Goal: Task Accomplishment & Management: Complete application form

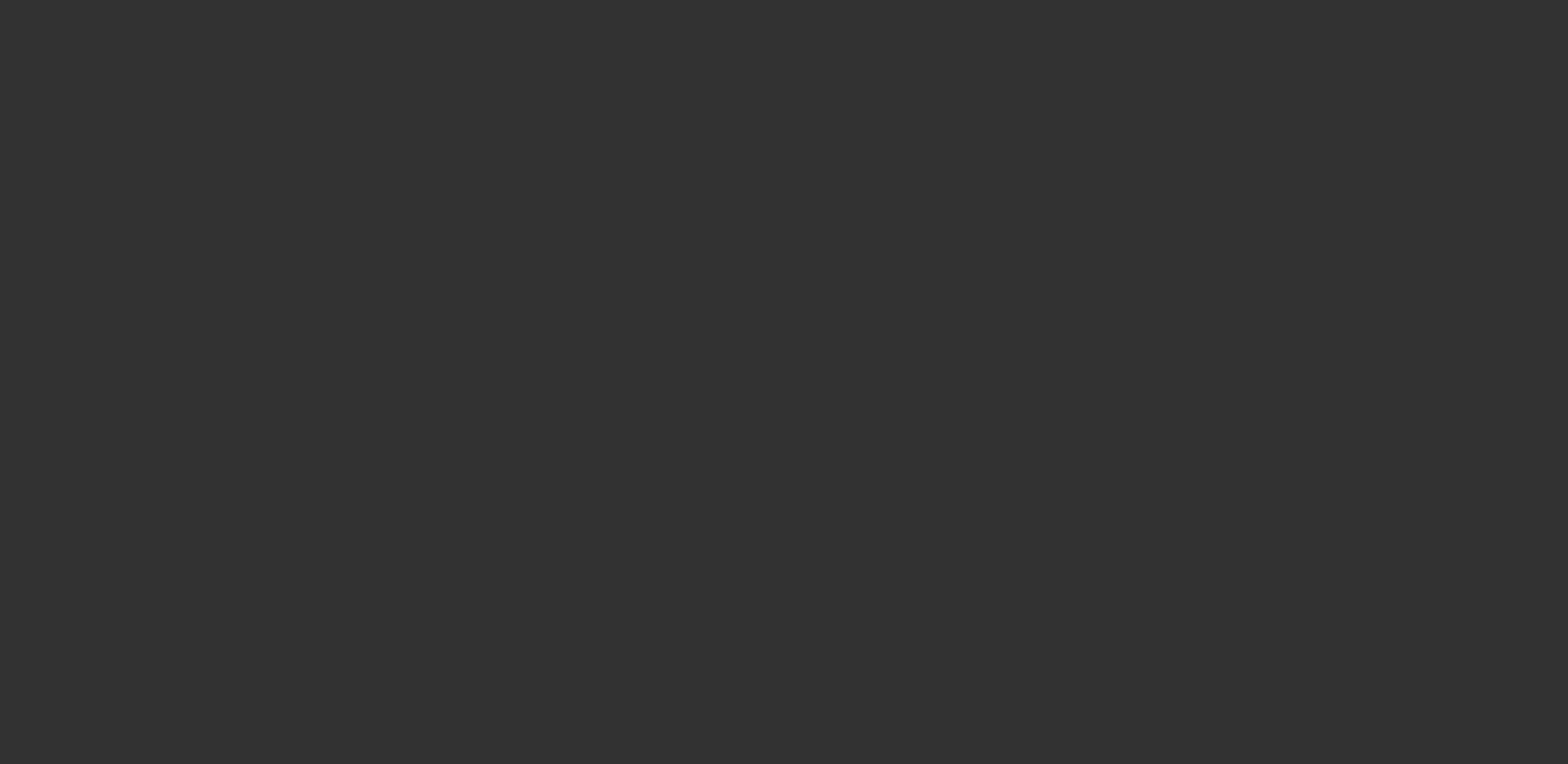
select select "3"
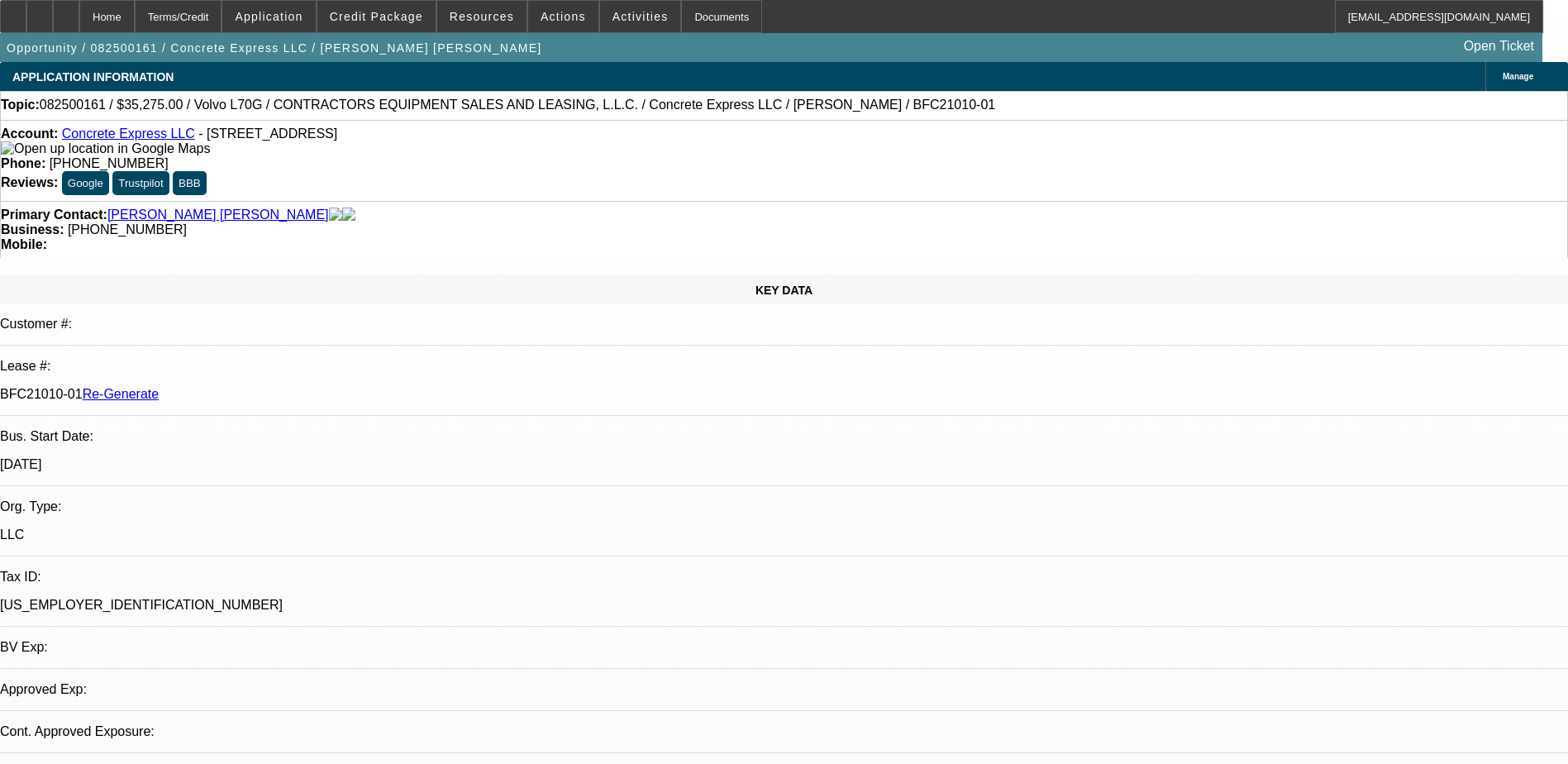
select select "0.15"
select select "2"
select select "0"
select select "6"
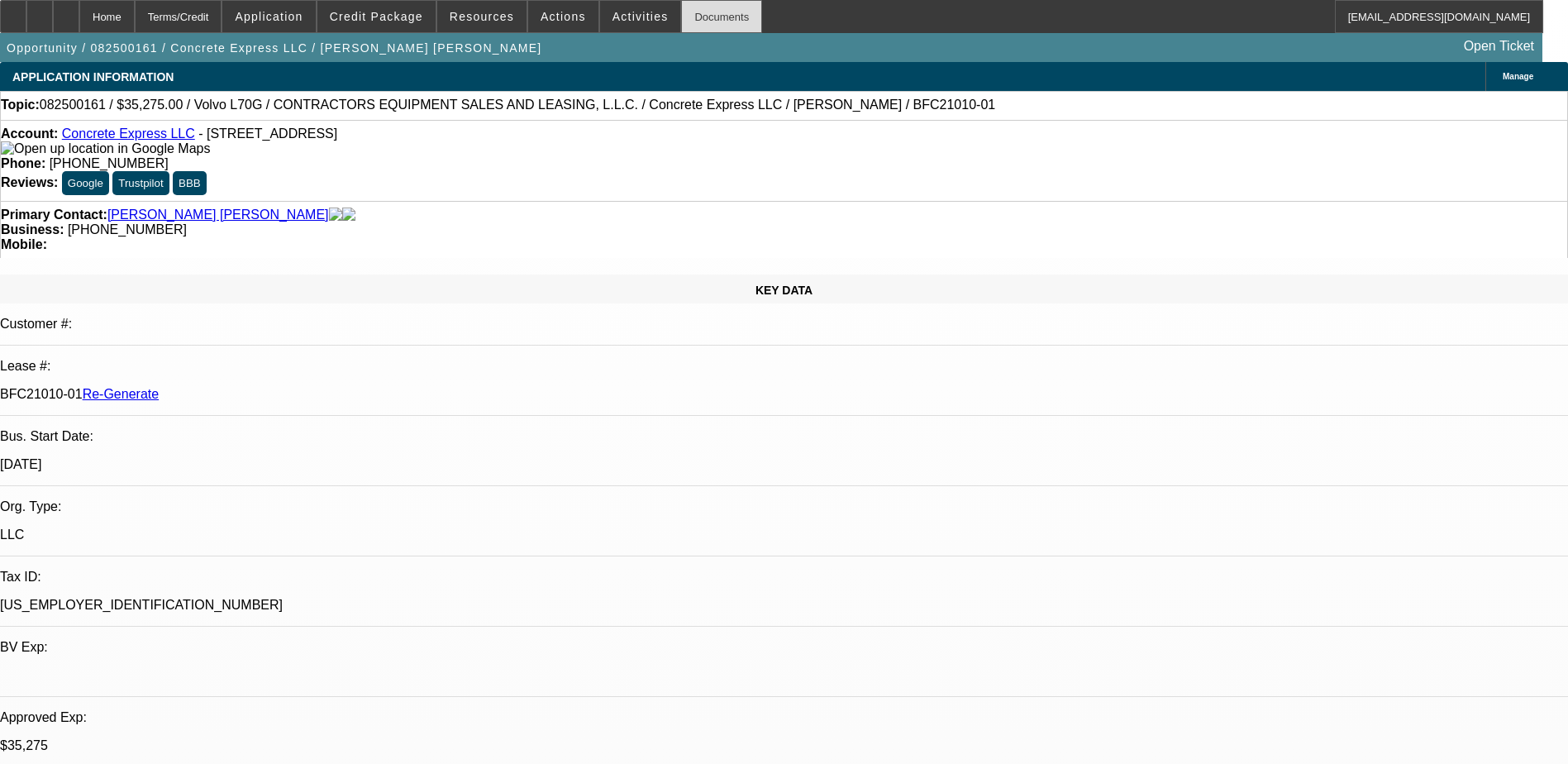
click at [689, 24] on div "Documents" at bounding box center [722, 16] width 81 height 33
click at [605, 8] on span at bounding box center [641, 17] width 81 height 40
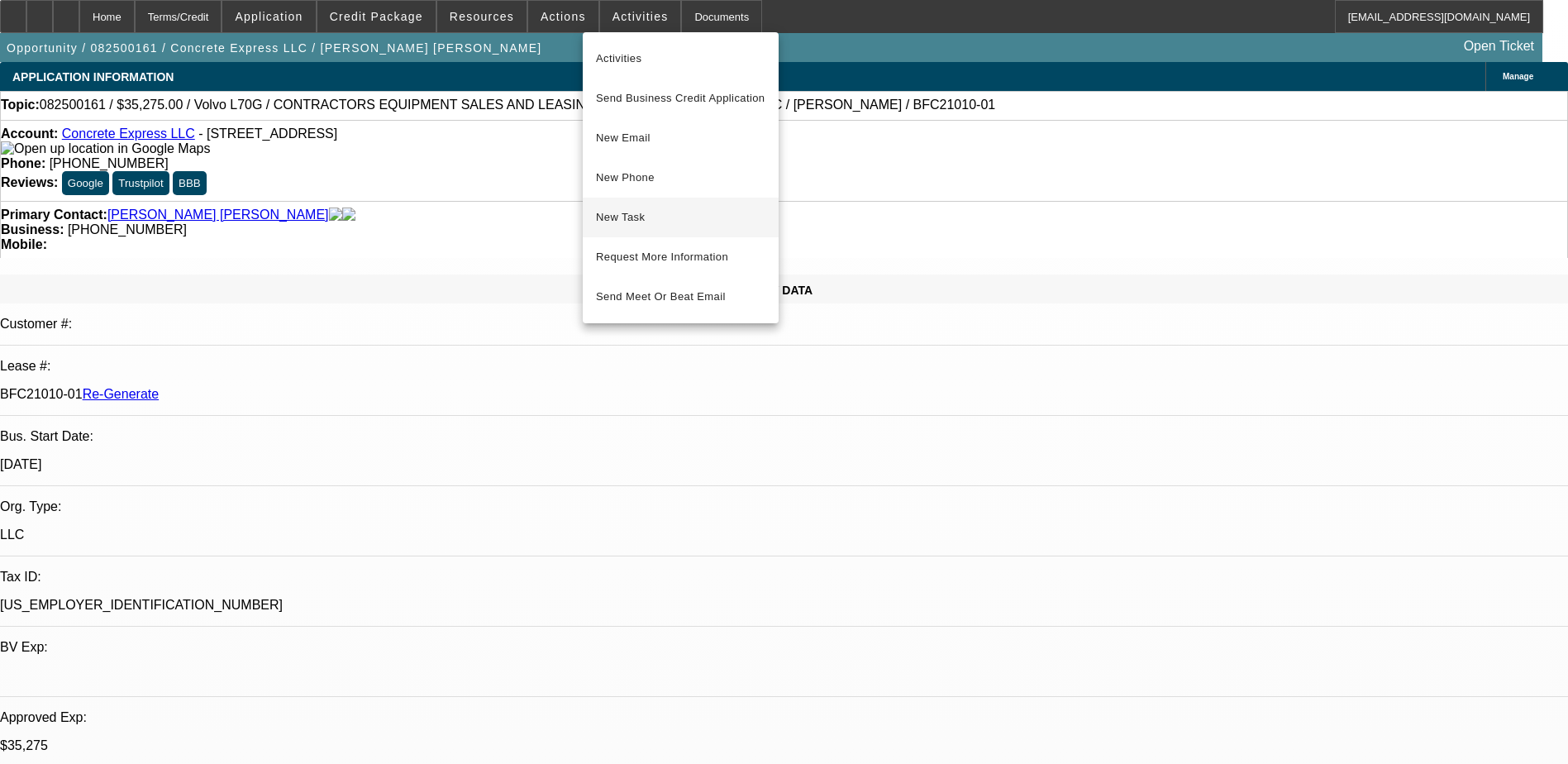
click at [651, 221] on span "New Task" at bounding box center [680, 218] width 169 height 20
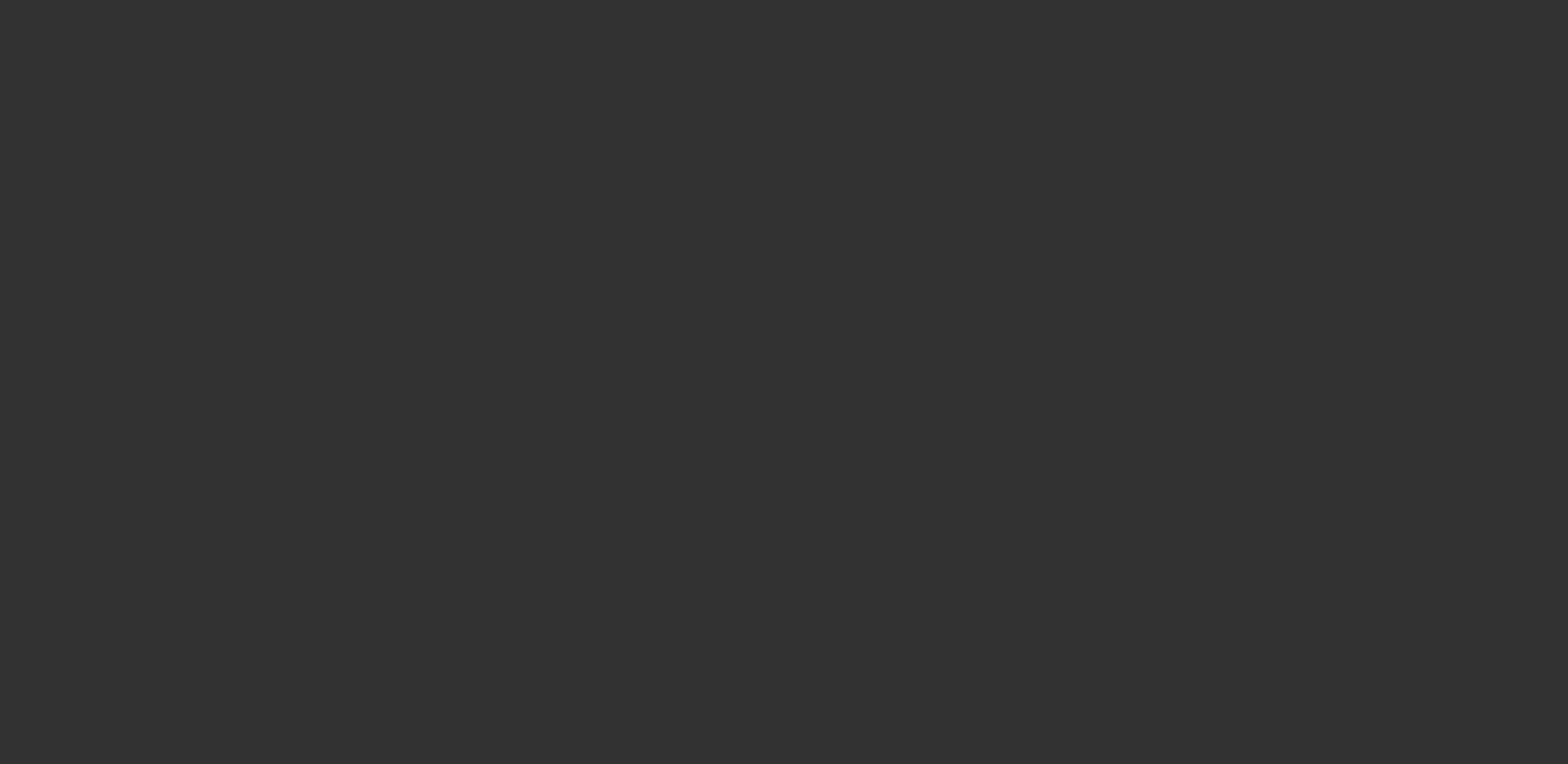
select select "3"
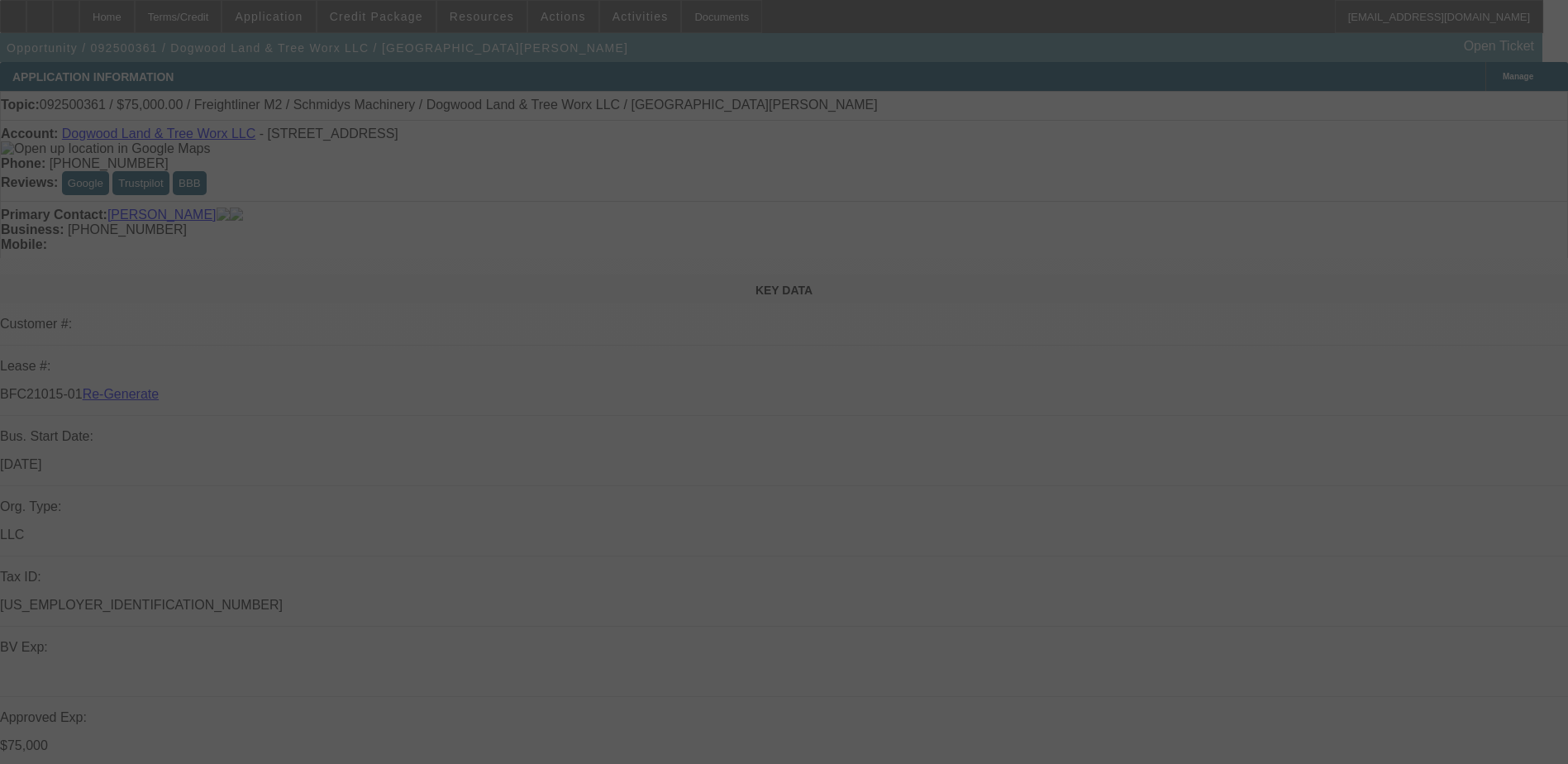
select select "0"
select select "3"
select select "0"
select select "6"
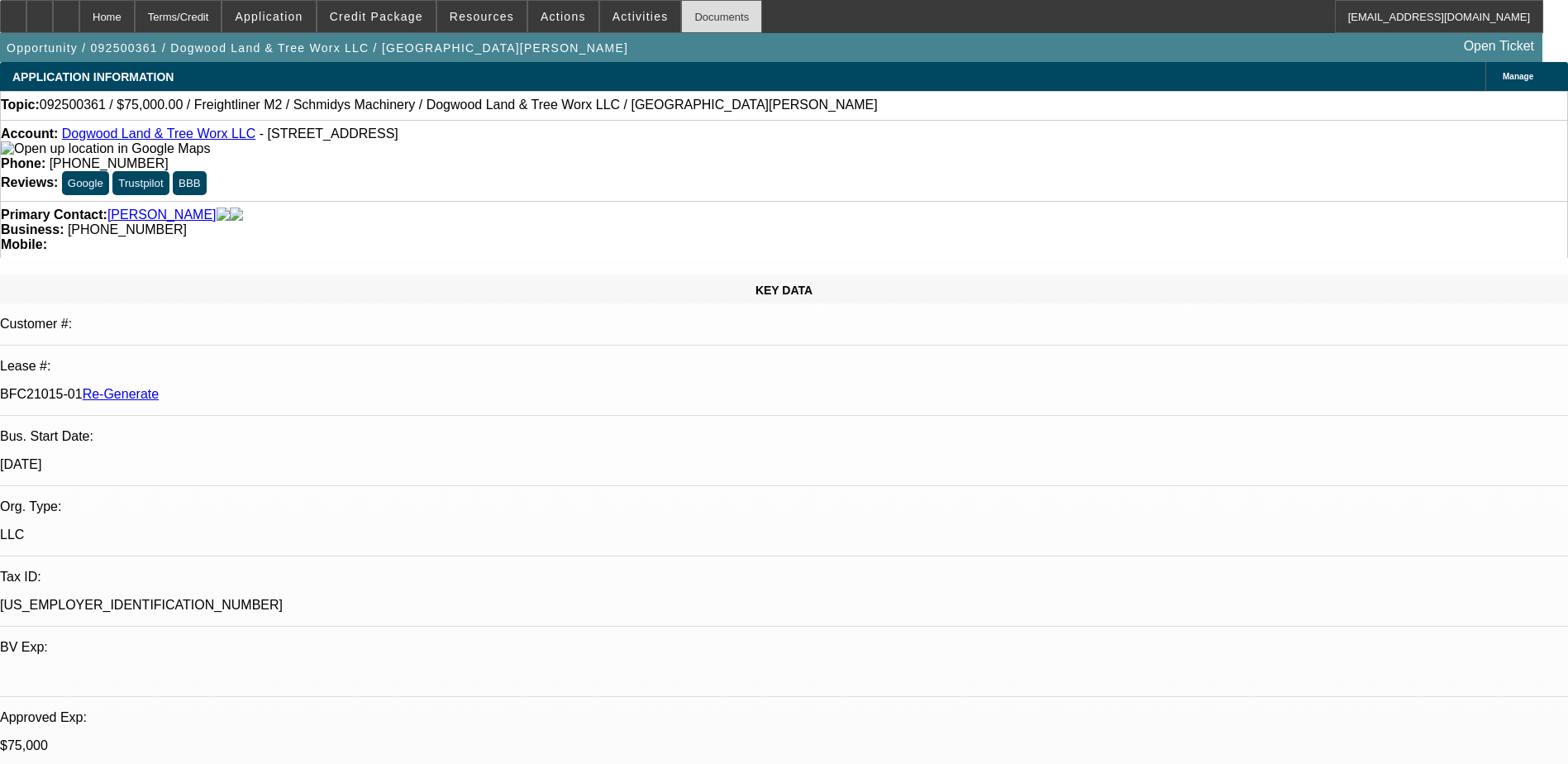
click at [682, 6] on div "Documents" at bounding box center [722, 16] width 81 height 33
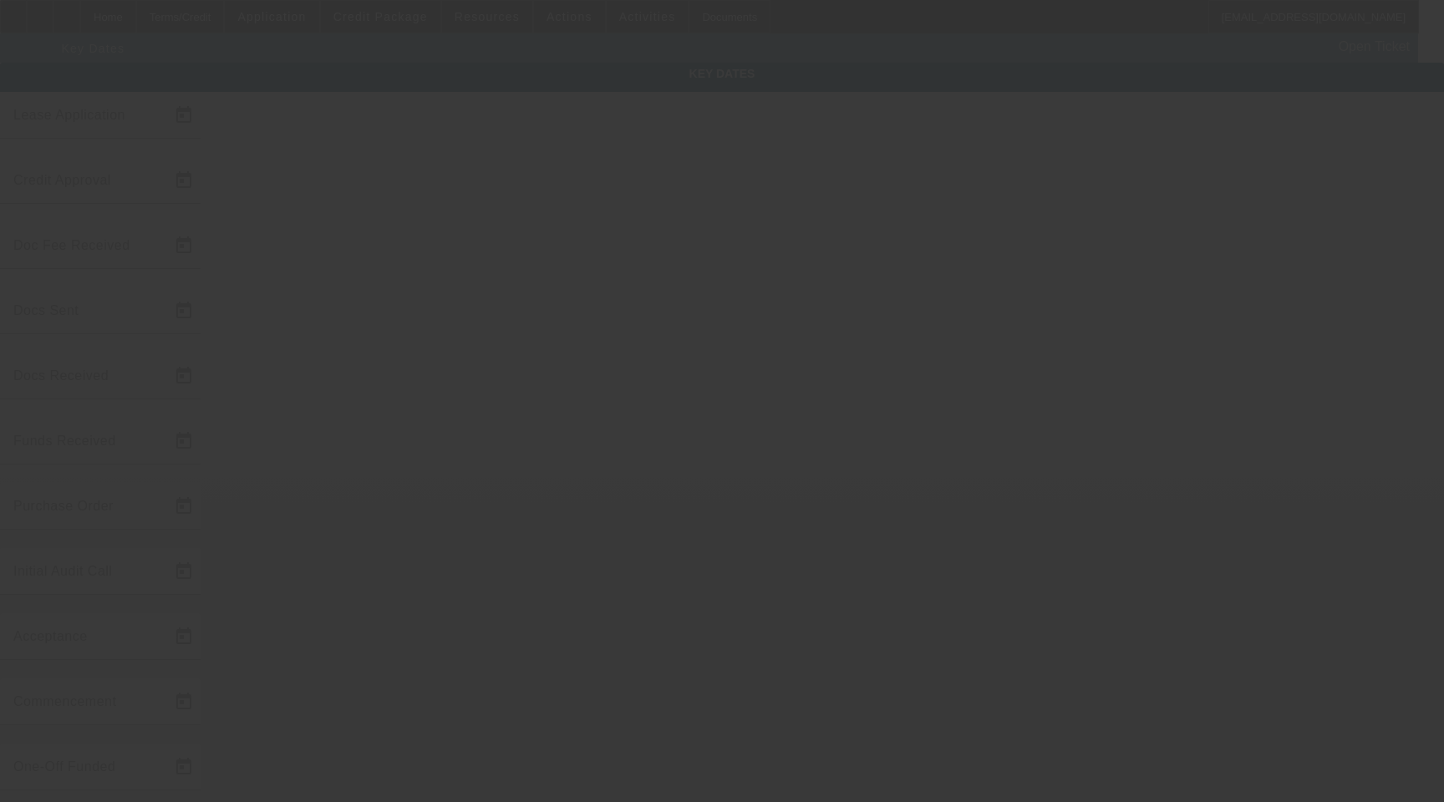
type input "9/17/2025"
type input "9/18/2025"
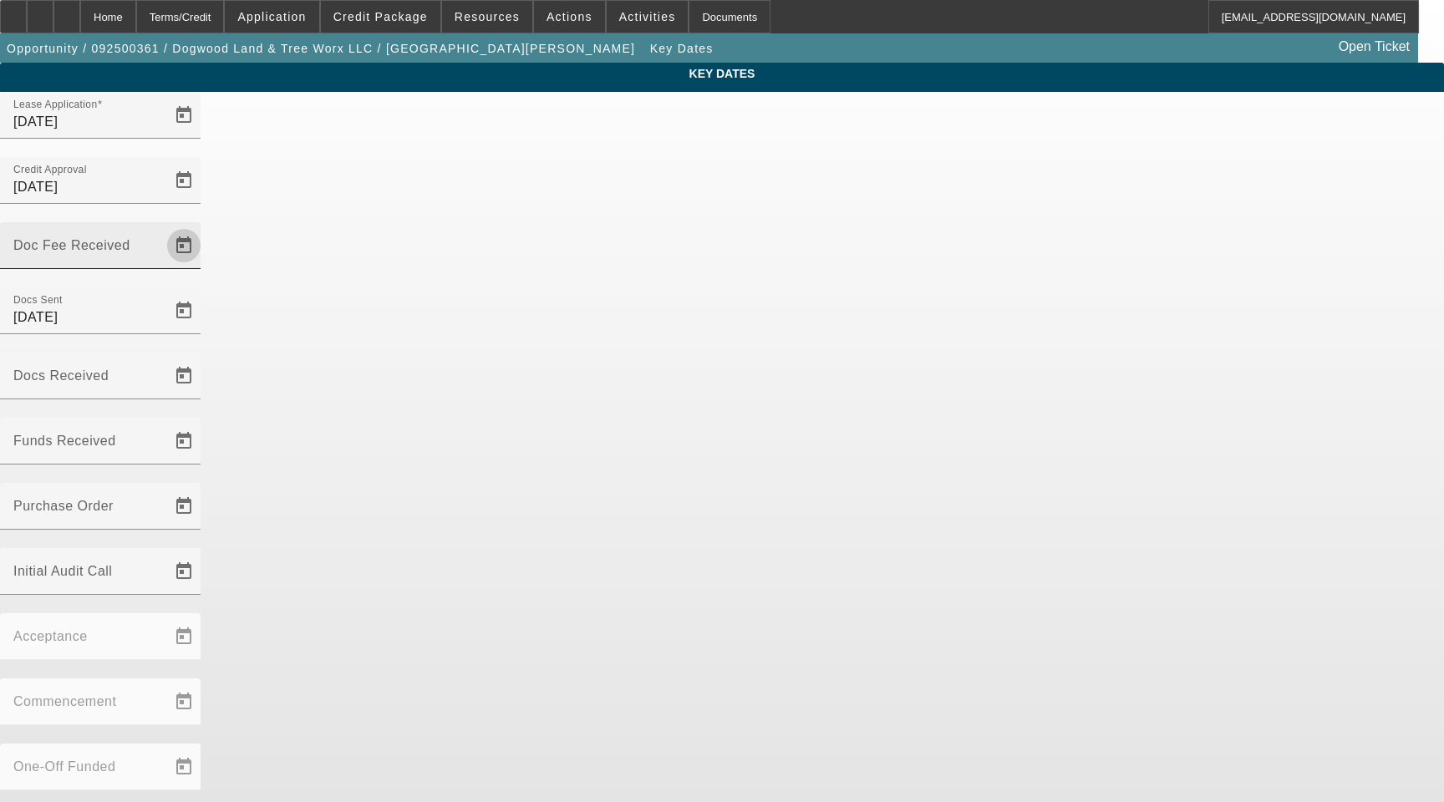
click at [204, 226] on span "Open calendar" at bounding box center [184, 246] width 40 height 40
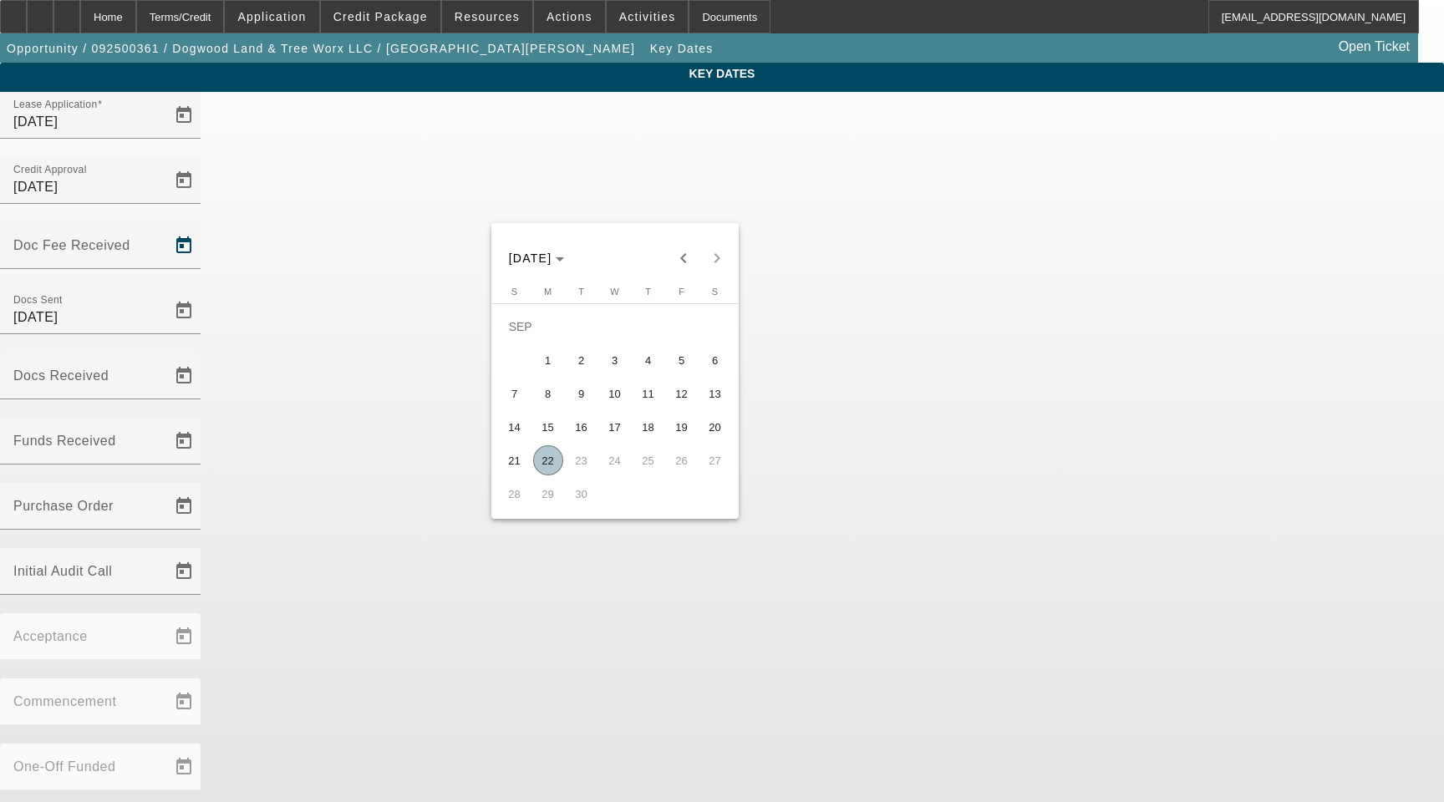
click at [681, 429] on span "19" at bounding box center [682, 427] width 30 height 30
type input "9/19/2025"
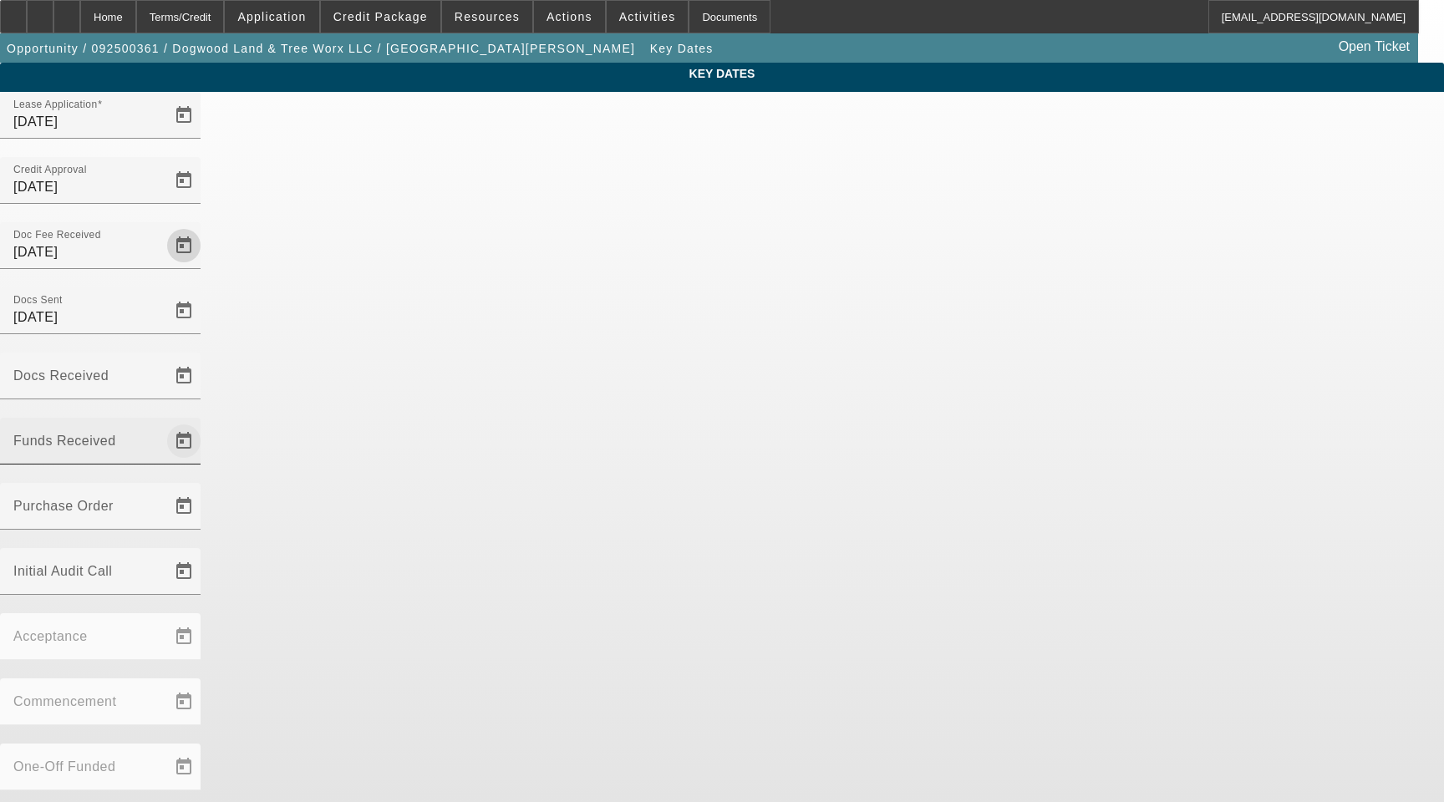
click at [204, 421] on span "Open calendar" at bounding box center [184, 441] width 40 height 40
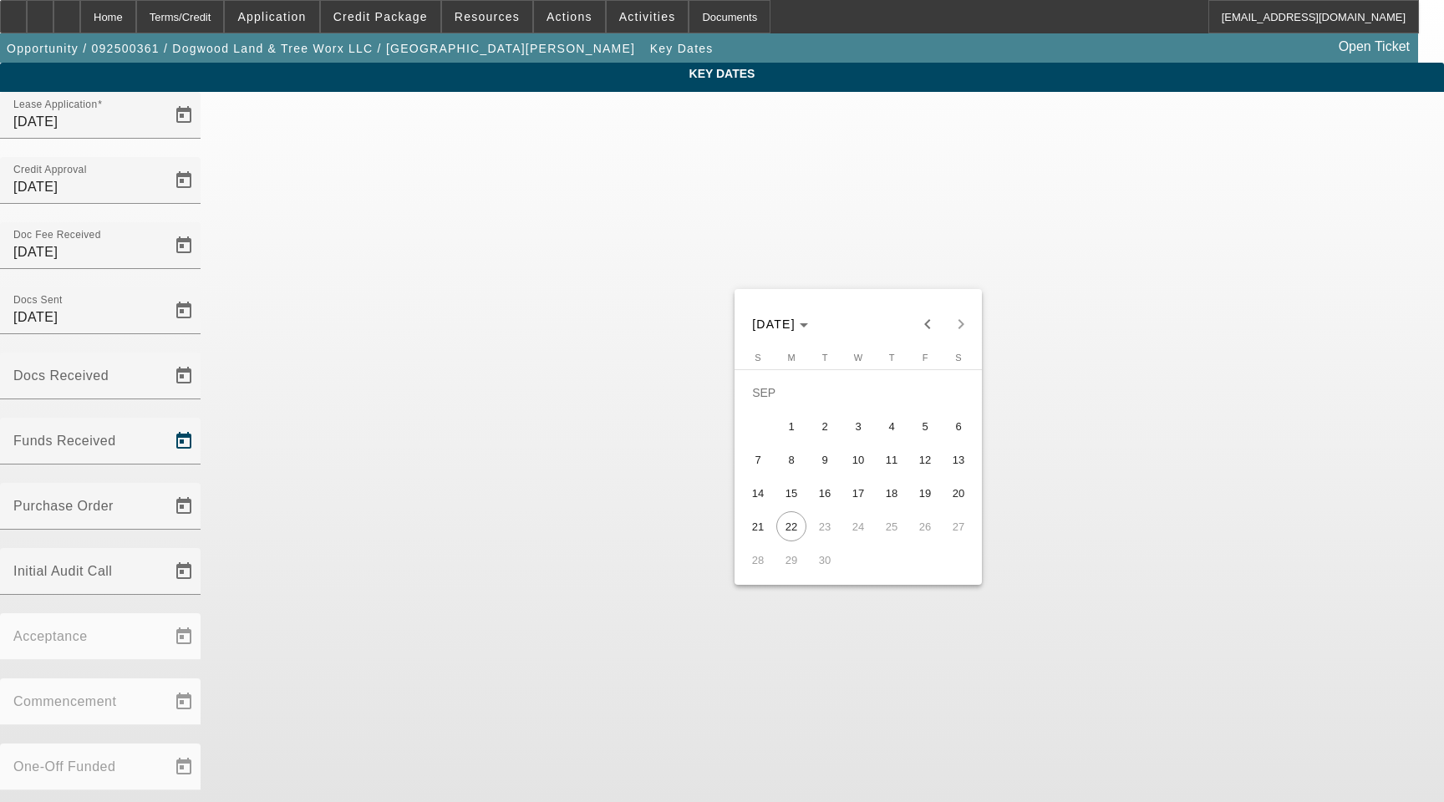
click at [925, 488] on span "19" at bounding box center [925, 493] width 30 height 30
type input "[DATE]"
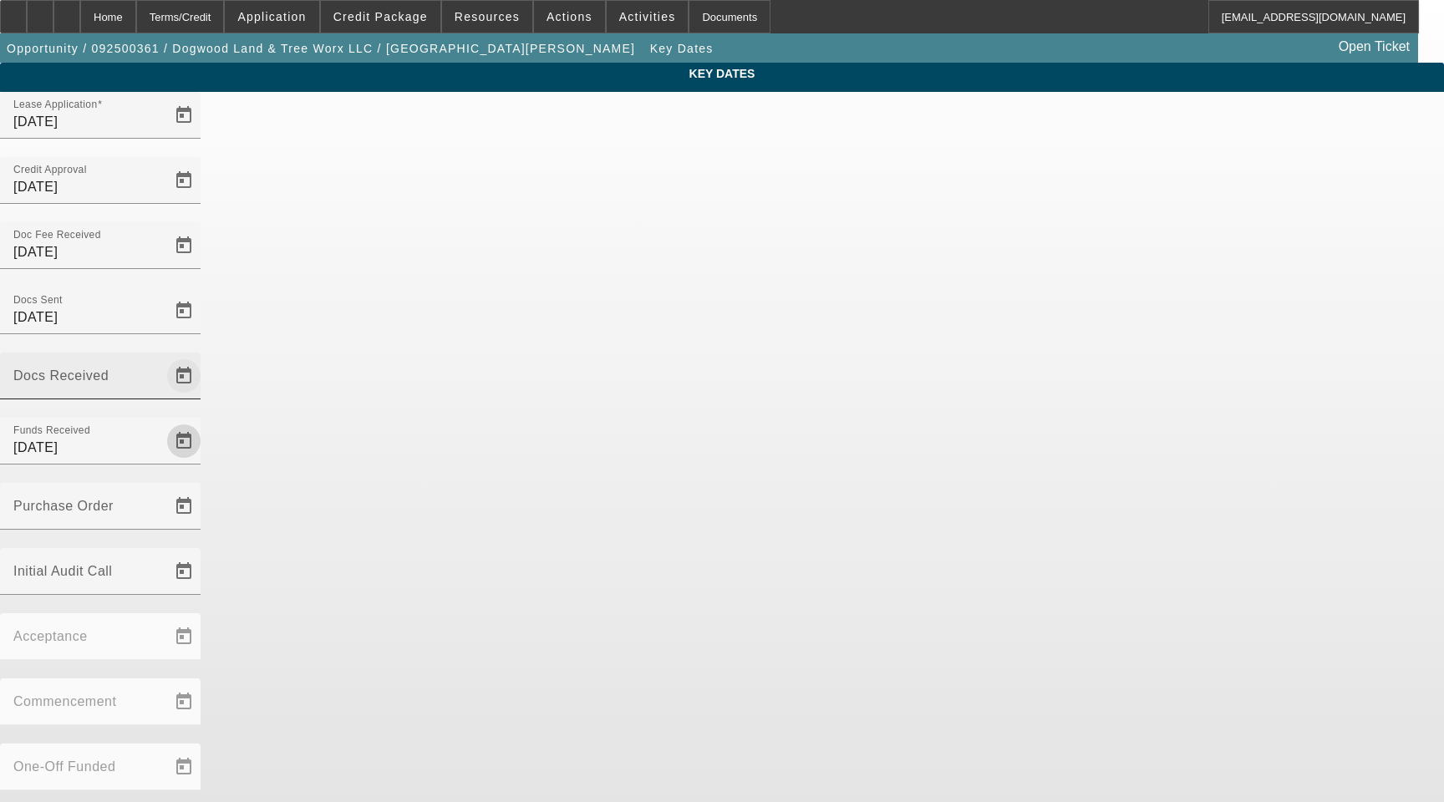
click at [204, 356] on span "Open calendar" at bounding box center [184, 376] width 40 height 40
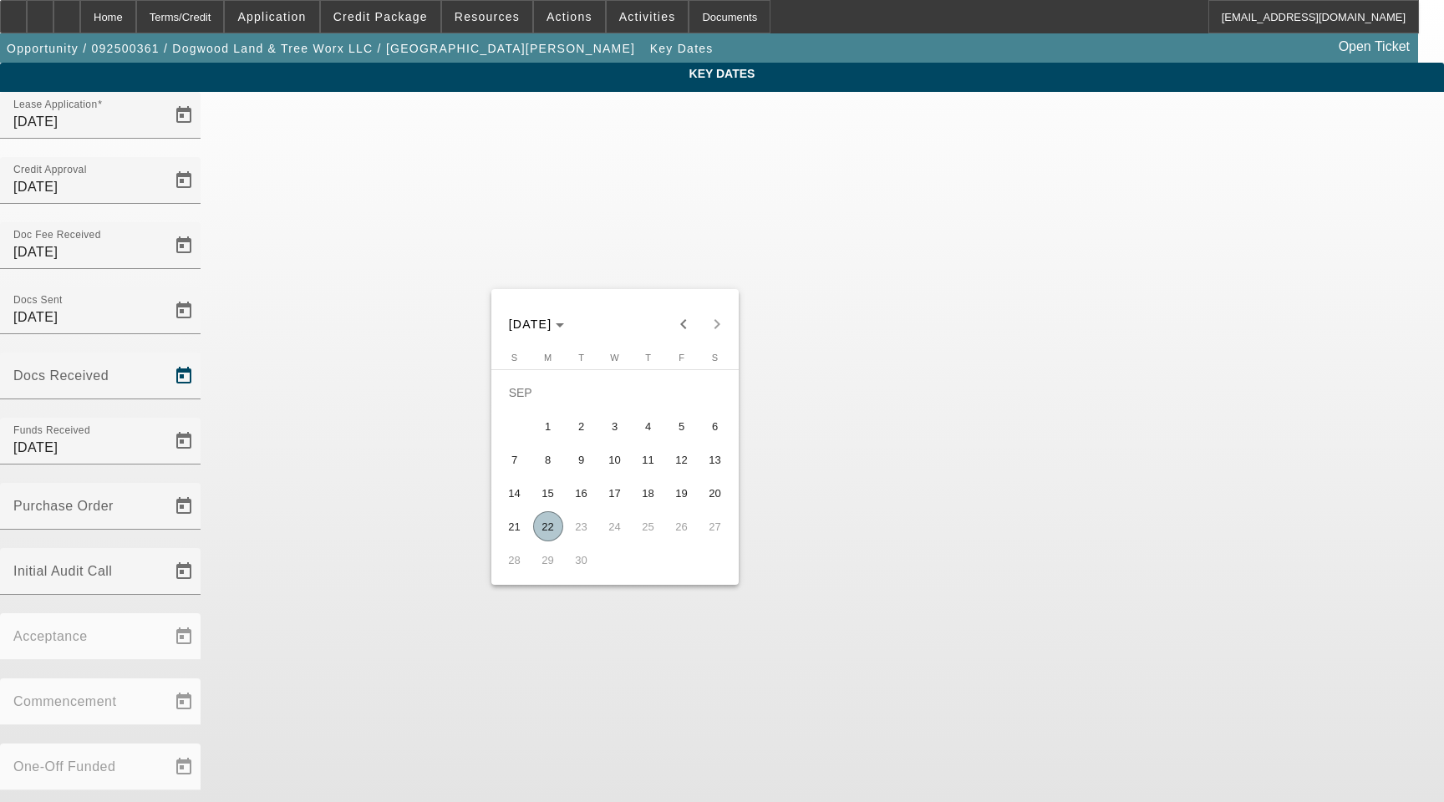
click at [677, 492] on span "19" at bounding box center [682, 493] width 30 height 30
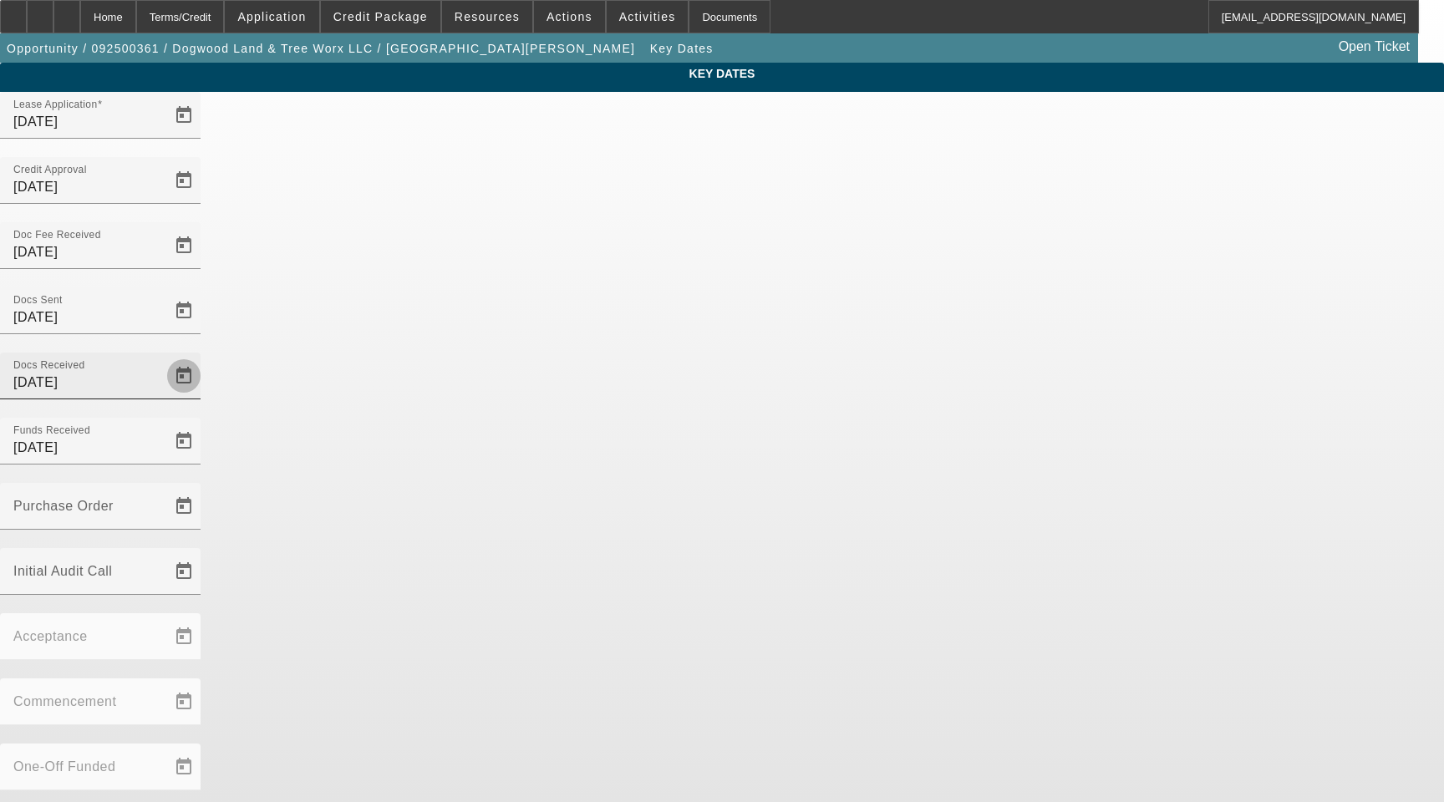
click at [204, 356] on span "Open calendar" at bounding box center [184, 376] width 40 height 40
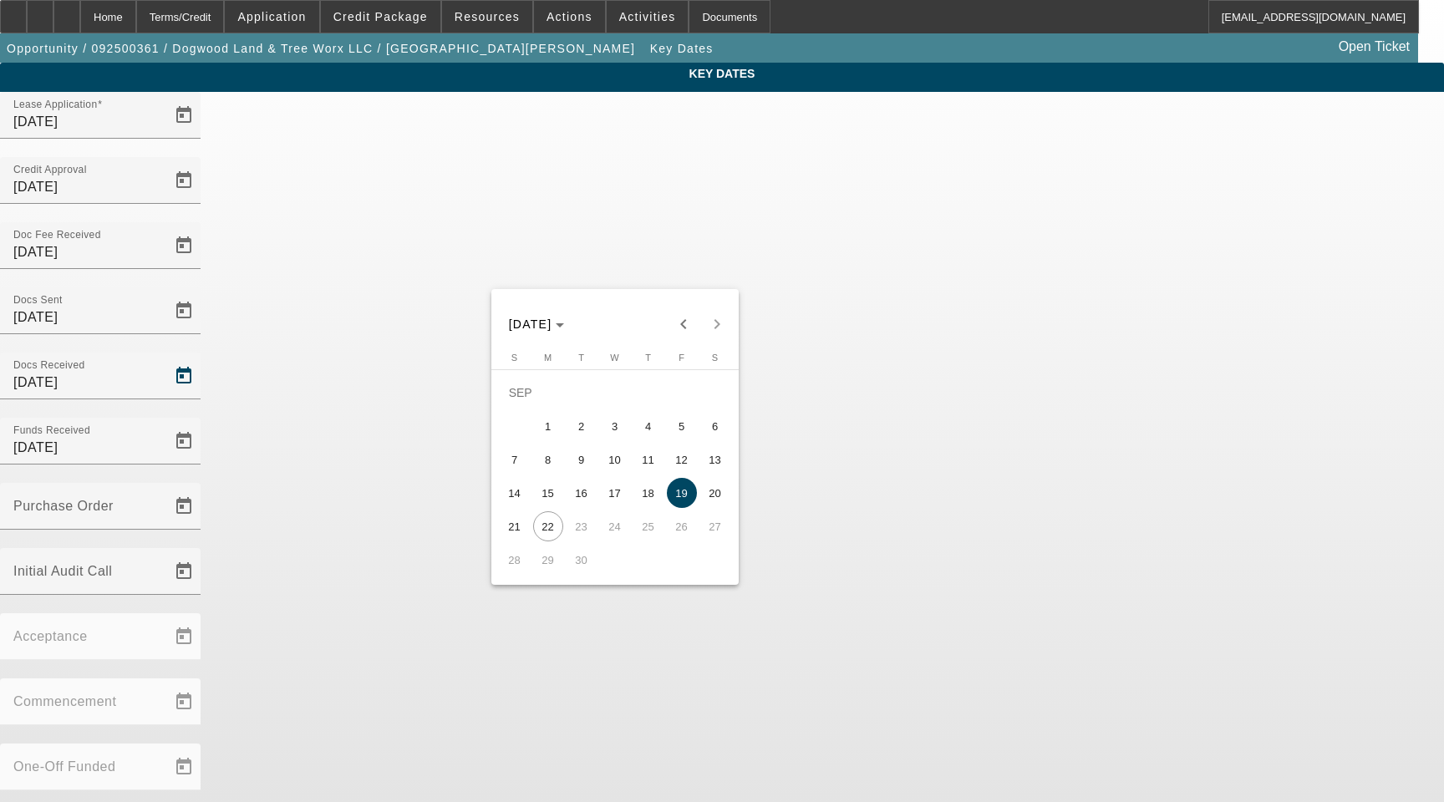
click at [650, 491] on span "18" at bounding box center [648, 493] width 30 height 30
type input "9/18/2025"
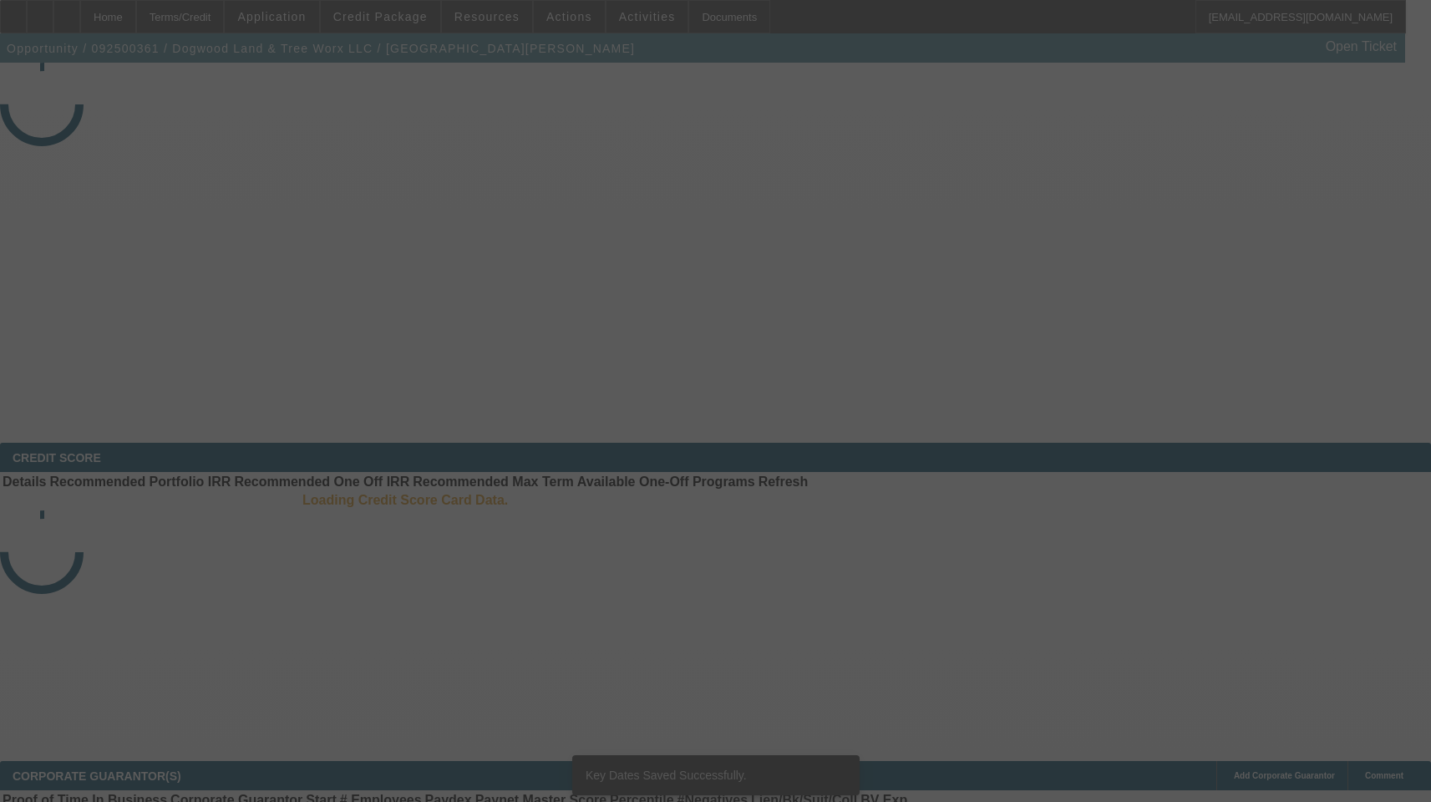
select select "3"
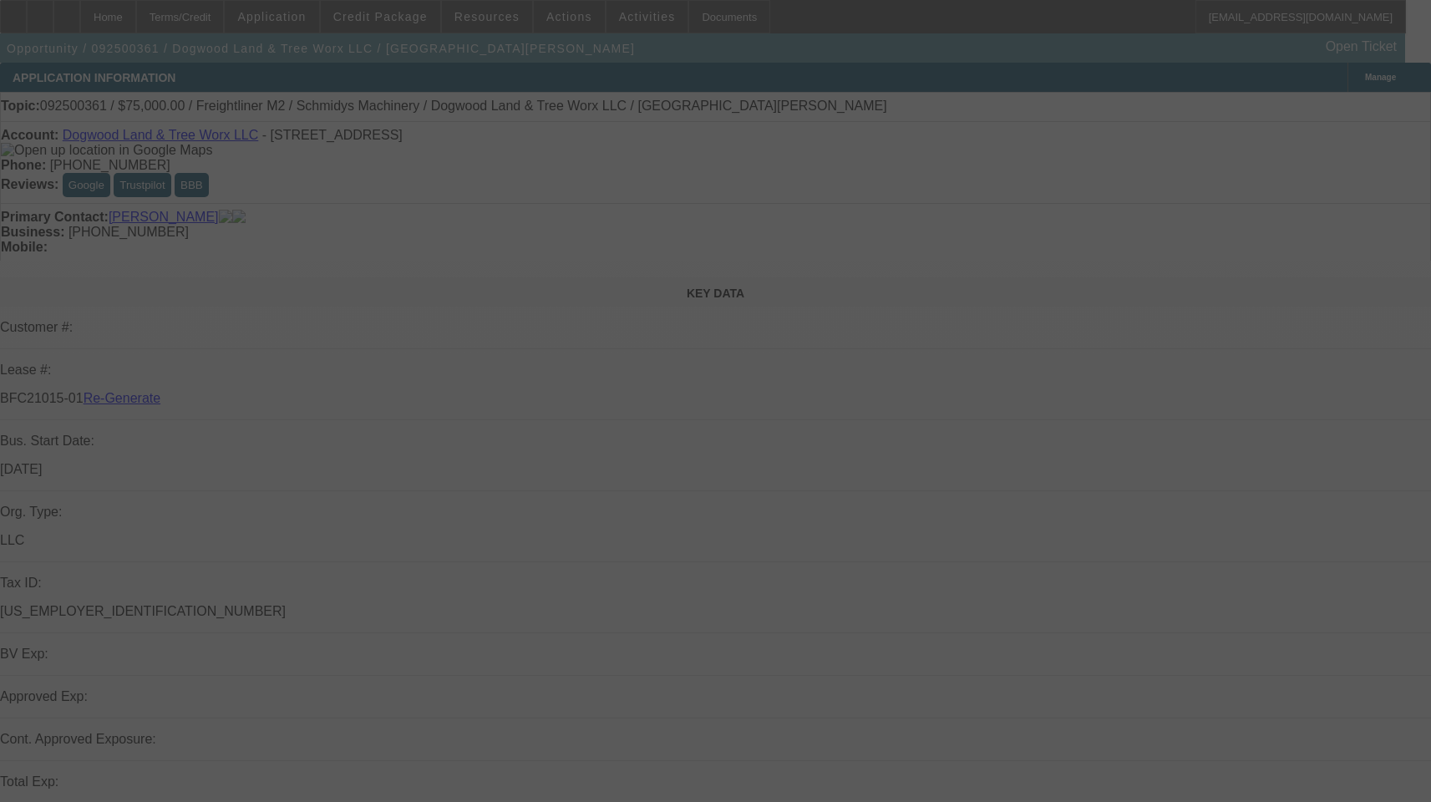
select select "0"
select select "3"
select select "0"
select select "6"
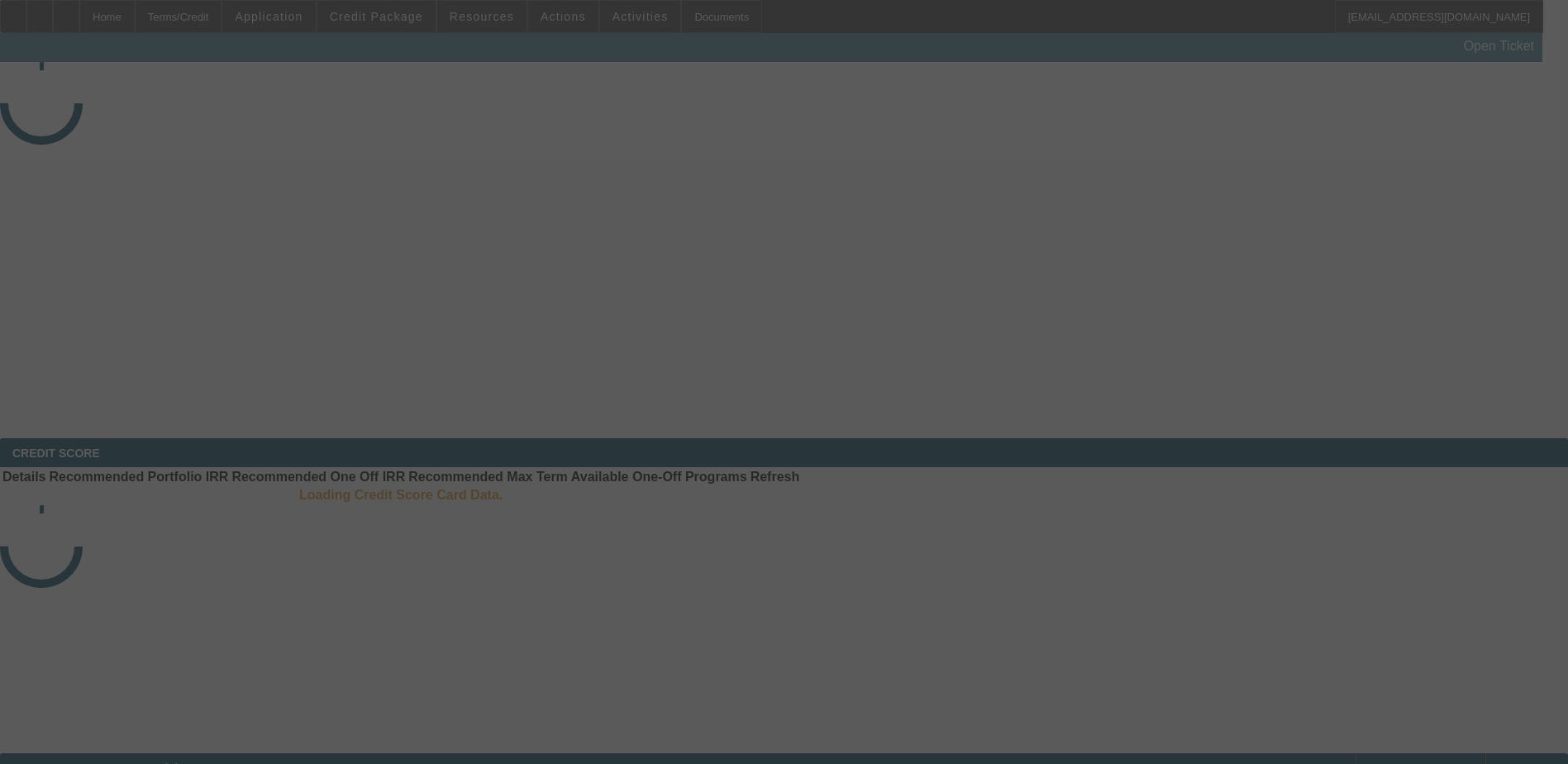
select select "3"
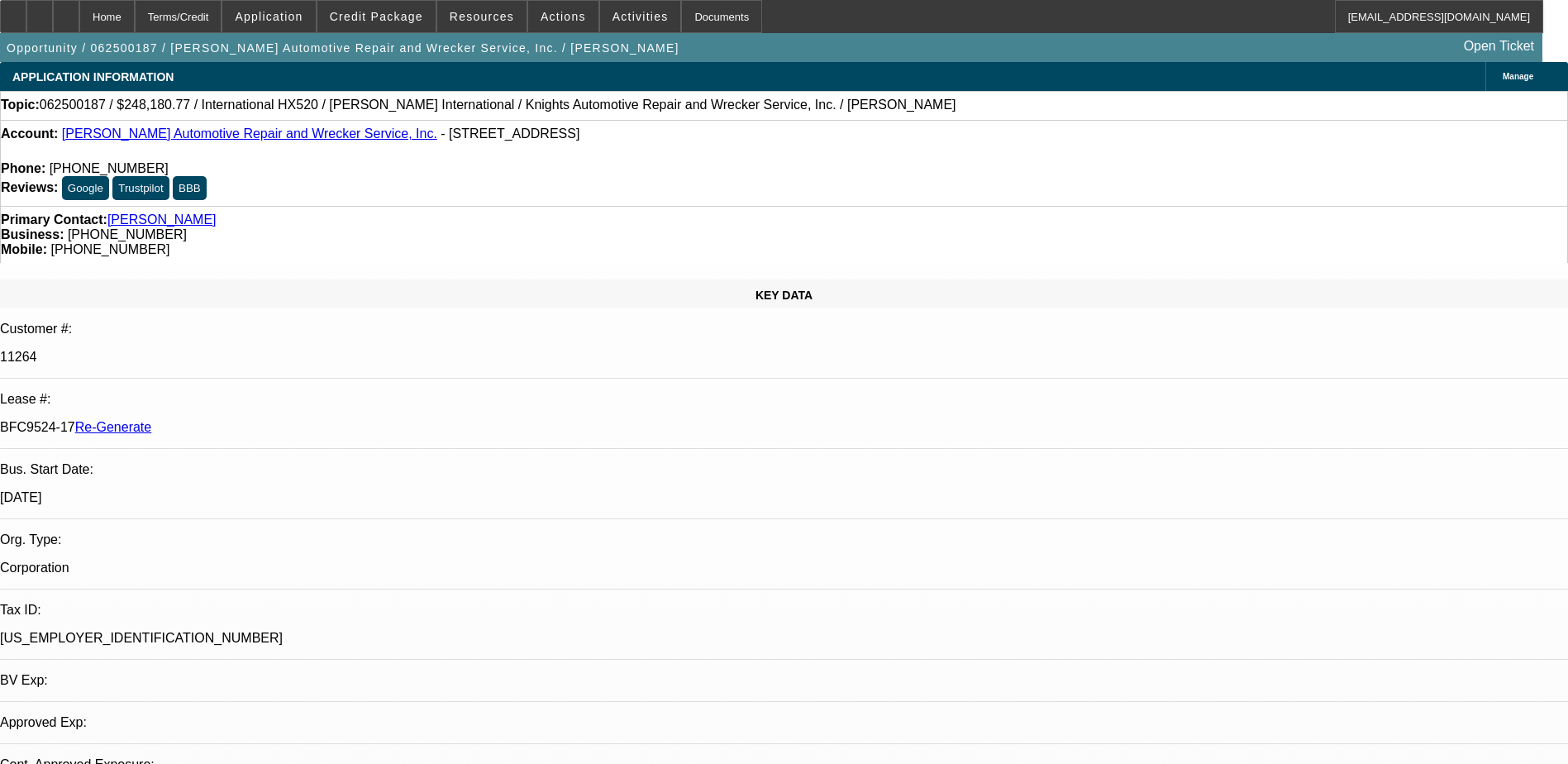
select select "0"
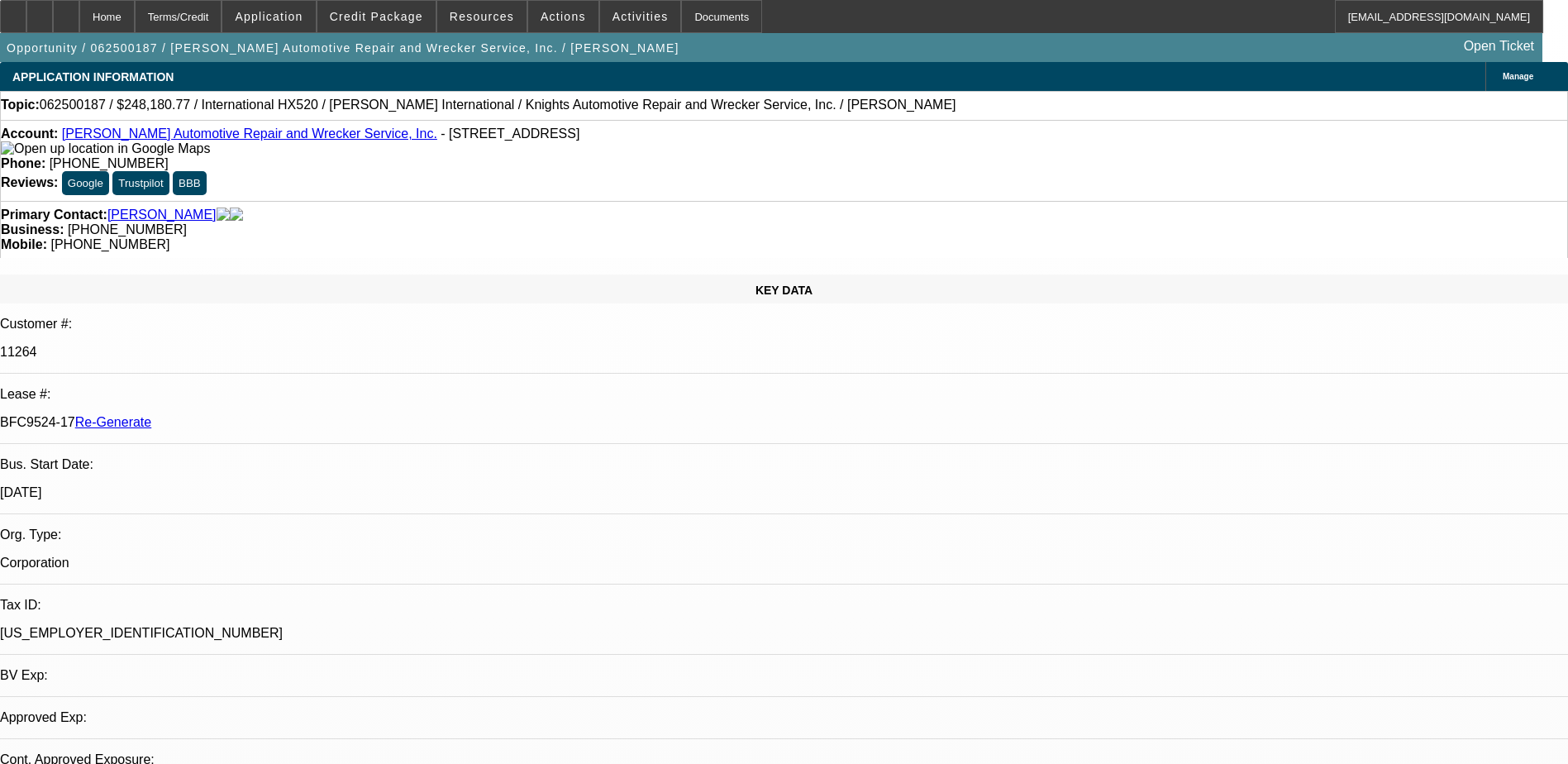
select select "0"
select select "1"
select select "6"
click at [684, 16] on div "Documents" at bounding box center [722, 16] width 81 height 33
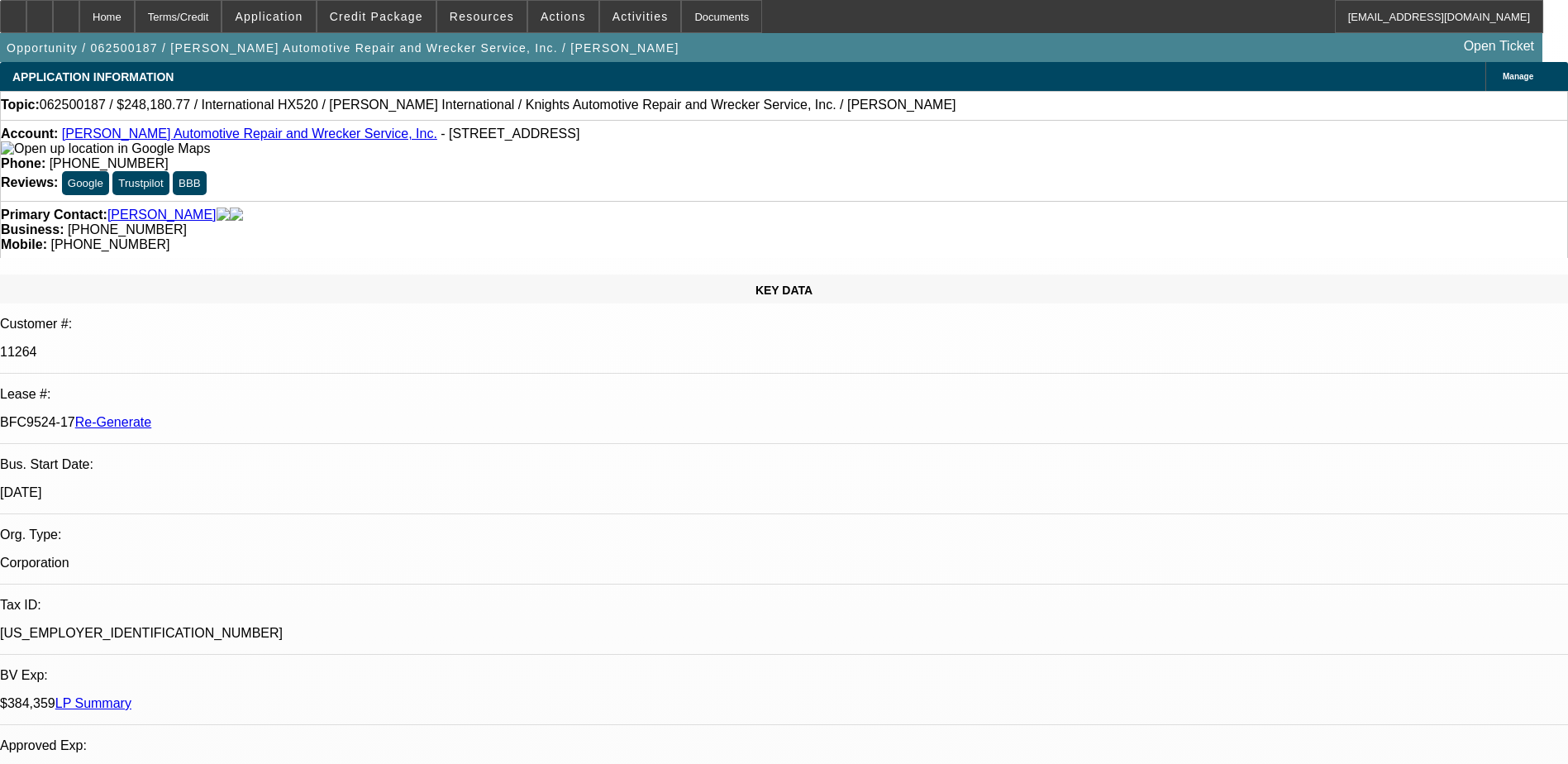
click at [204, 344] on p "11264" at bounding box center [784, 351] width 1568 height 15
copy p "11264"
drag, startPoint x: 194, startPoint y: 295, endPoint x: 254, endPoint y: 299, distance: 60.1
click at [254, 415] on div "BFC9524-17 Re-Generate" at bounding box center [784, 422] width 1568 height 15
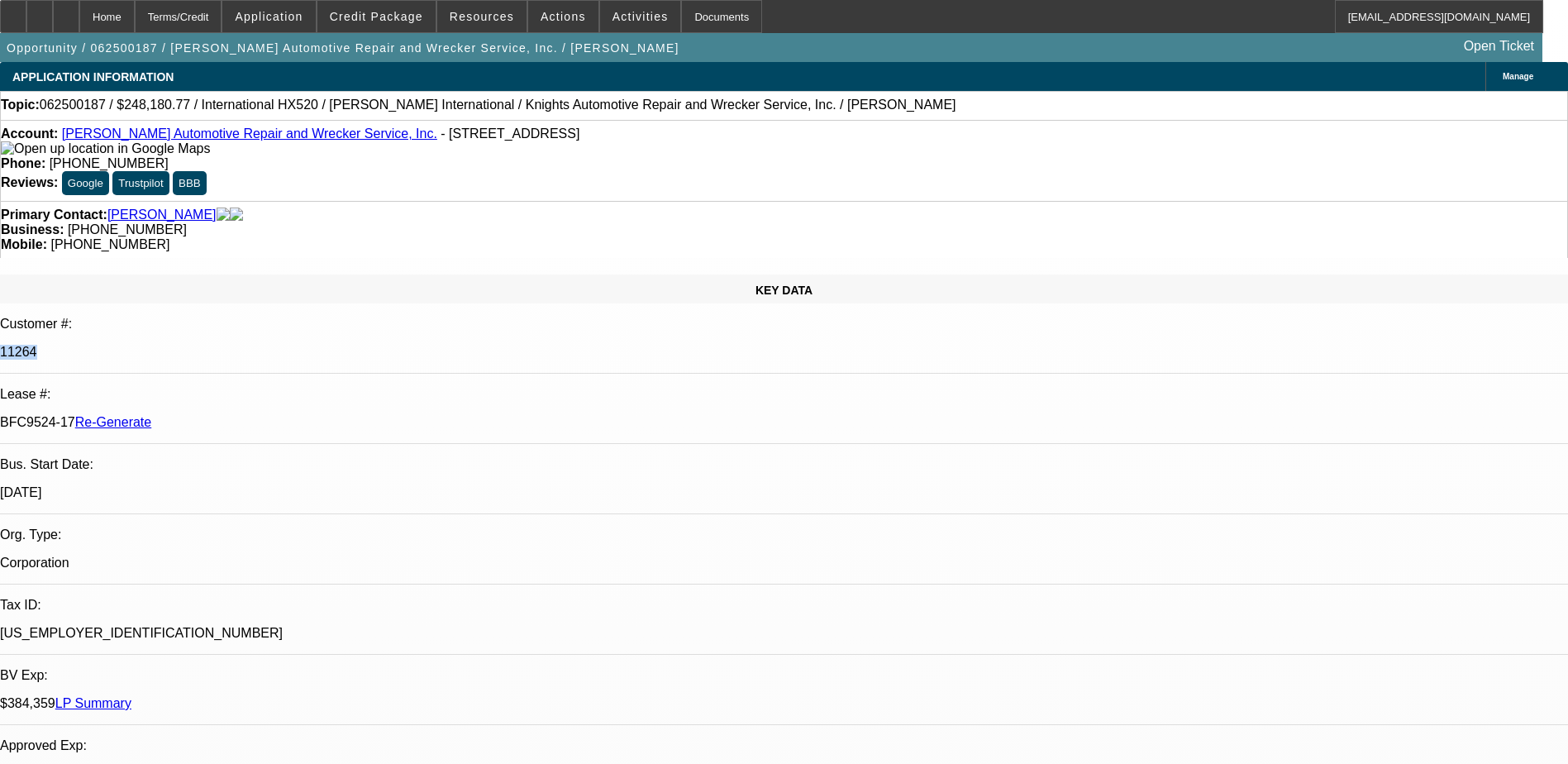
copy p "BFC9524-17"
click at [682, 17] on div "Documents" at bounding box center [722, 16] width 81 height 33
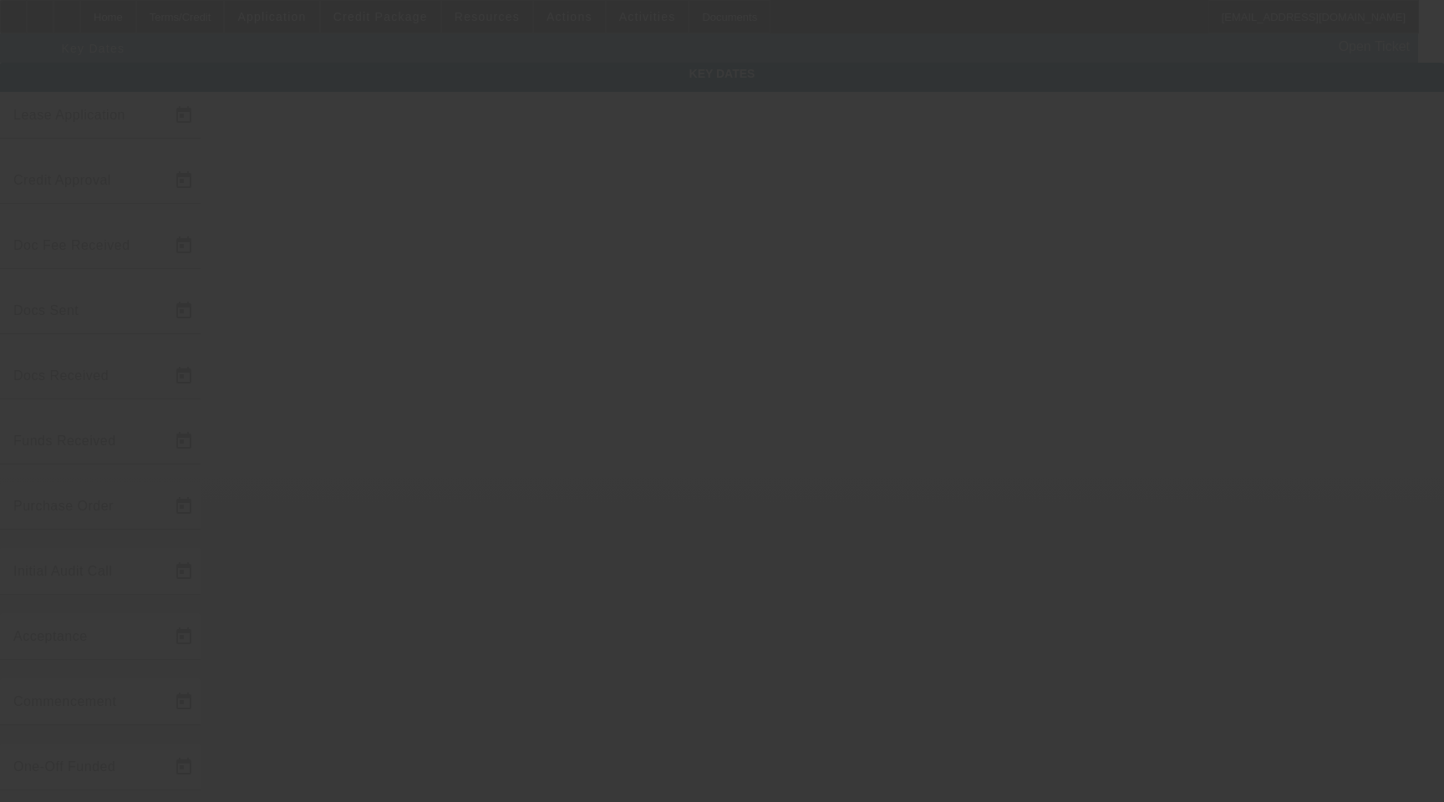
type input "[DATE]"
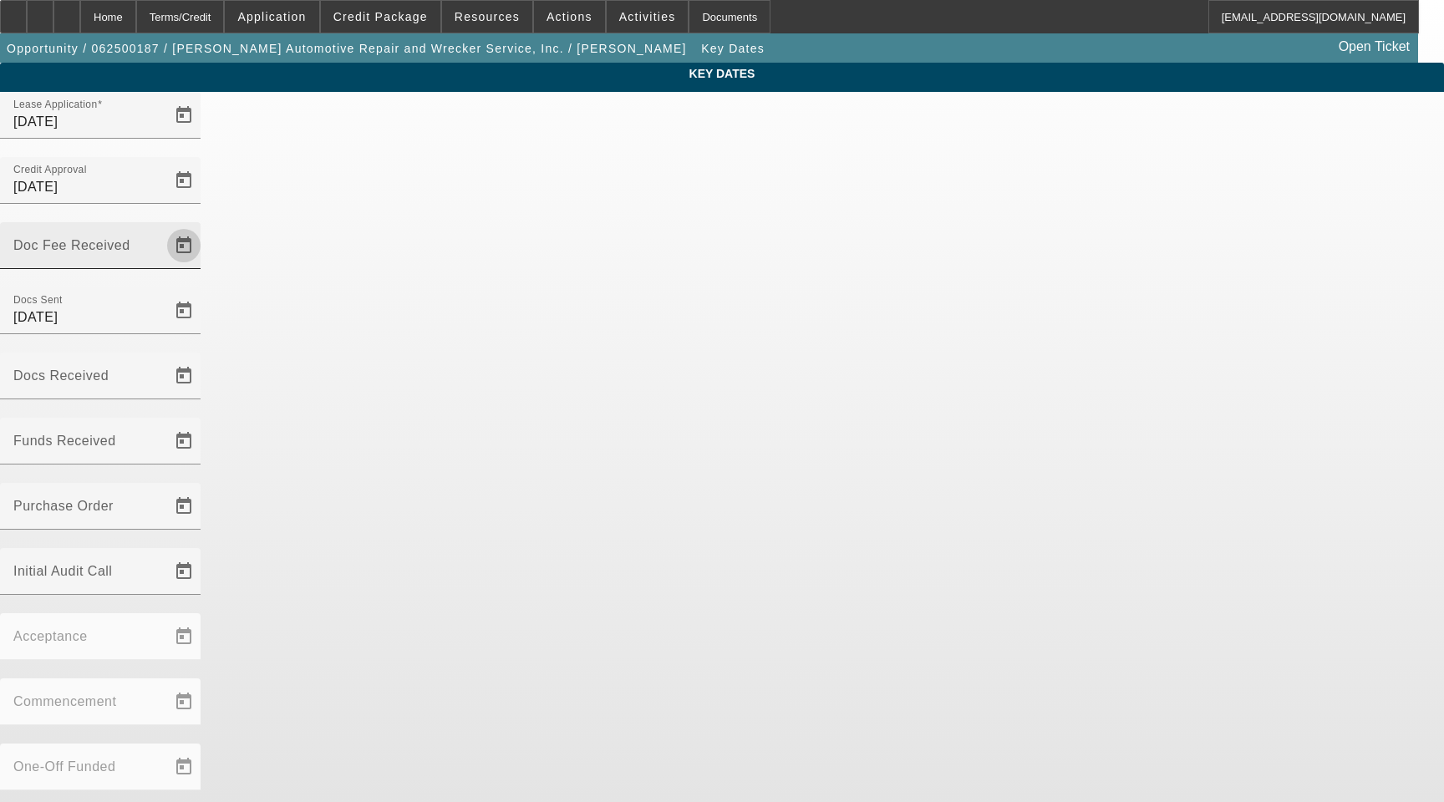
click at [204, 226] on span "Open calendar" at bounding box center [184, 246] width 40 height 40
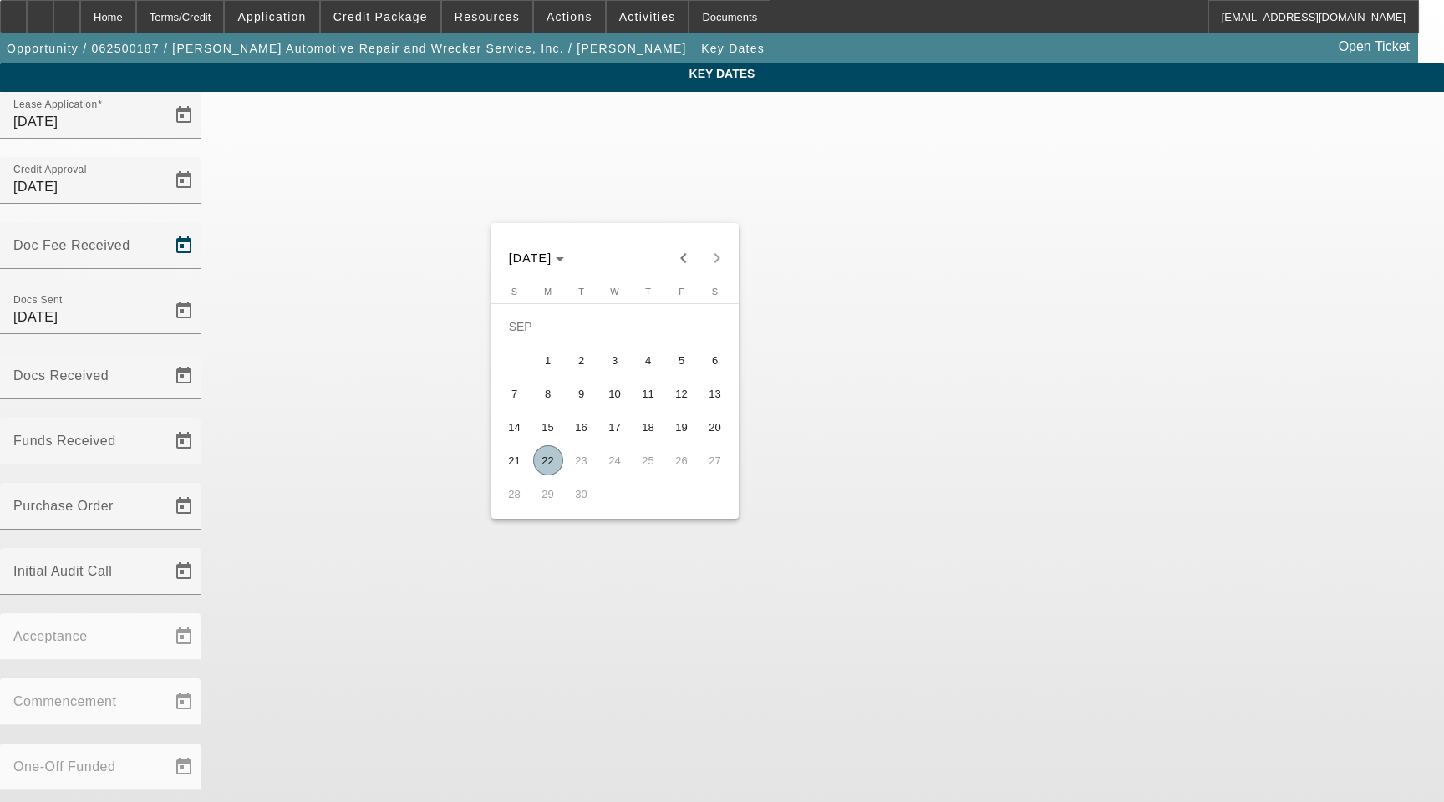
click at [546, 462] on span "22" at bounding box center [548, 460] width 30 height 30
type input "[DATE]"
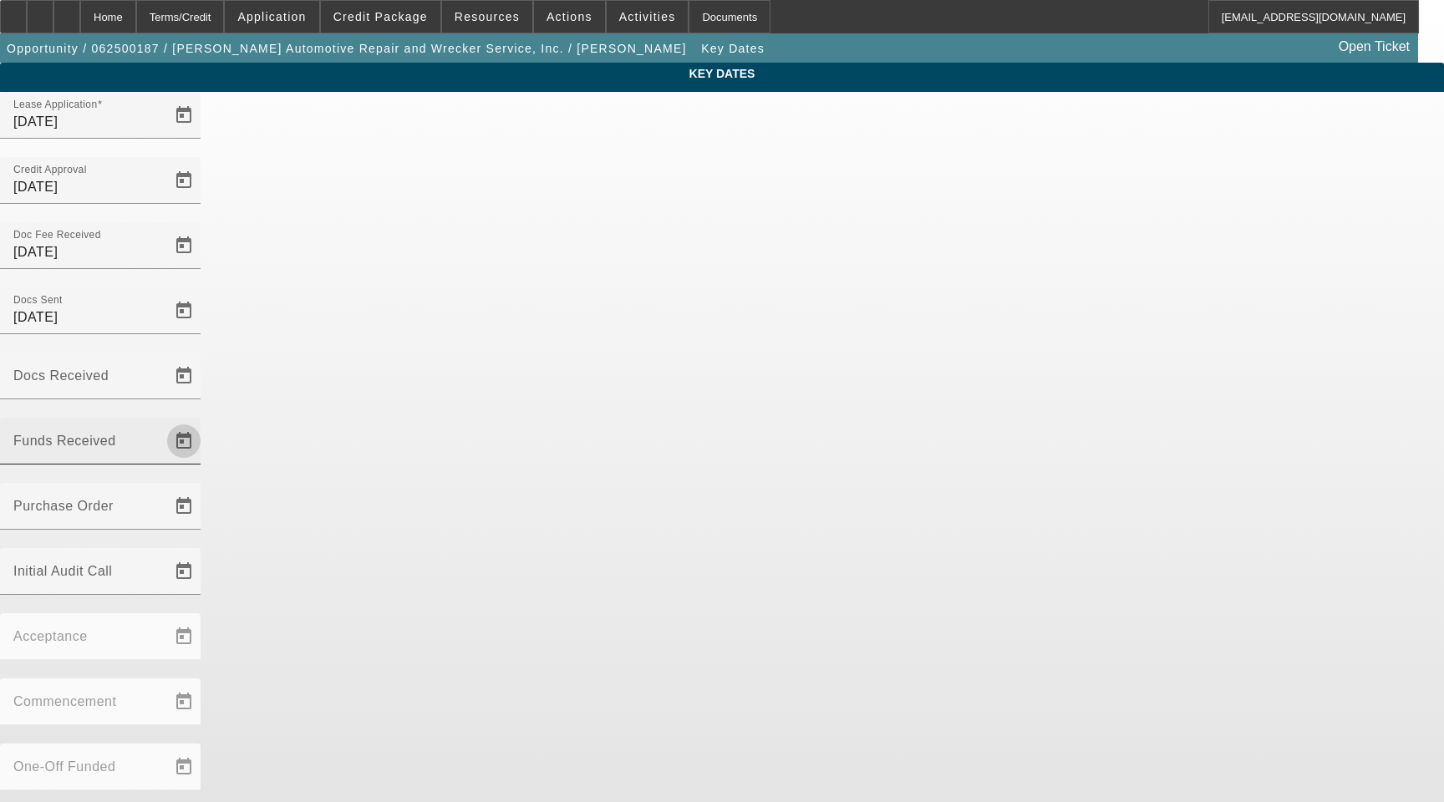
click at [204, 421] on span "Open calendar" at bounding box center [184, 441] width 40 height 40
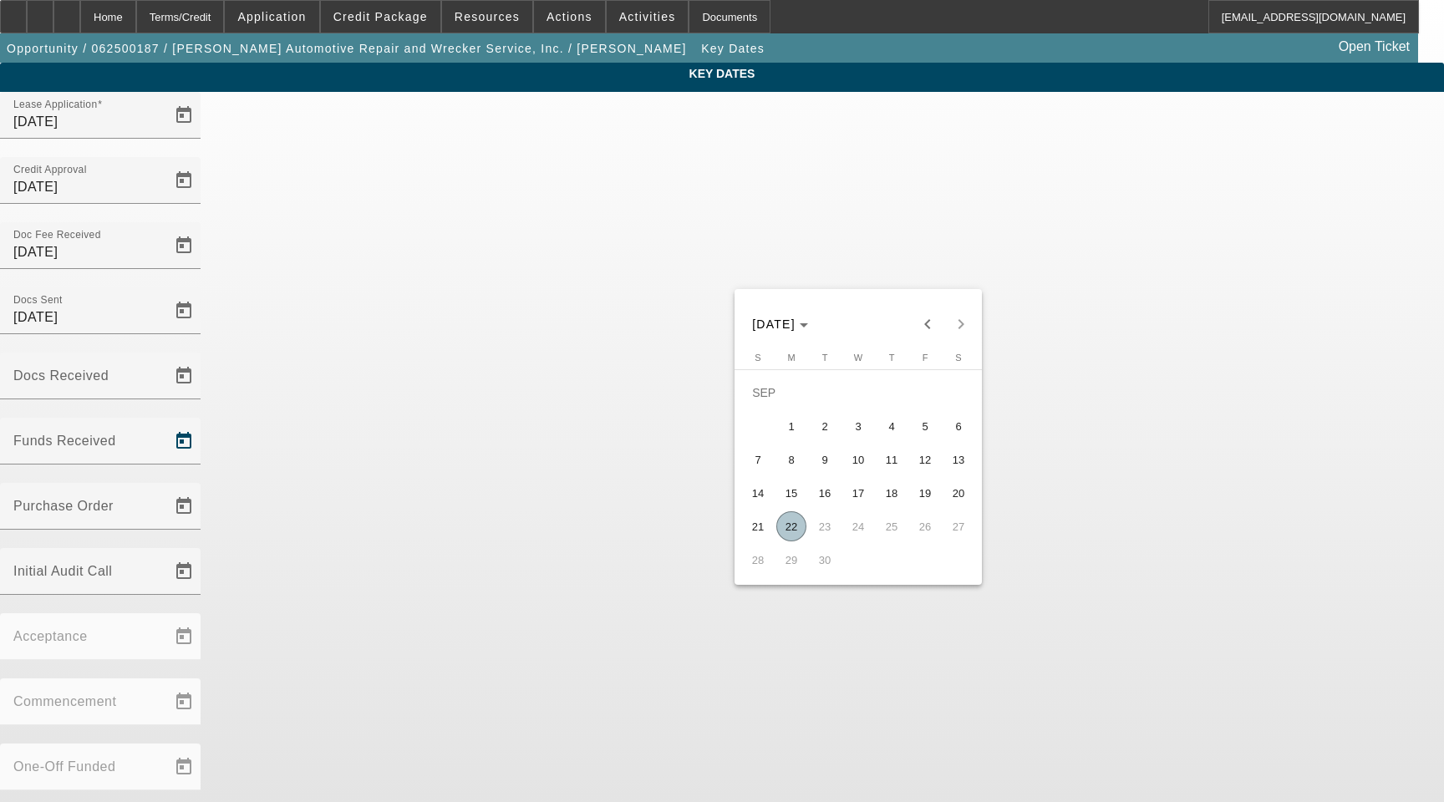
click at [794, 534] on span "22" at bounding box center [791, 526] width 30 height 30
type input "9/22/2025"
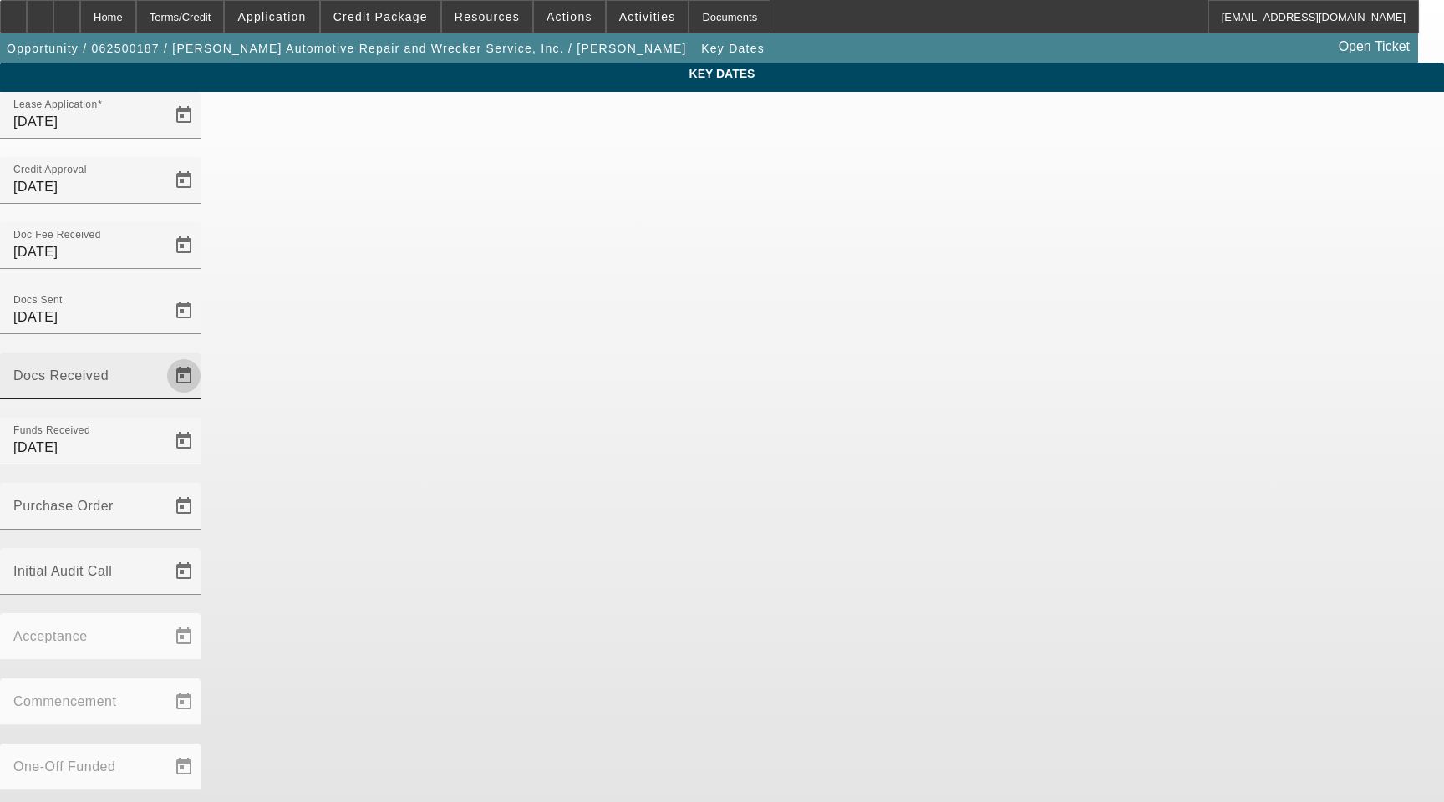
click at [204, 356] on span "Open calendar" at bounding box center [184, 376] width 40 height 40
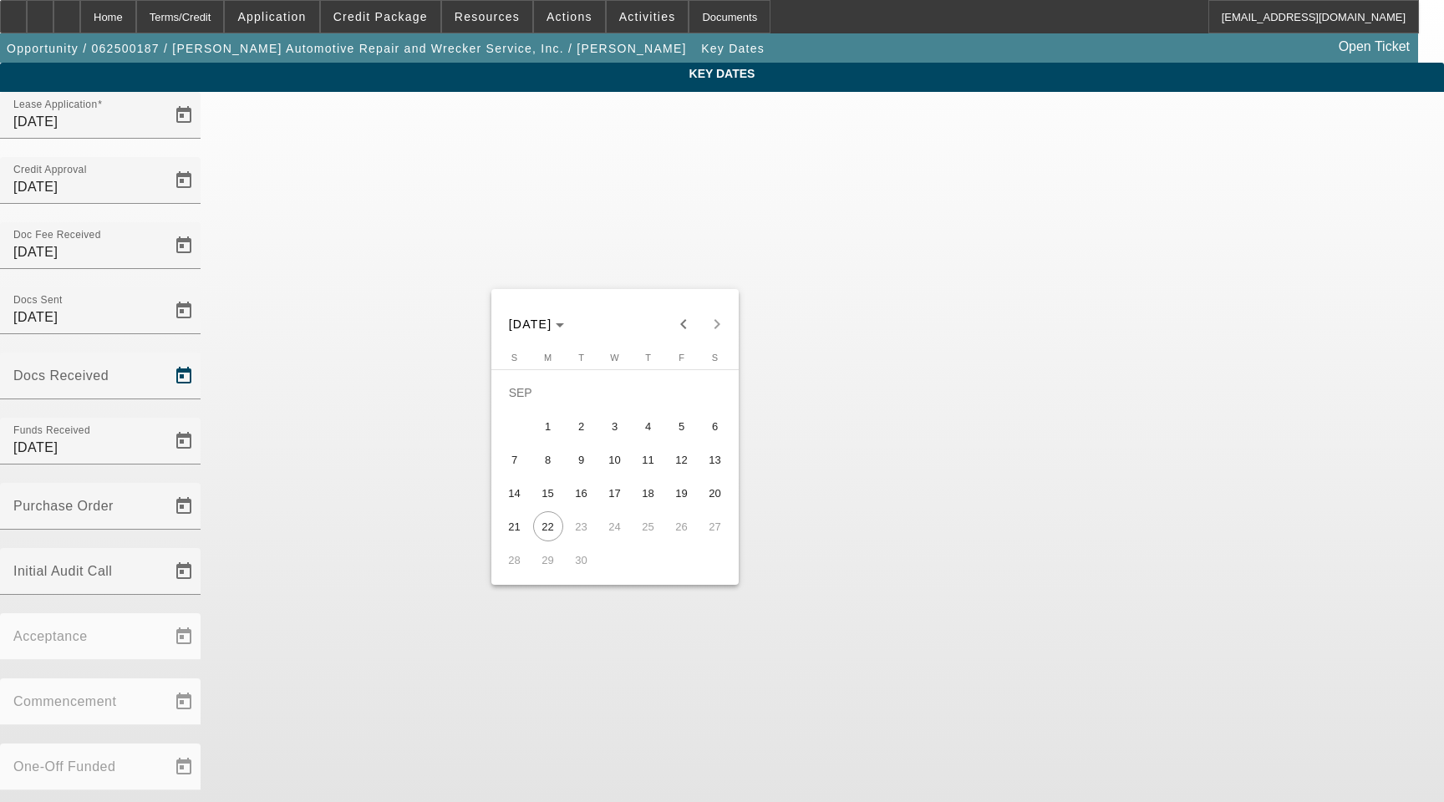
click at [688, 495] on span "19" at bounding box center [682, 493] width 30 height 30
type input "9/19/2025"
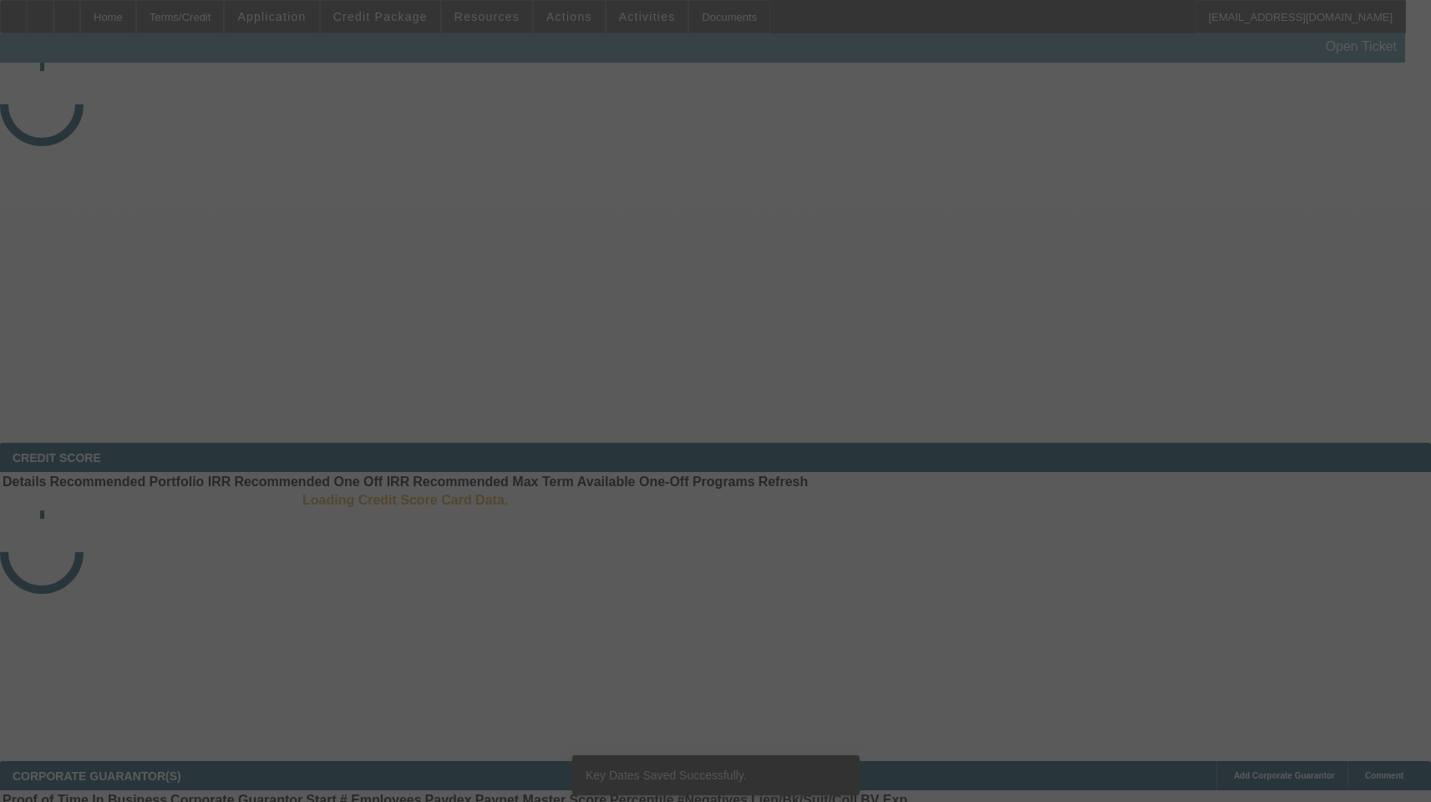
select select "3"
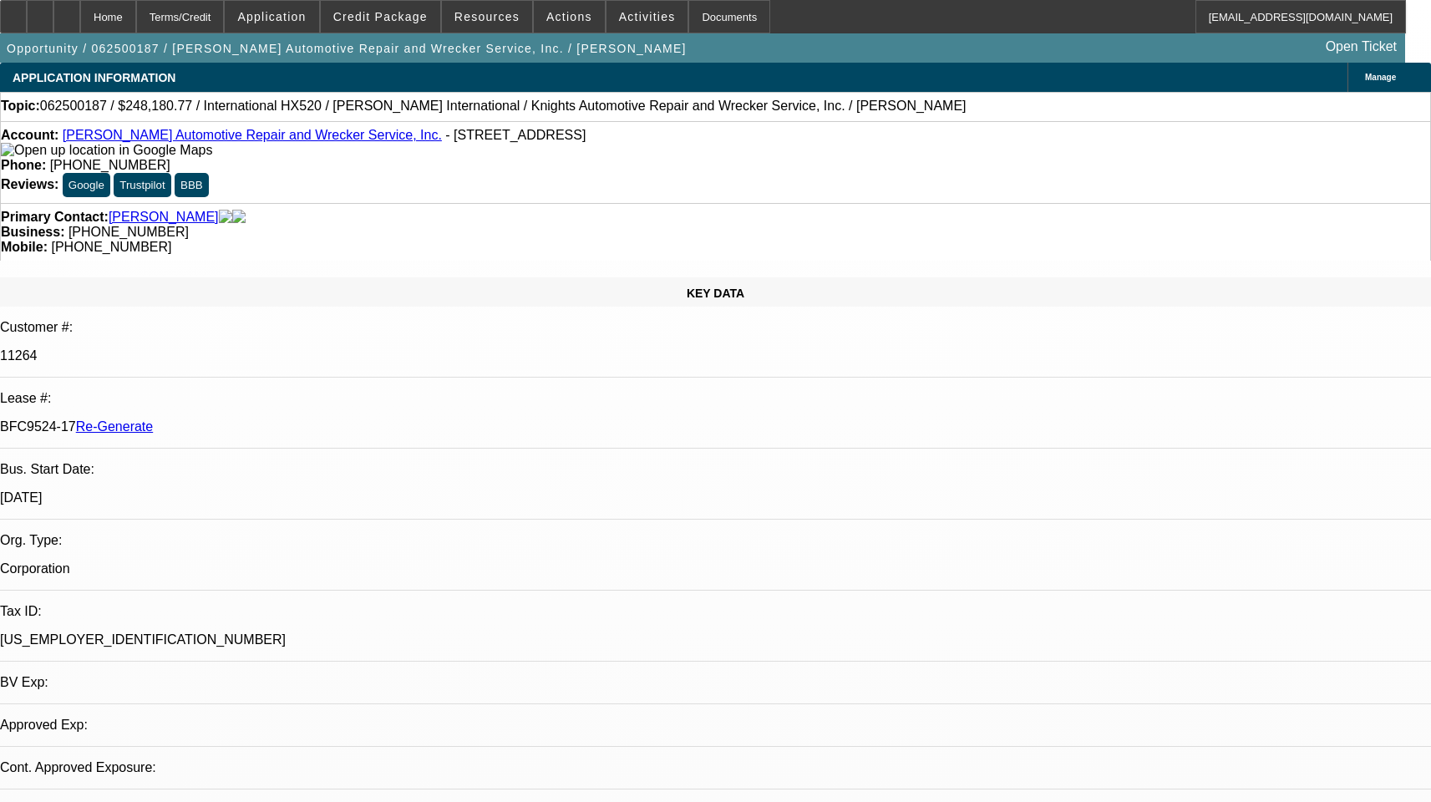
select select "0"
select select "1"
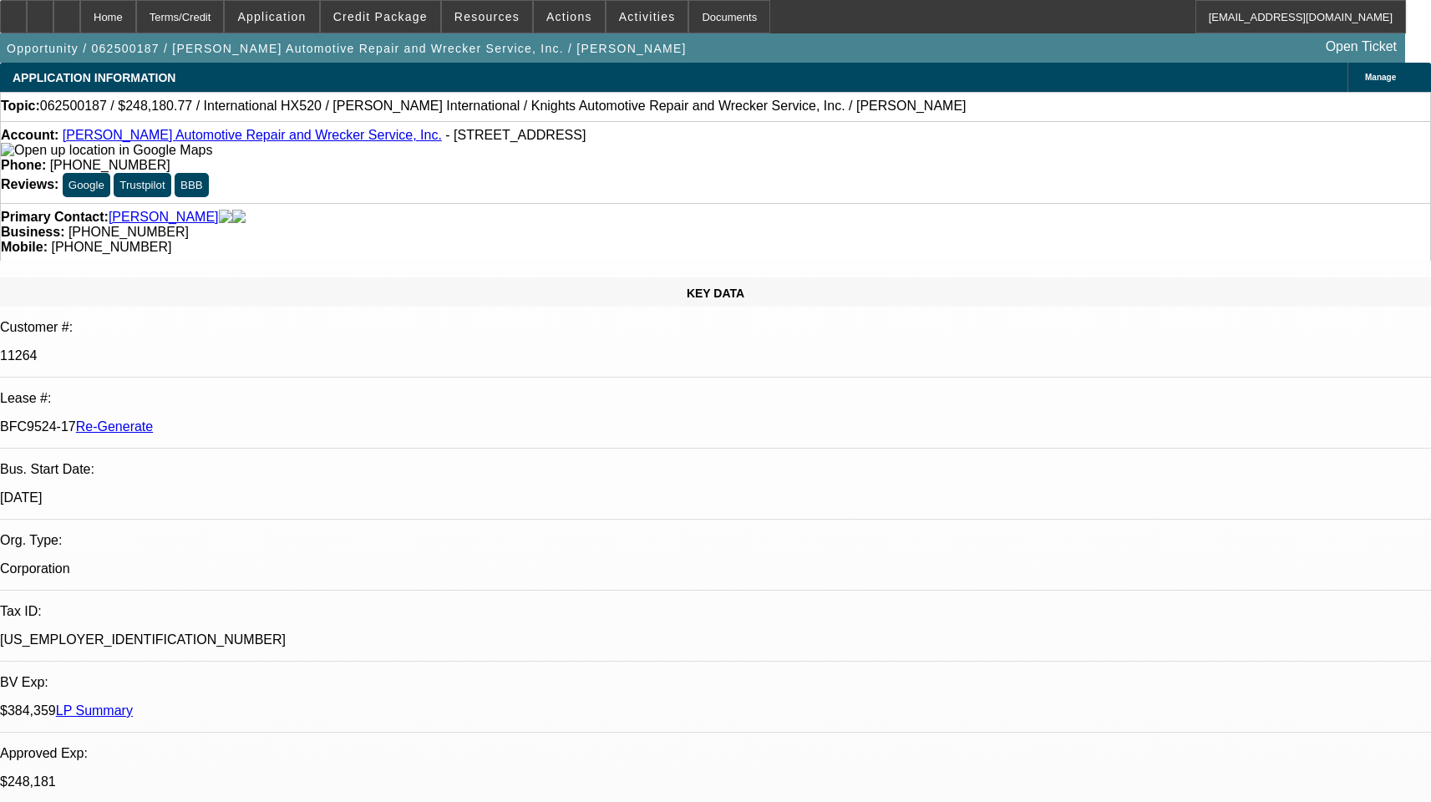
select select "6"
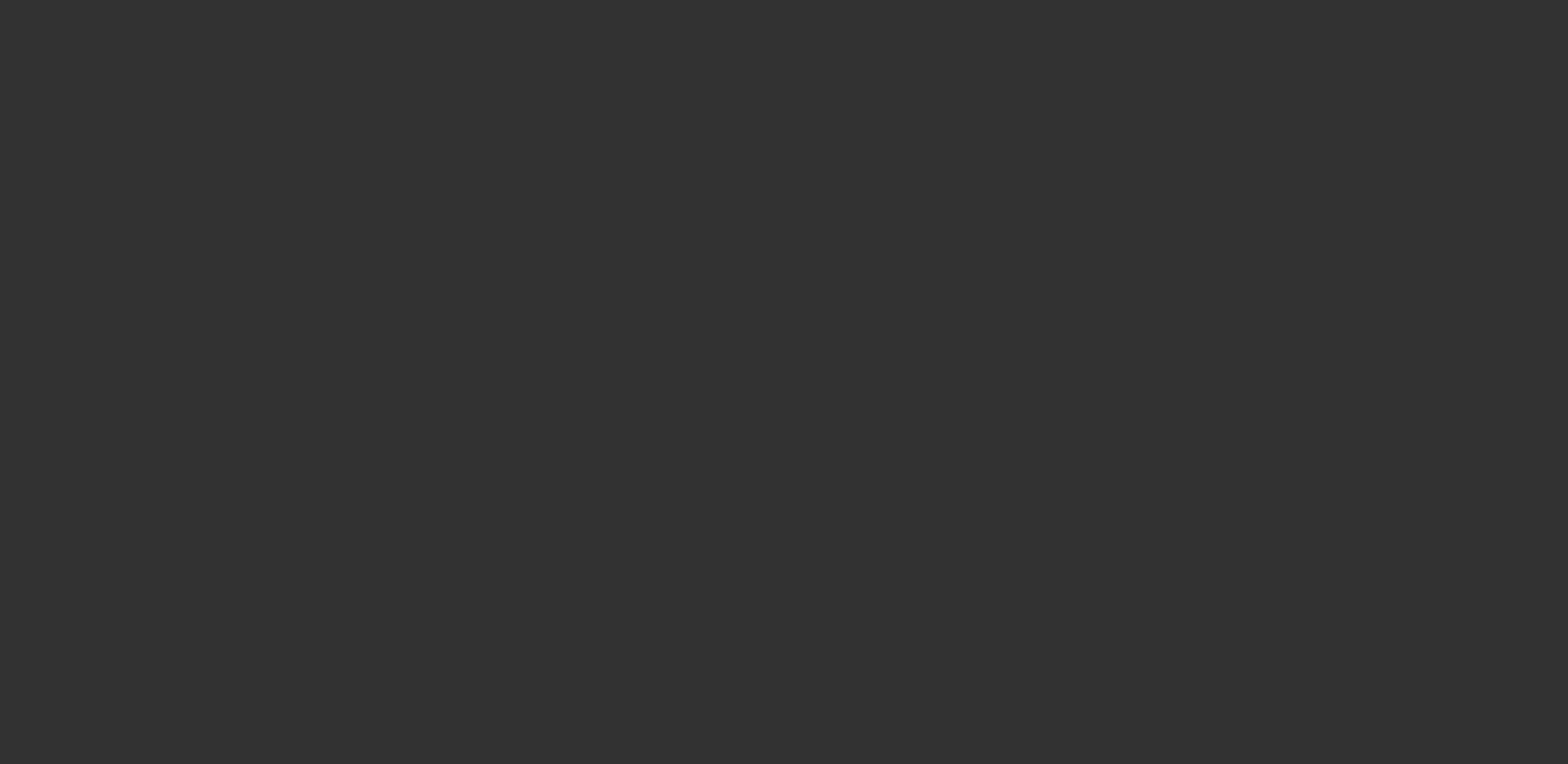
select select "3"
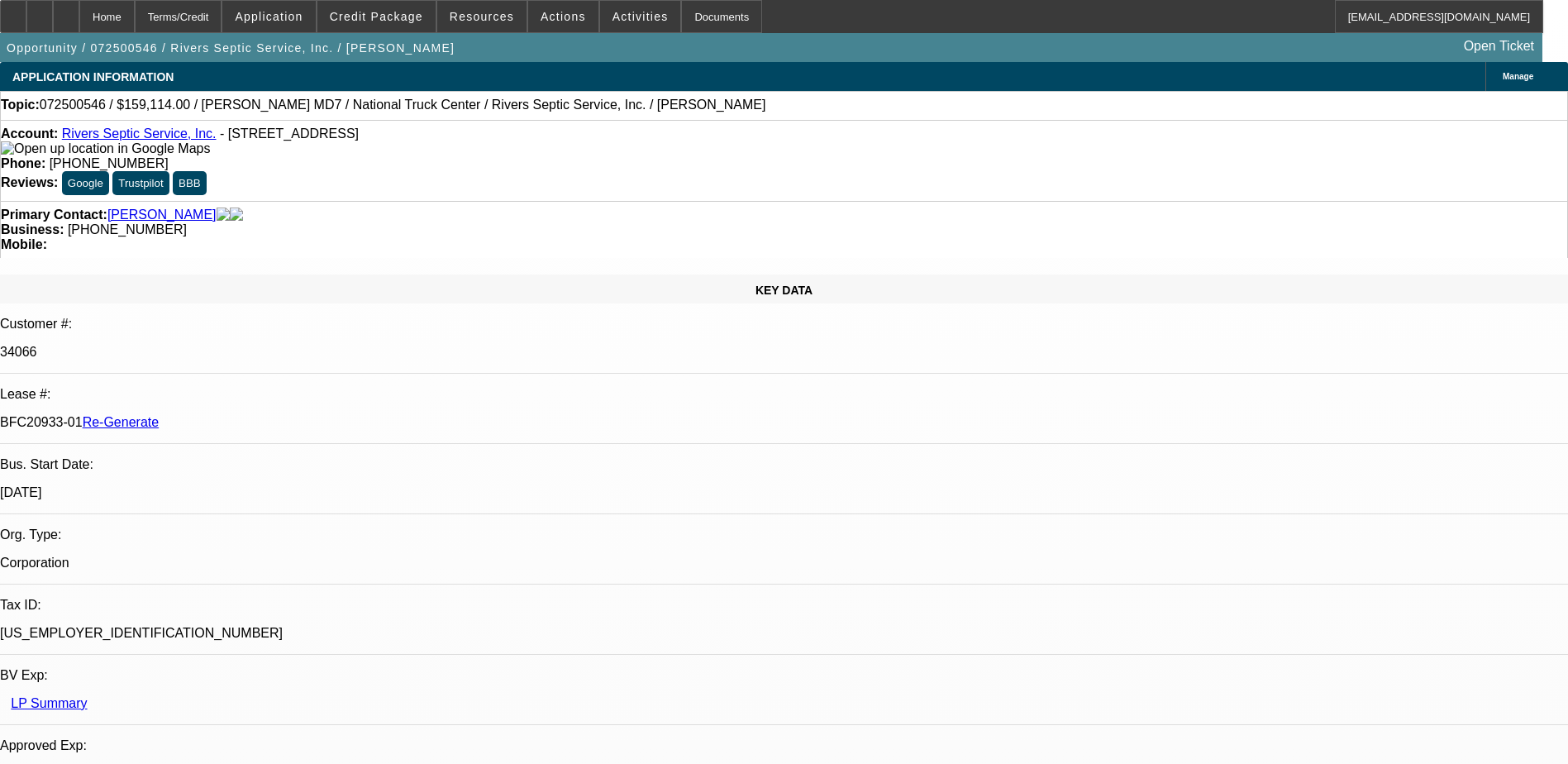
select select "0"
select select "1"
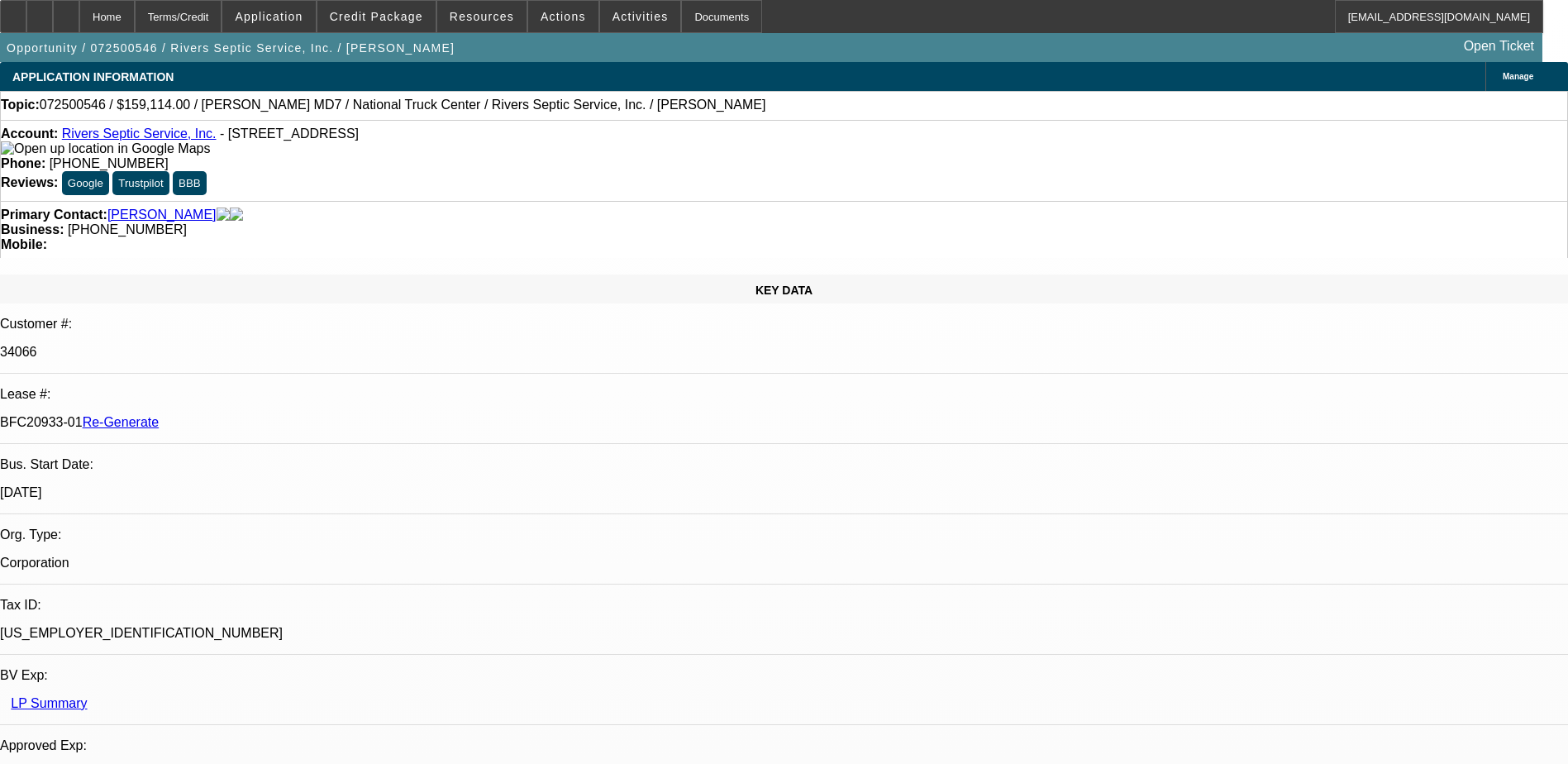
select select "6"
click at [697, 14] on div "Documents" at bounding box center [722, 16] width 81 height 33
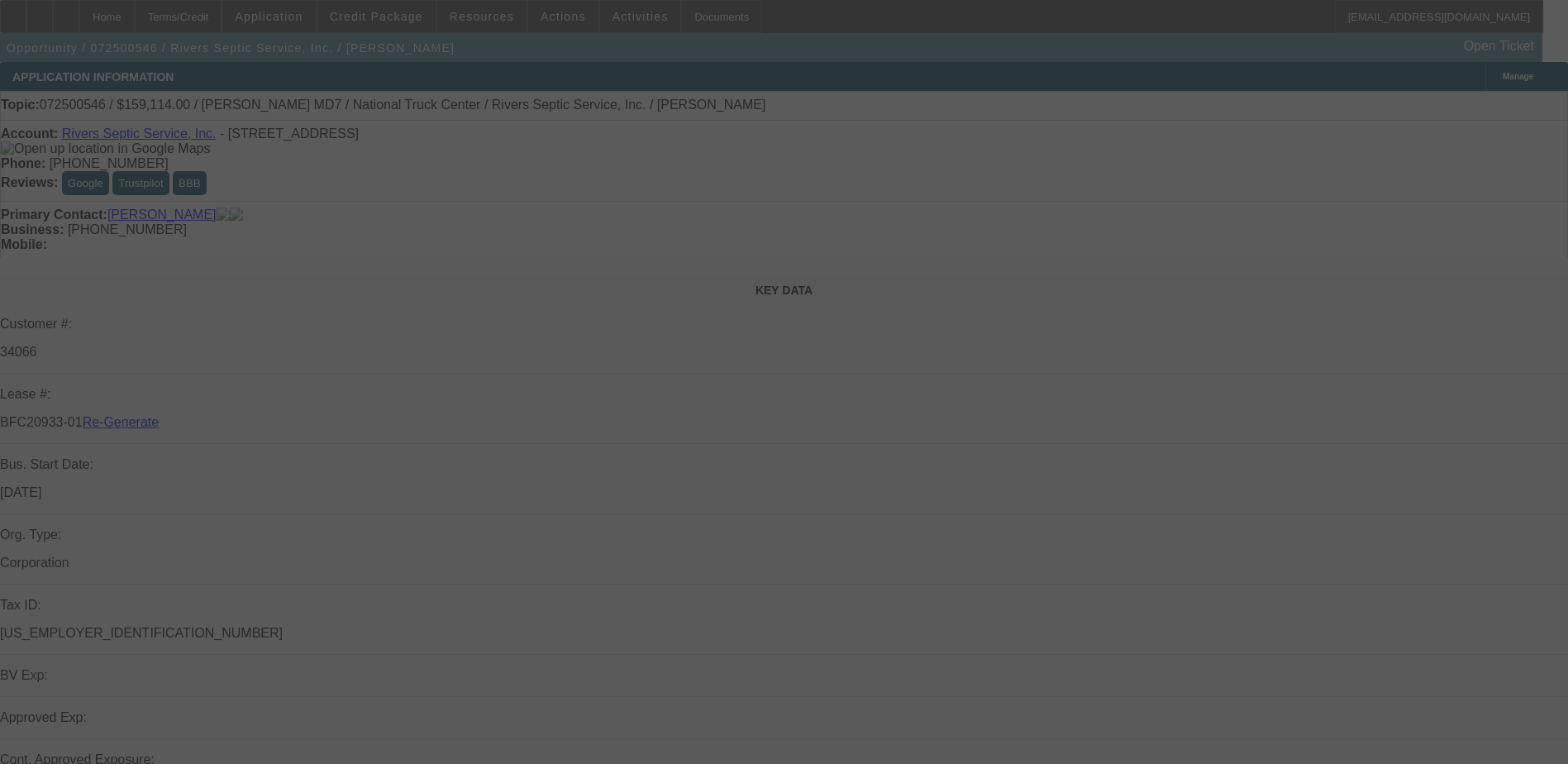
select select "3"
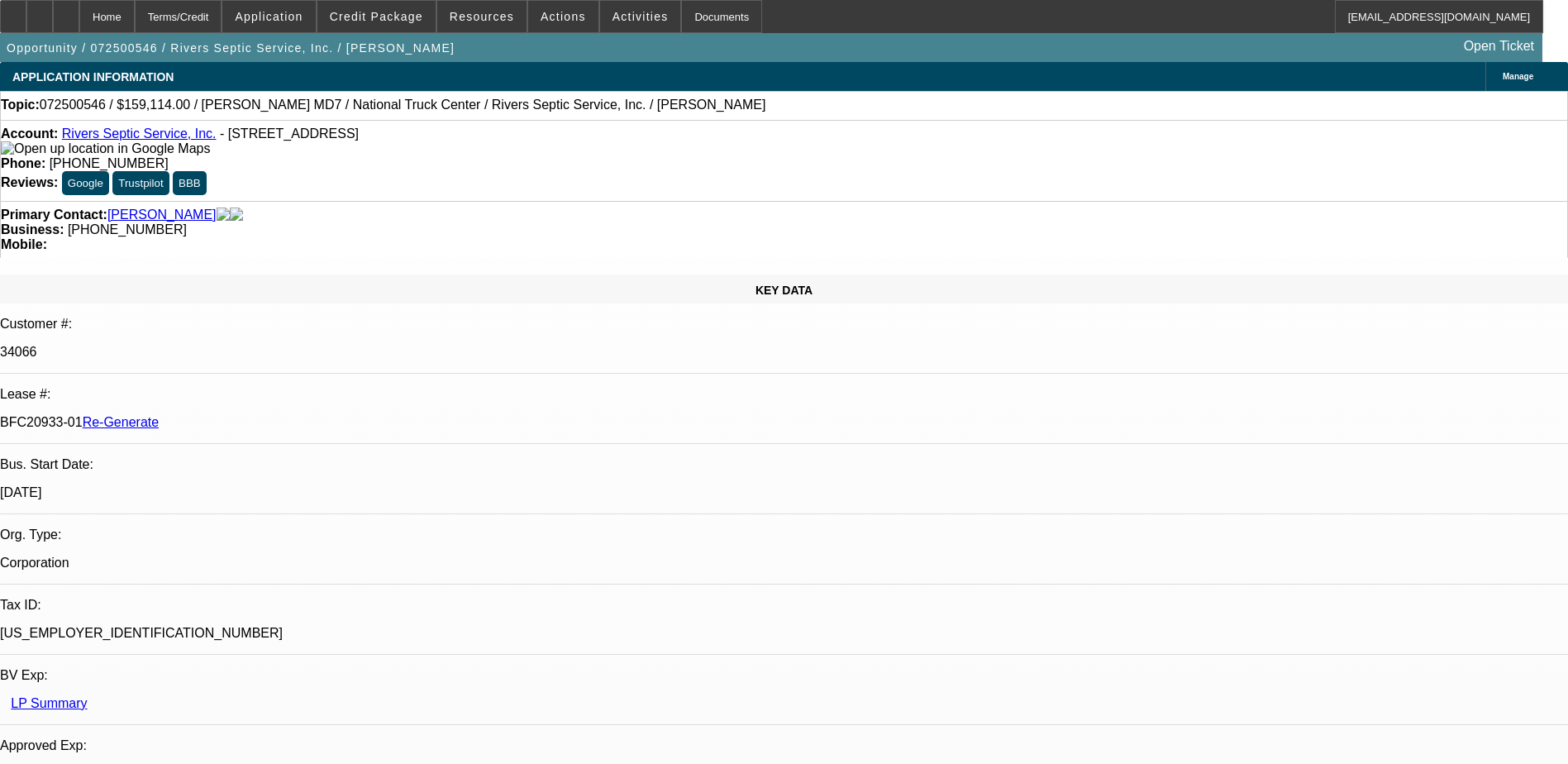
select select "0"
select select "1"
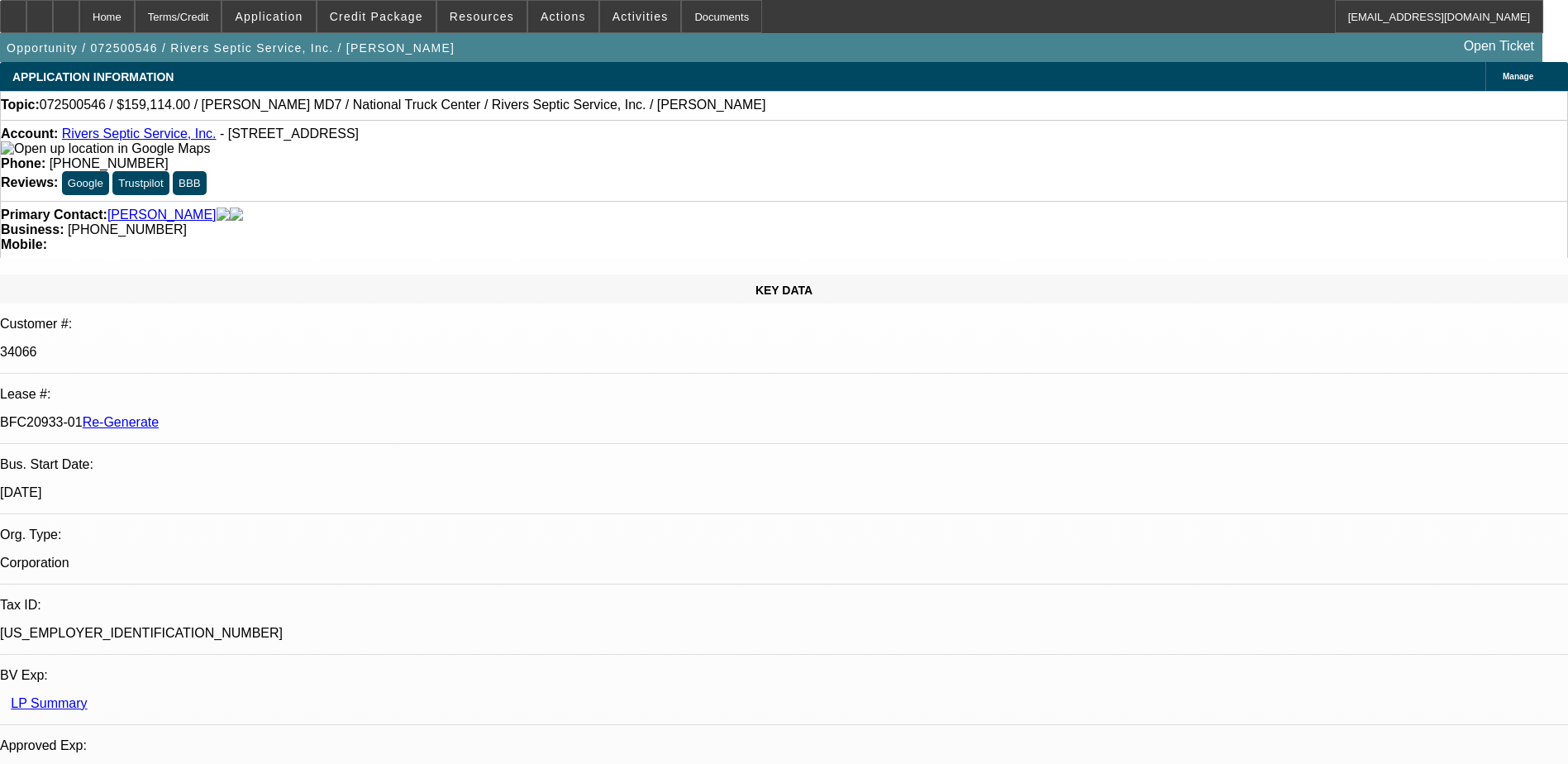
select select "6"
click at [687, 12] on div "Documents" at bounding box center [722, 16] width 81 height 33
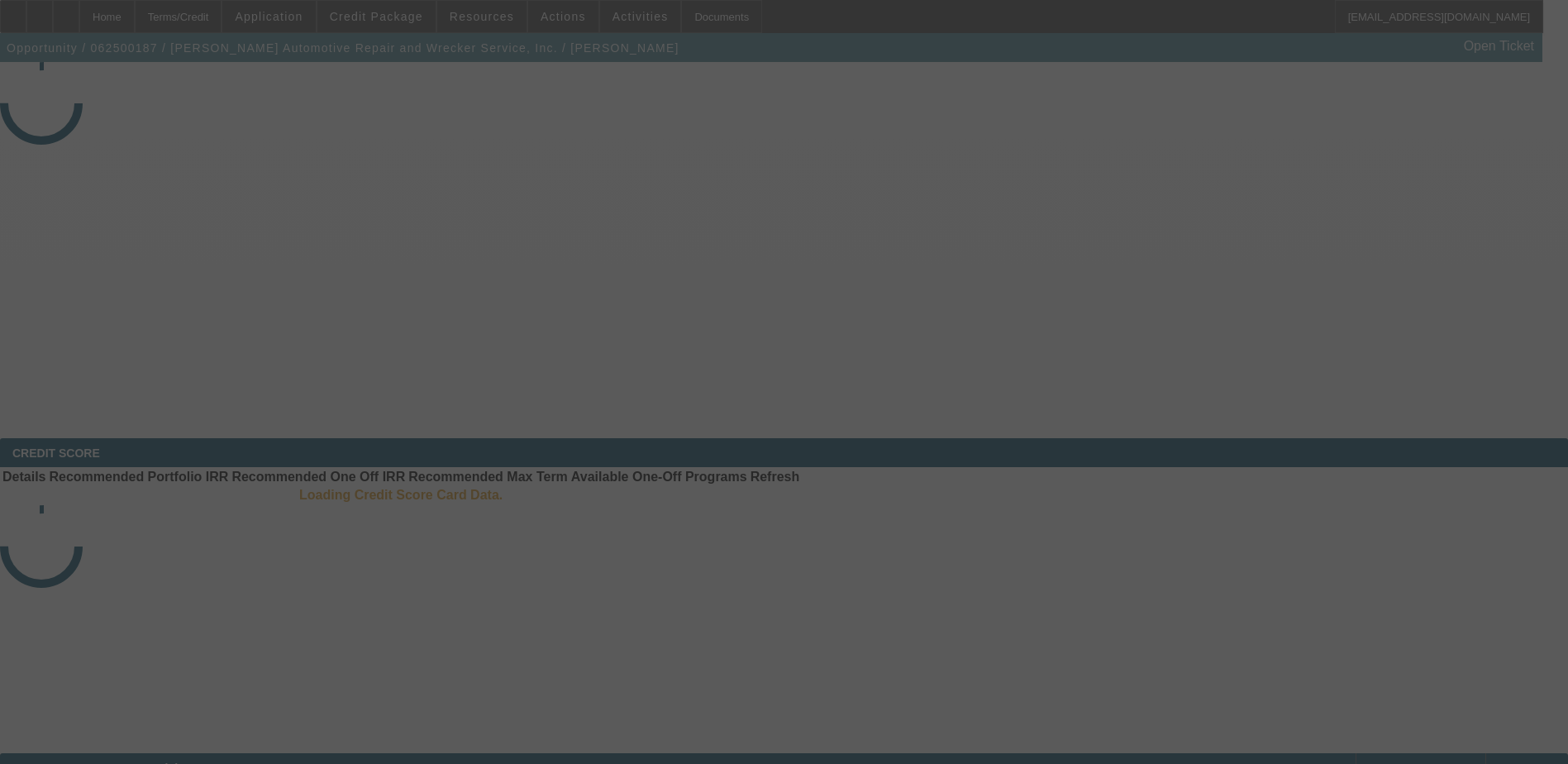
select select "3"
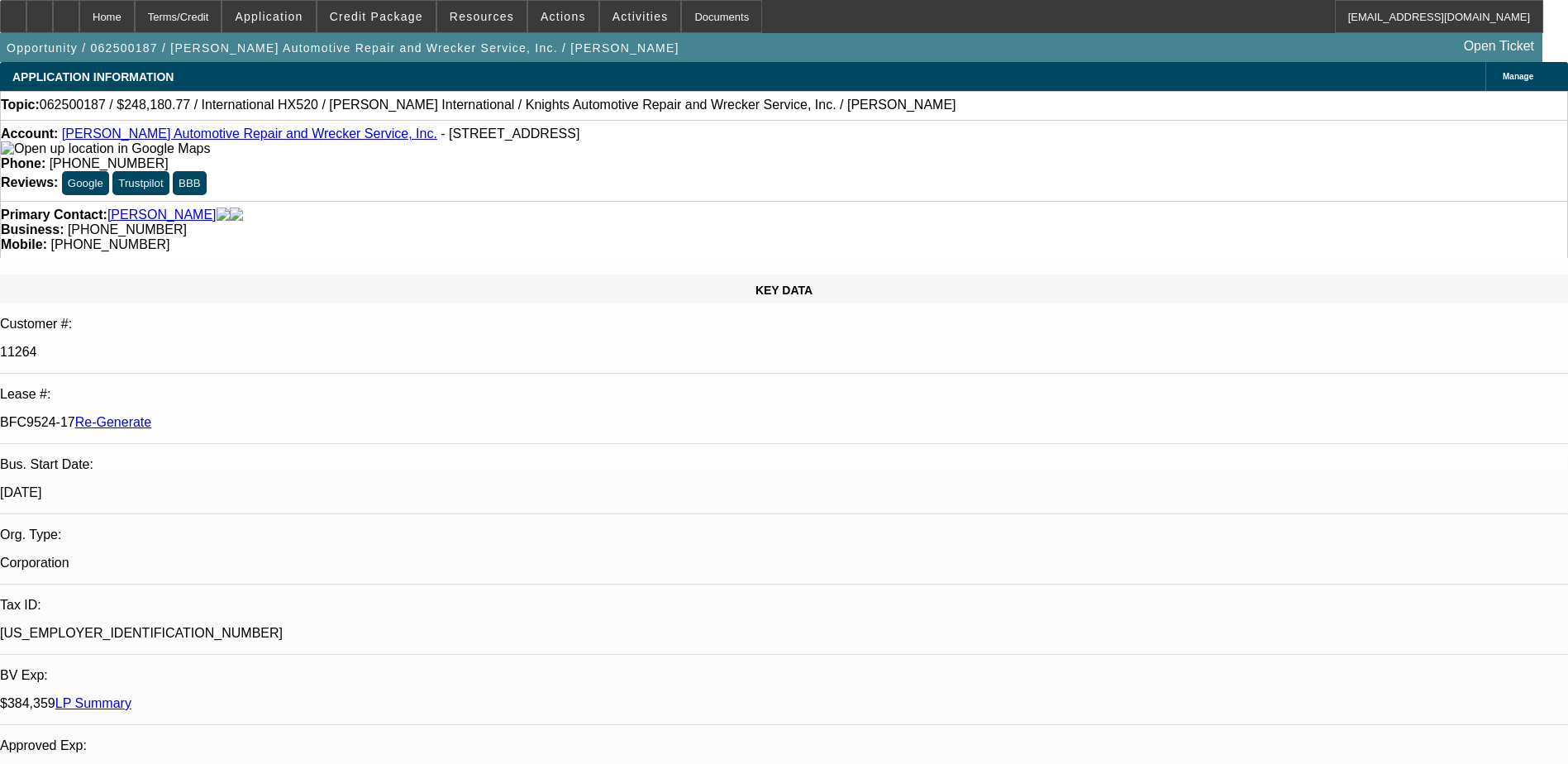
select select "0"
select select "1"
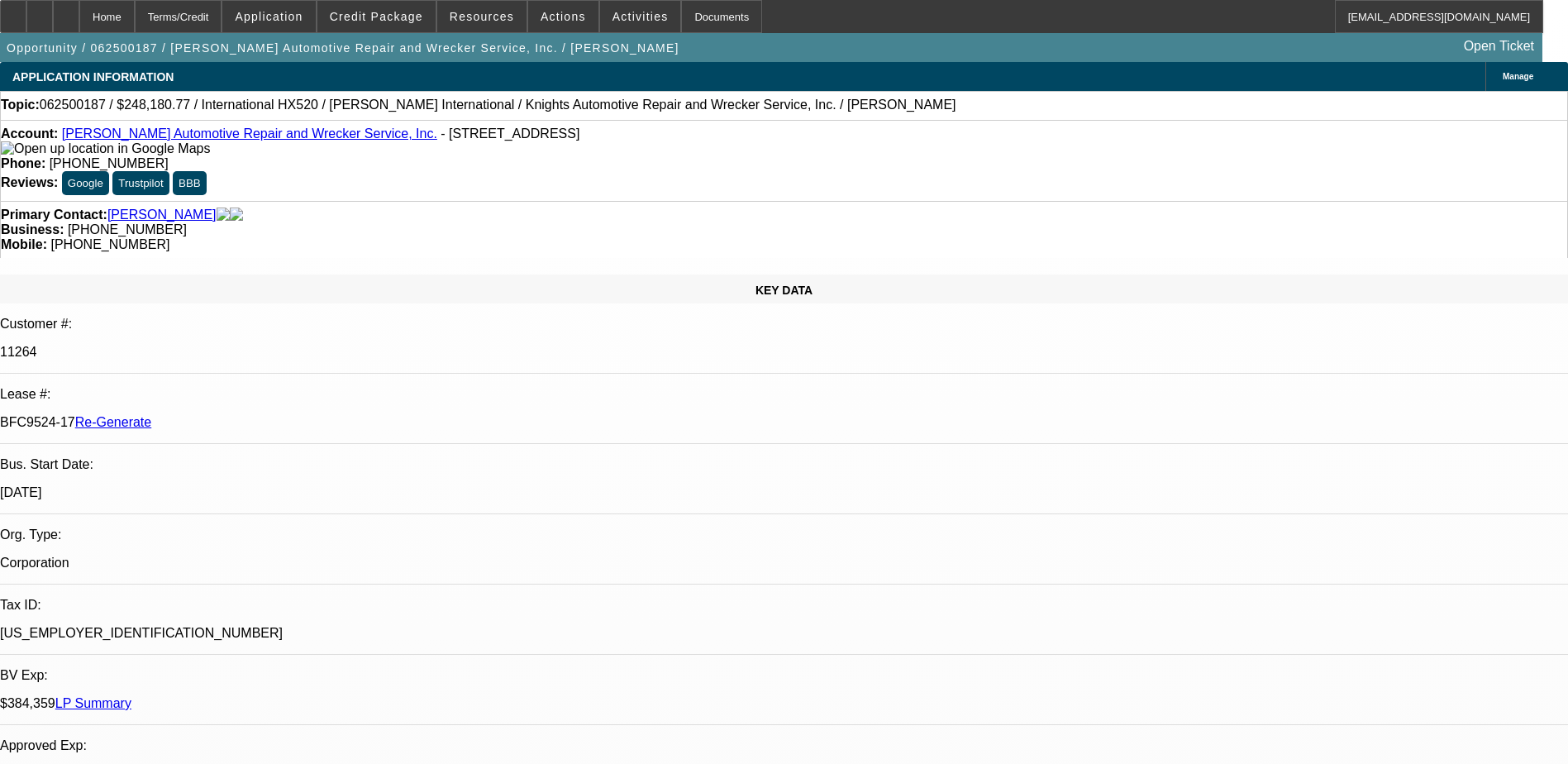
select select "6"
click at [616, 21] on span "Activities" at bounding box center [640, 16] width 56 height 13
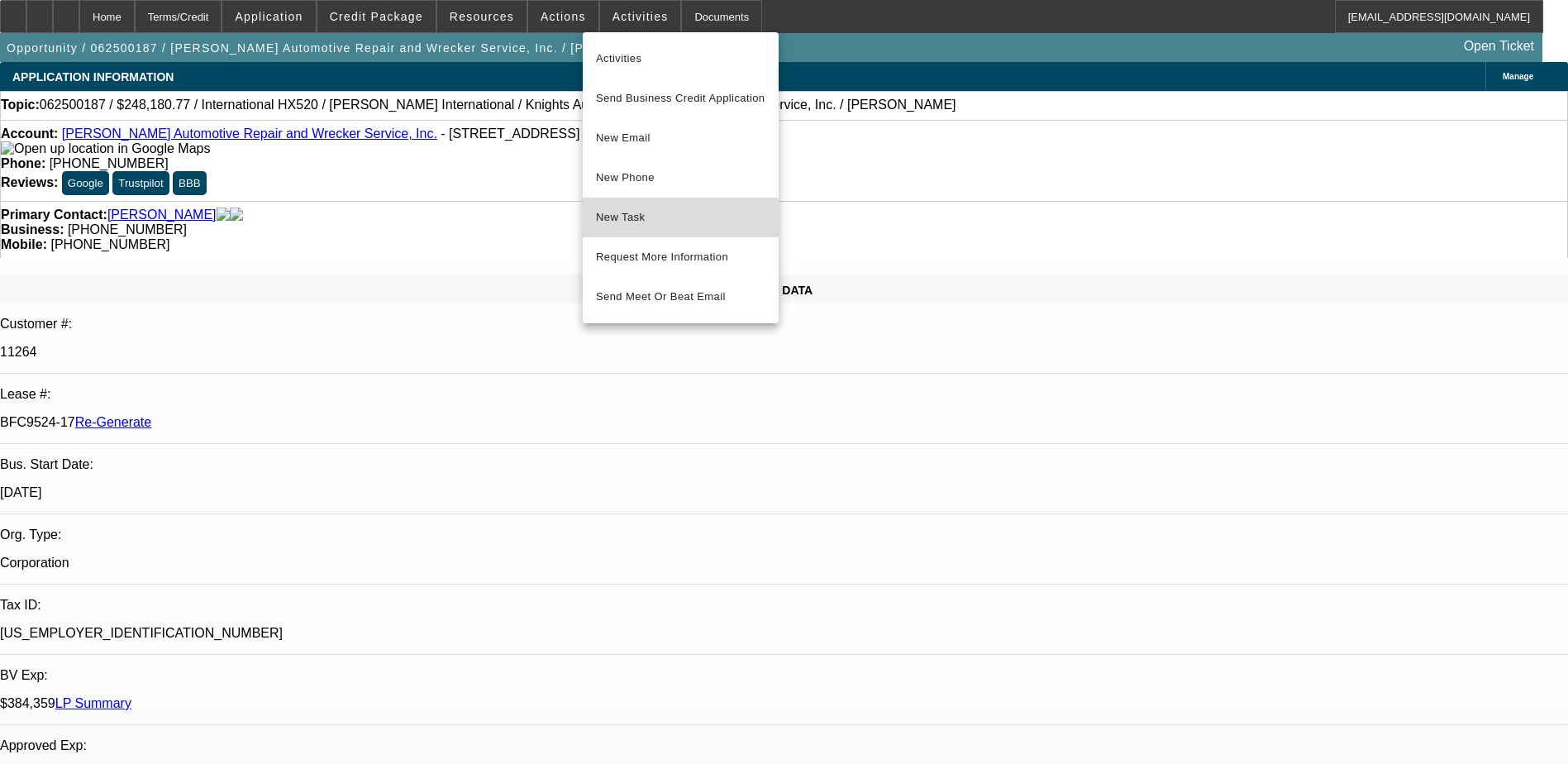
click at [640, 219] on span "New Task" at bounding box center [680, 218] width 169 height 20
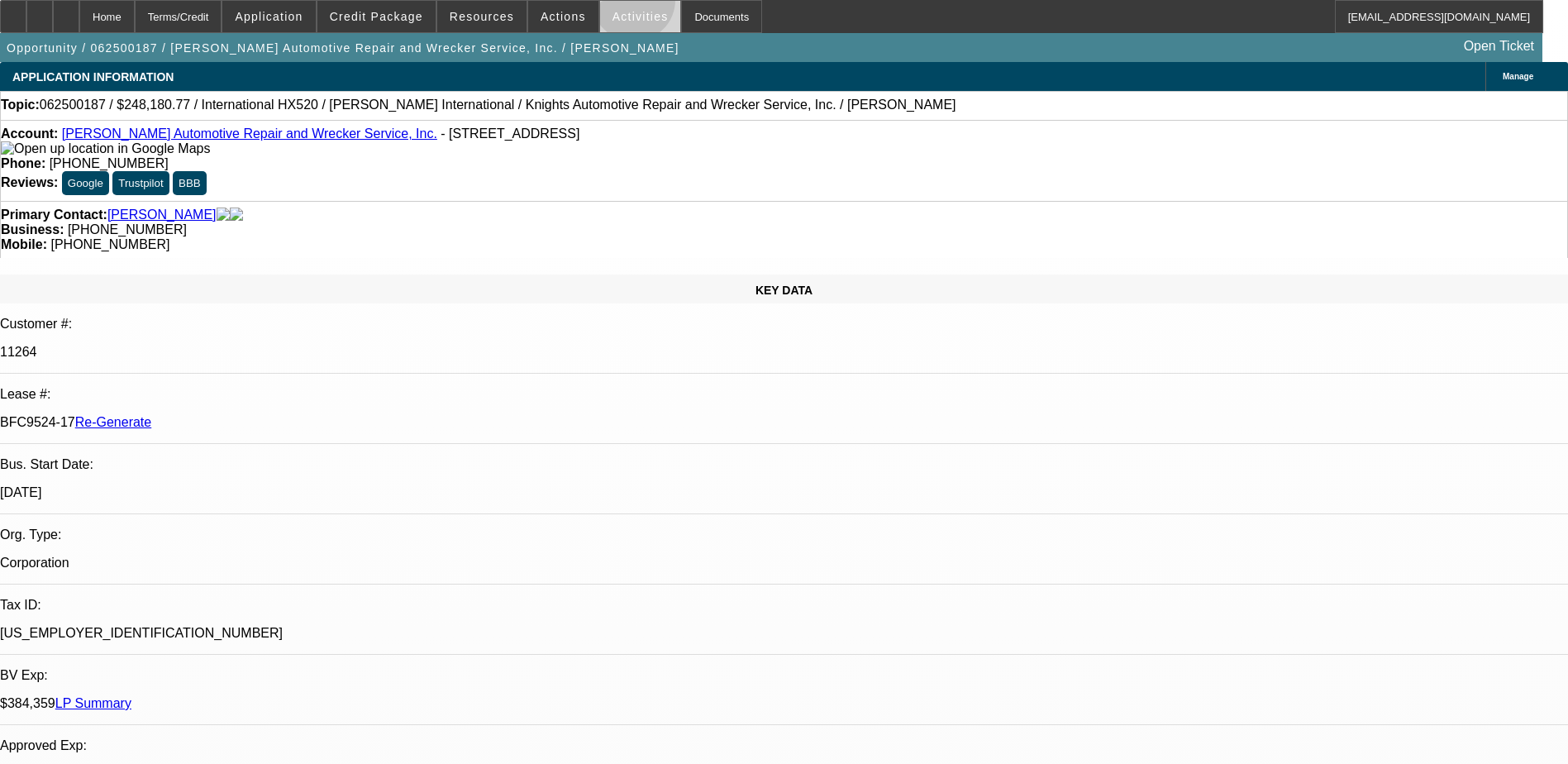
click at [616, 4] on span at bounding box center [641, 17] width 81 height 40
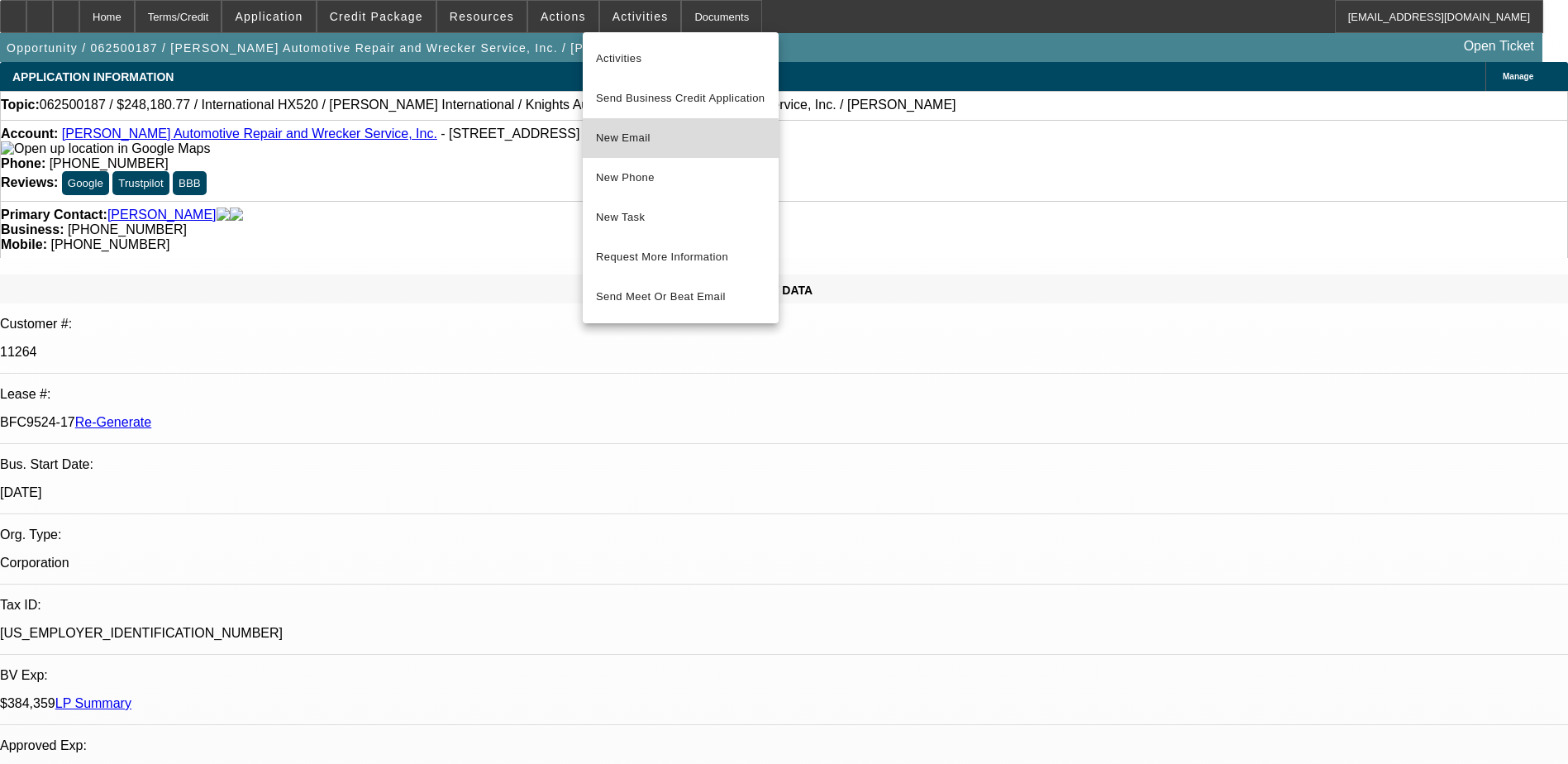
click at [656, 142] on span "New Email" at bounding box center [680, 139] width 169 height 20
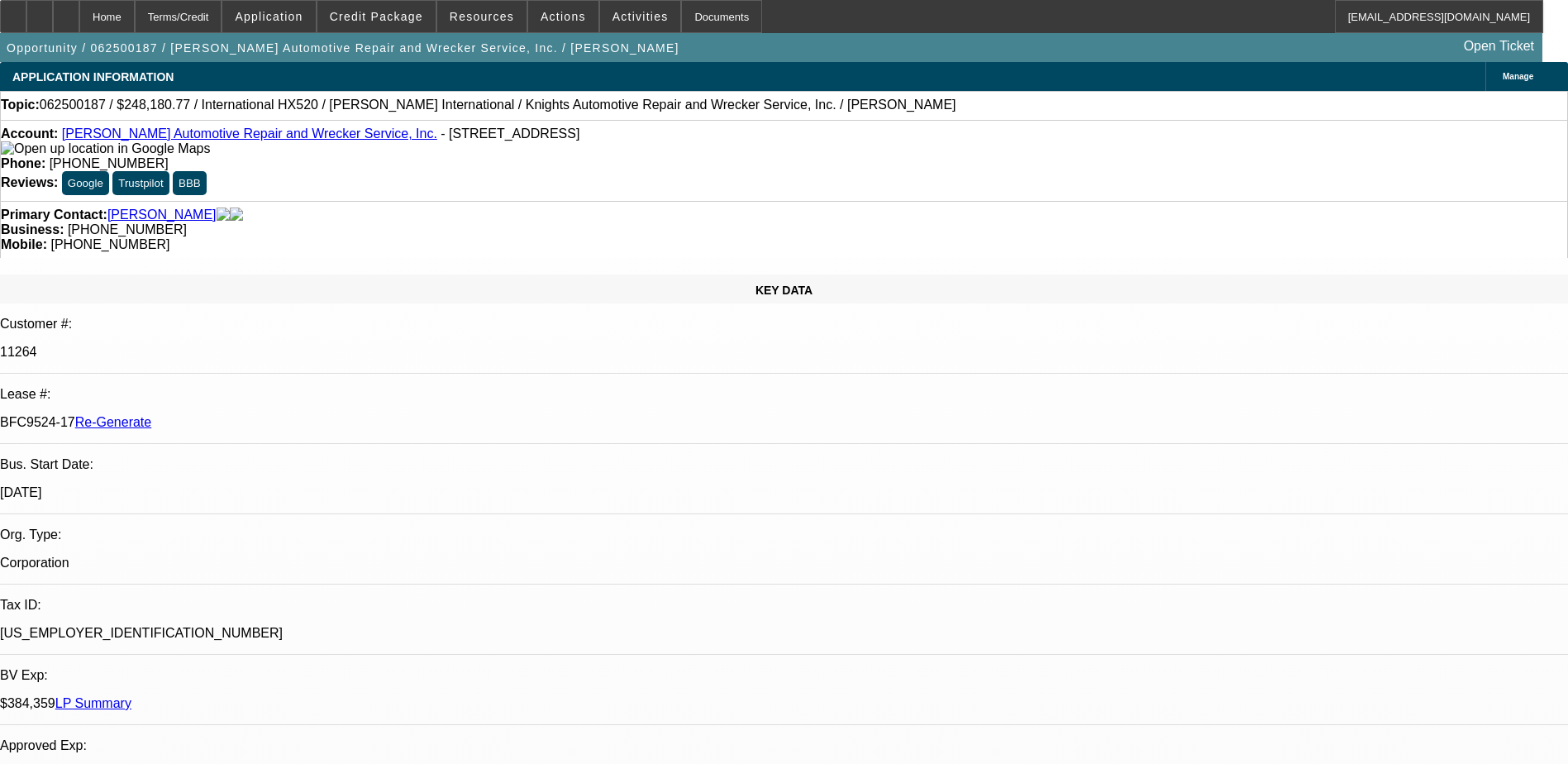
drag, startPoint x: 192, startPoint y: 297, endPoint x: 257, endPoint y: 294, distance: 65.1
click at [257, 415] on div "BFC9524-17 Re-Generate" at bounding box center [784, 422] width 1568 height 15
copy p "BFC9524-17"
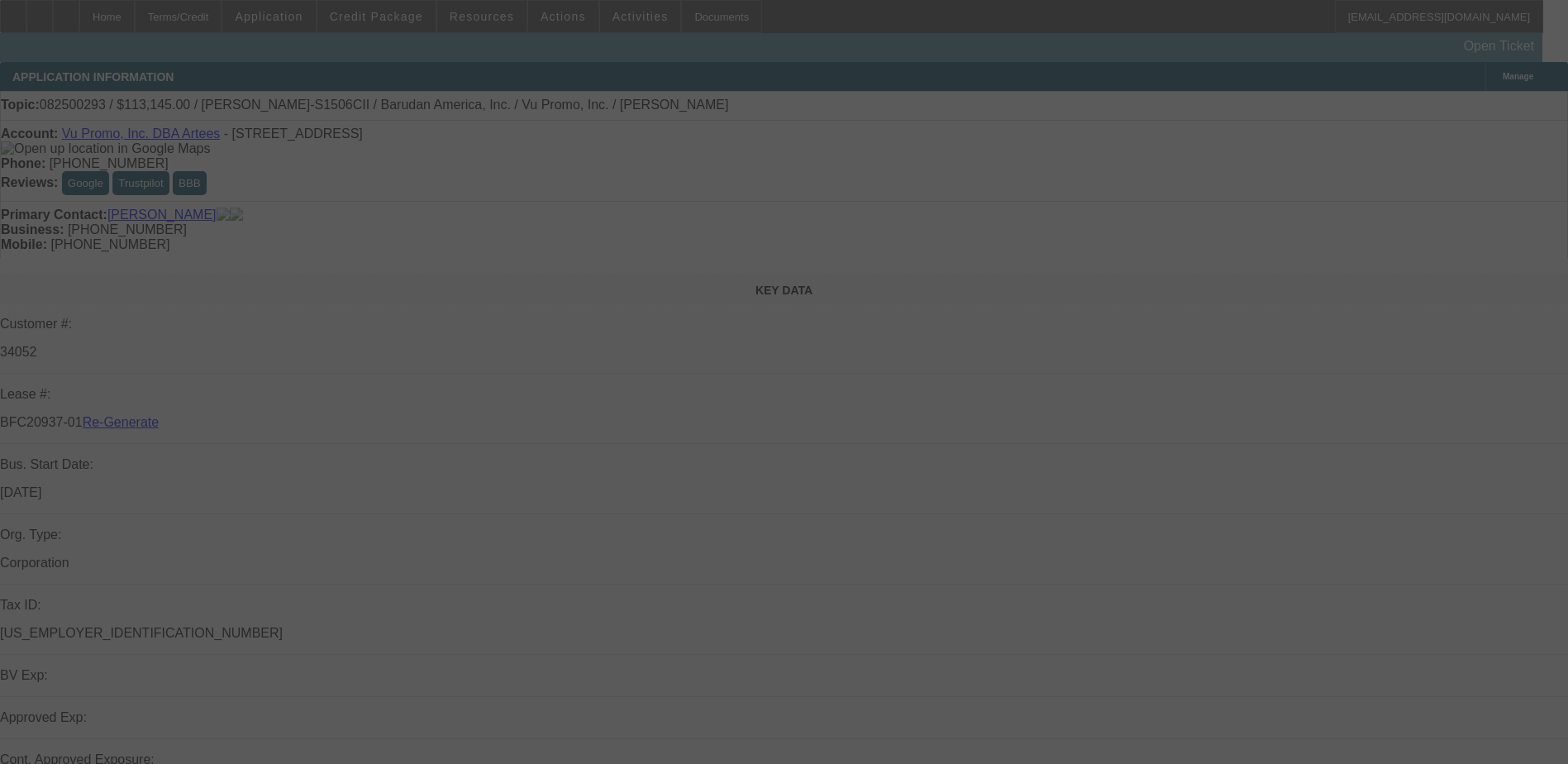
select select "3"
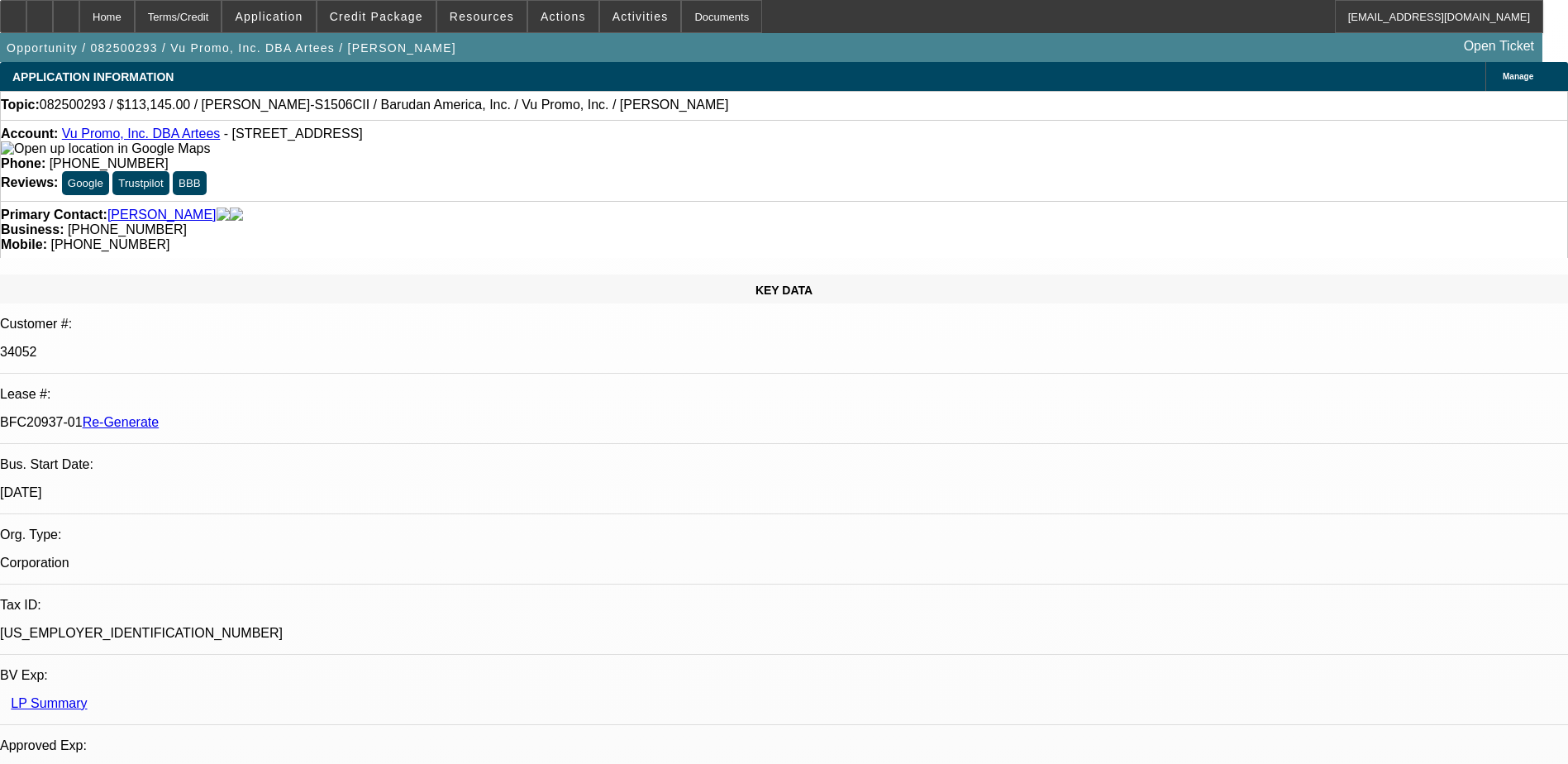
select select "0"
select select "2"
select select "0.1"
select select "1"
select select "2"
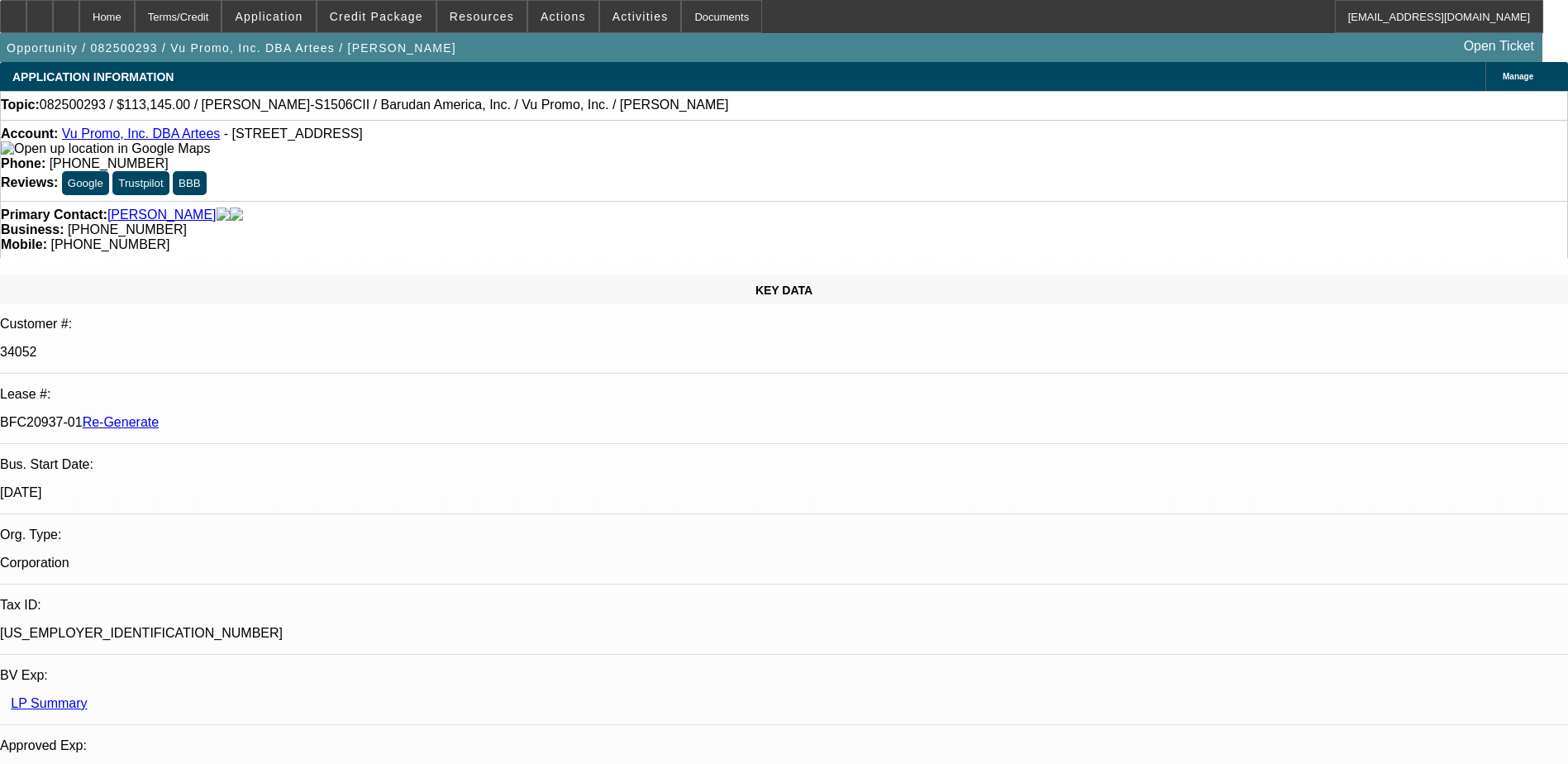
select select "4"
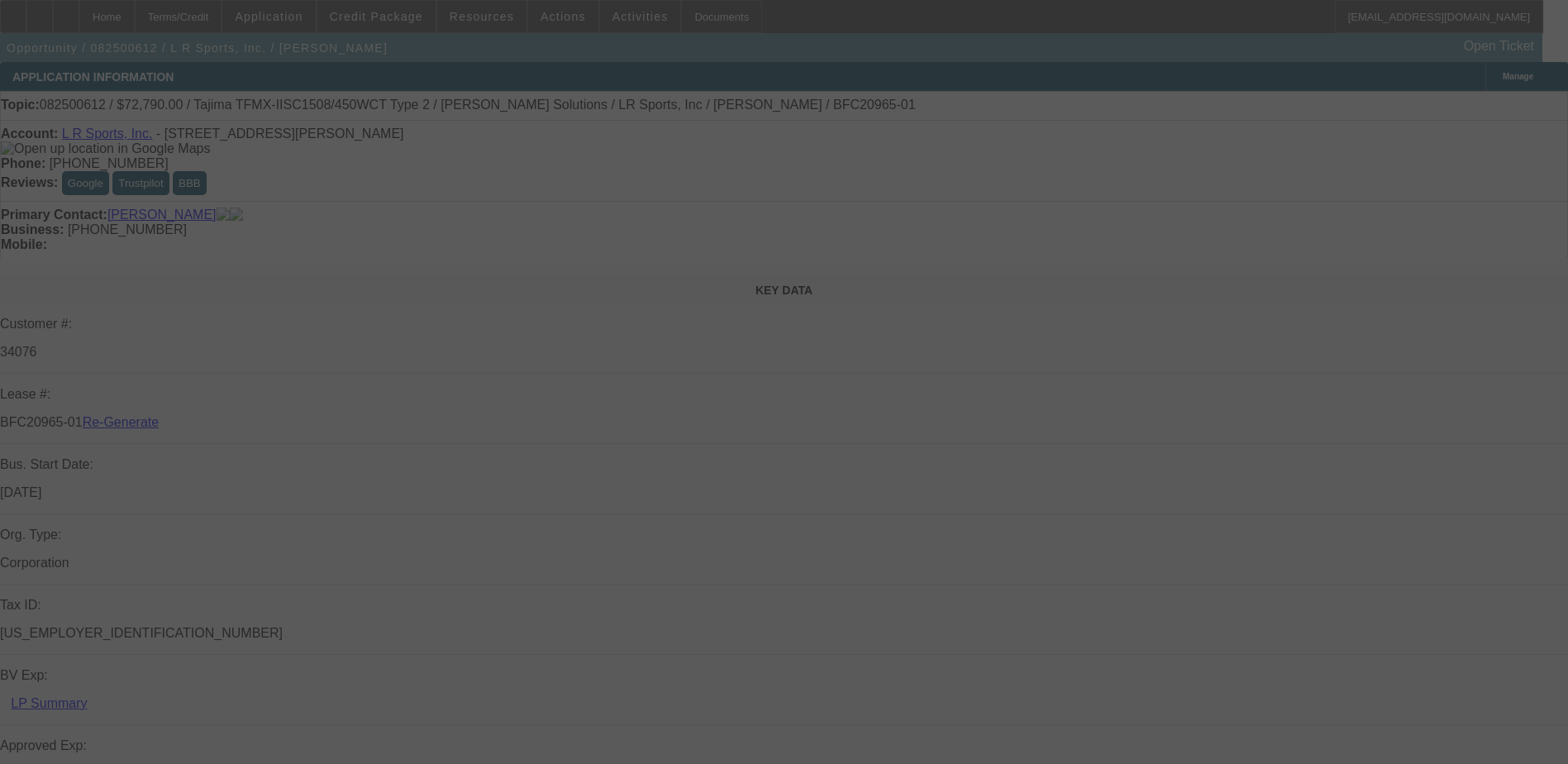
select select "3"
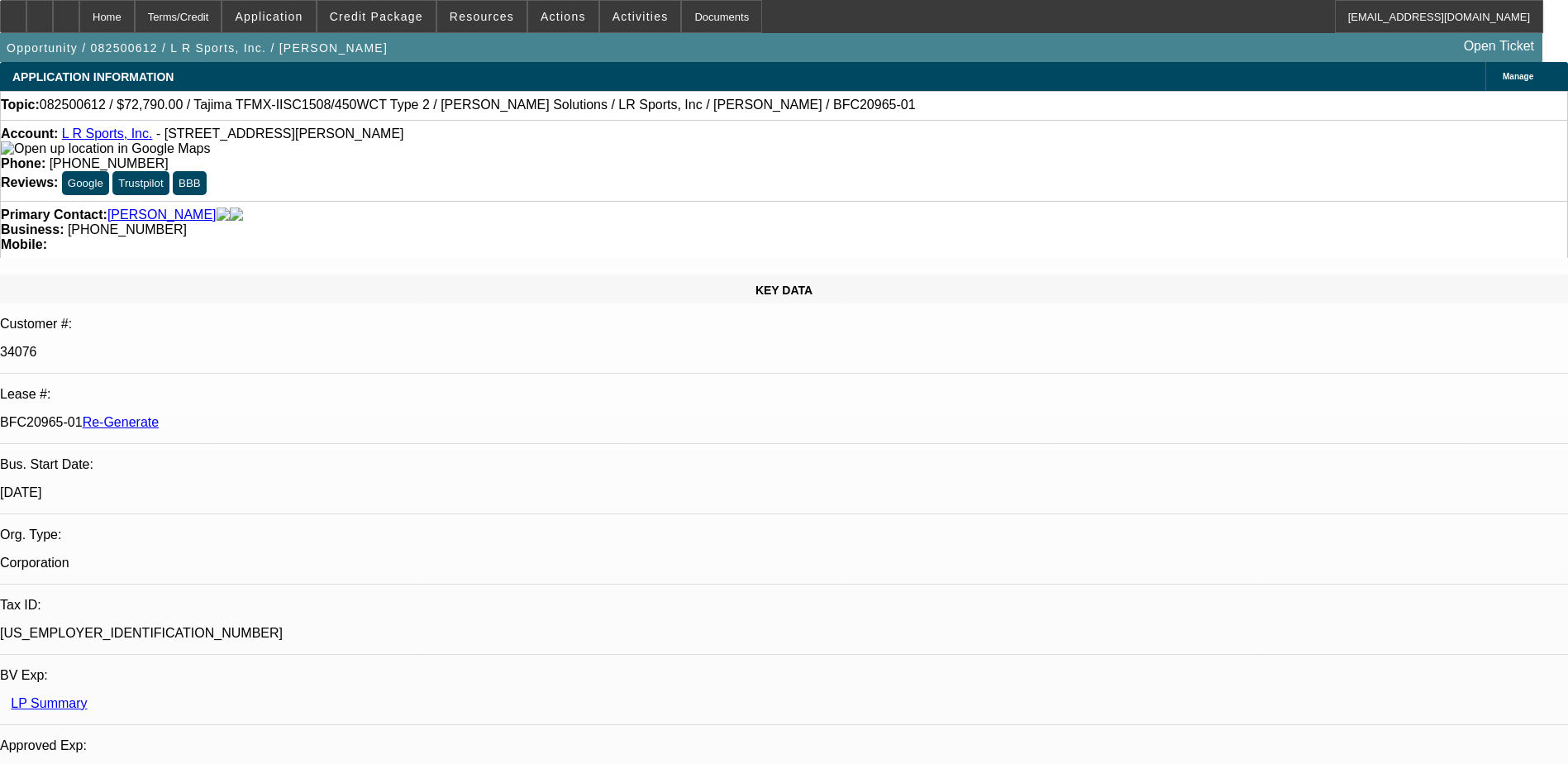
select select "0"
select select "2"
select select "0"
select select "6"
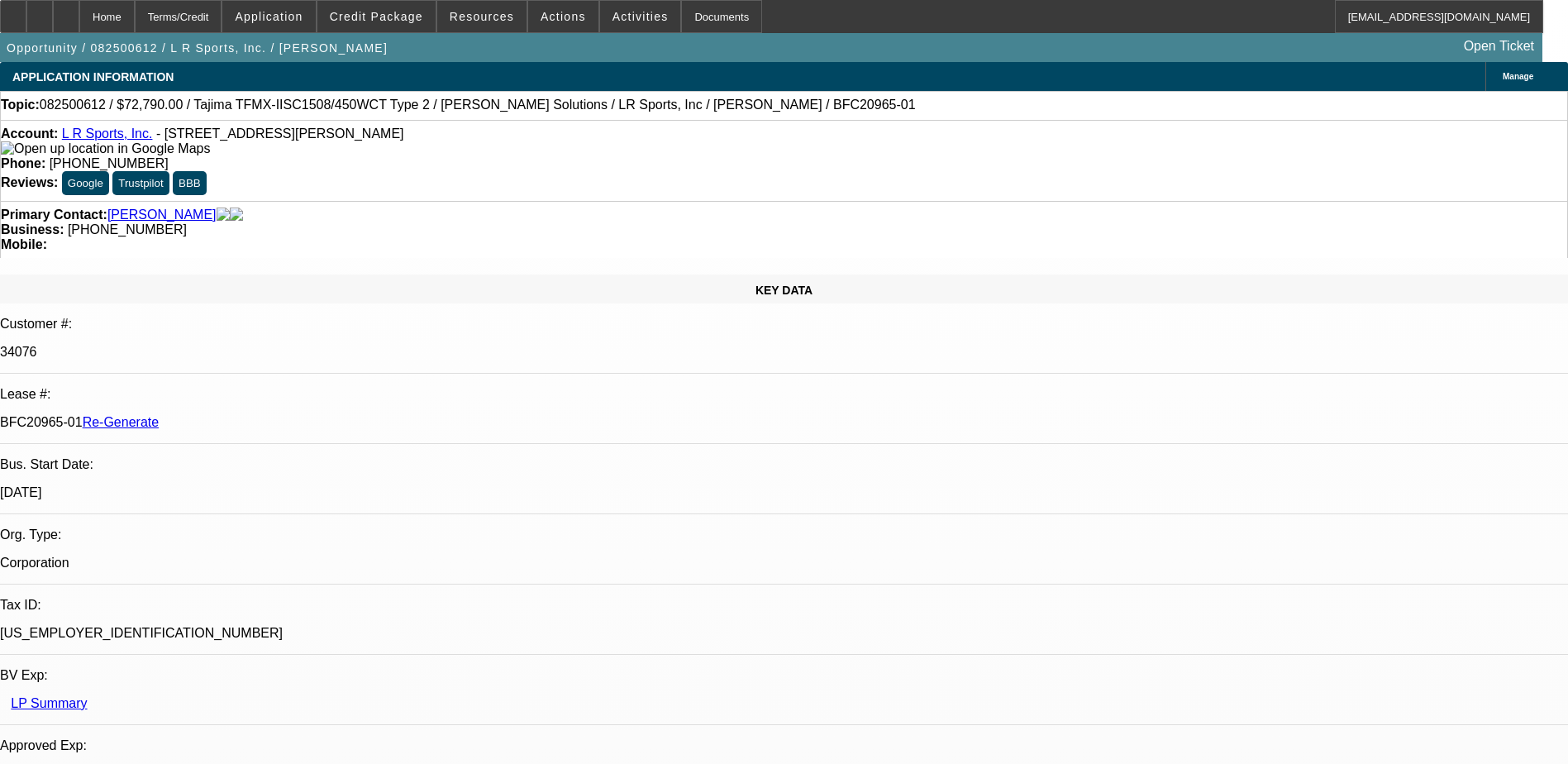
drag, startPoint x: 198, startPoint y: 285, endPoint x: 264, endPoint y: 284, distance: 66.0
click at [264, 415] on p "BFC20965-01 Re-Generate" at bounding box center [784, 422] width 1568 height 15
copy p "BFC20965-01"
click at [682, 17] on div "Documents" at bounding box center [722, 16] width 81 height 33
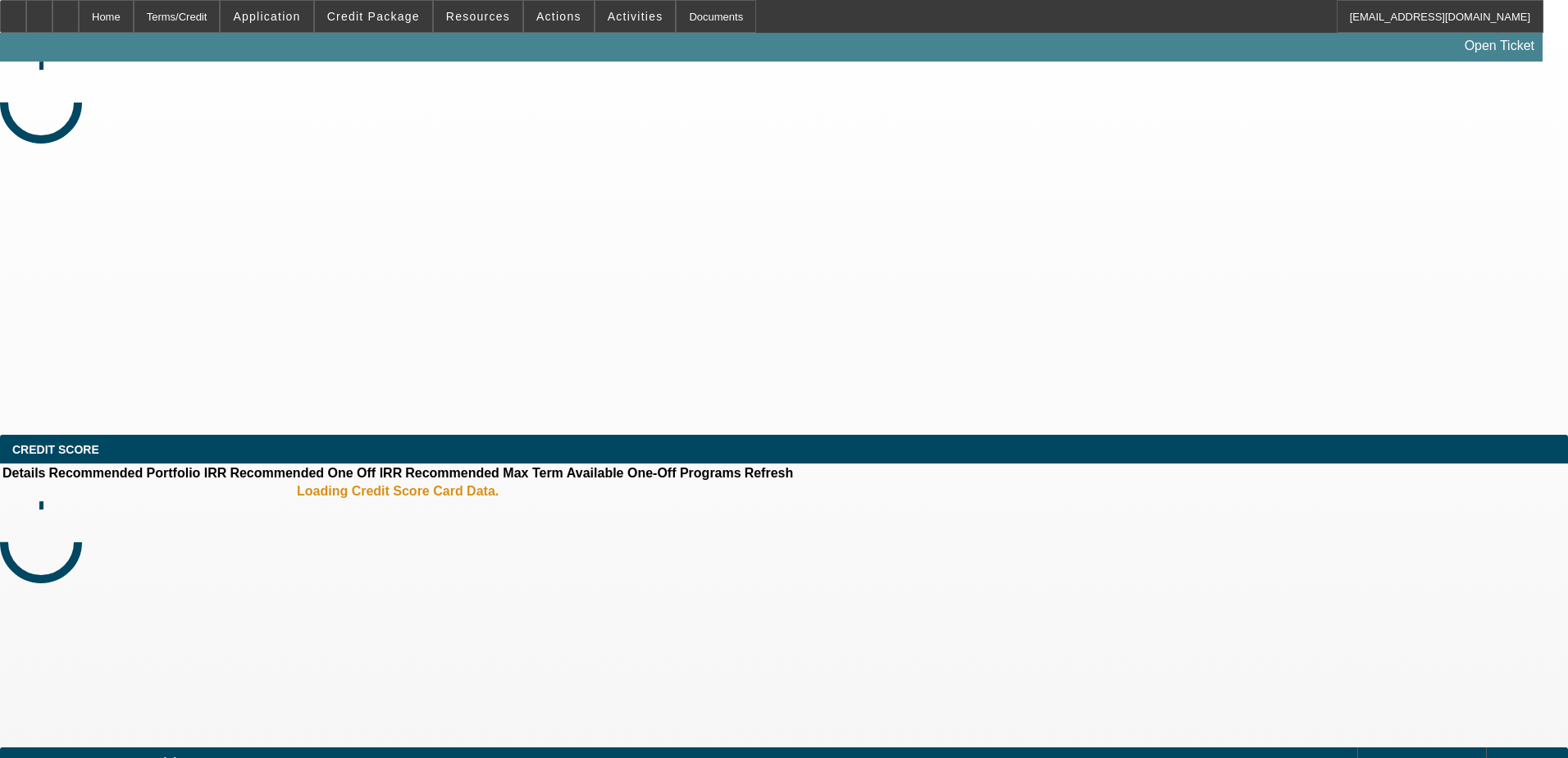
select select "3"
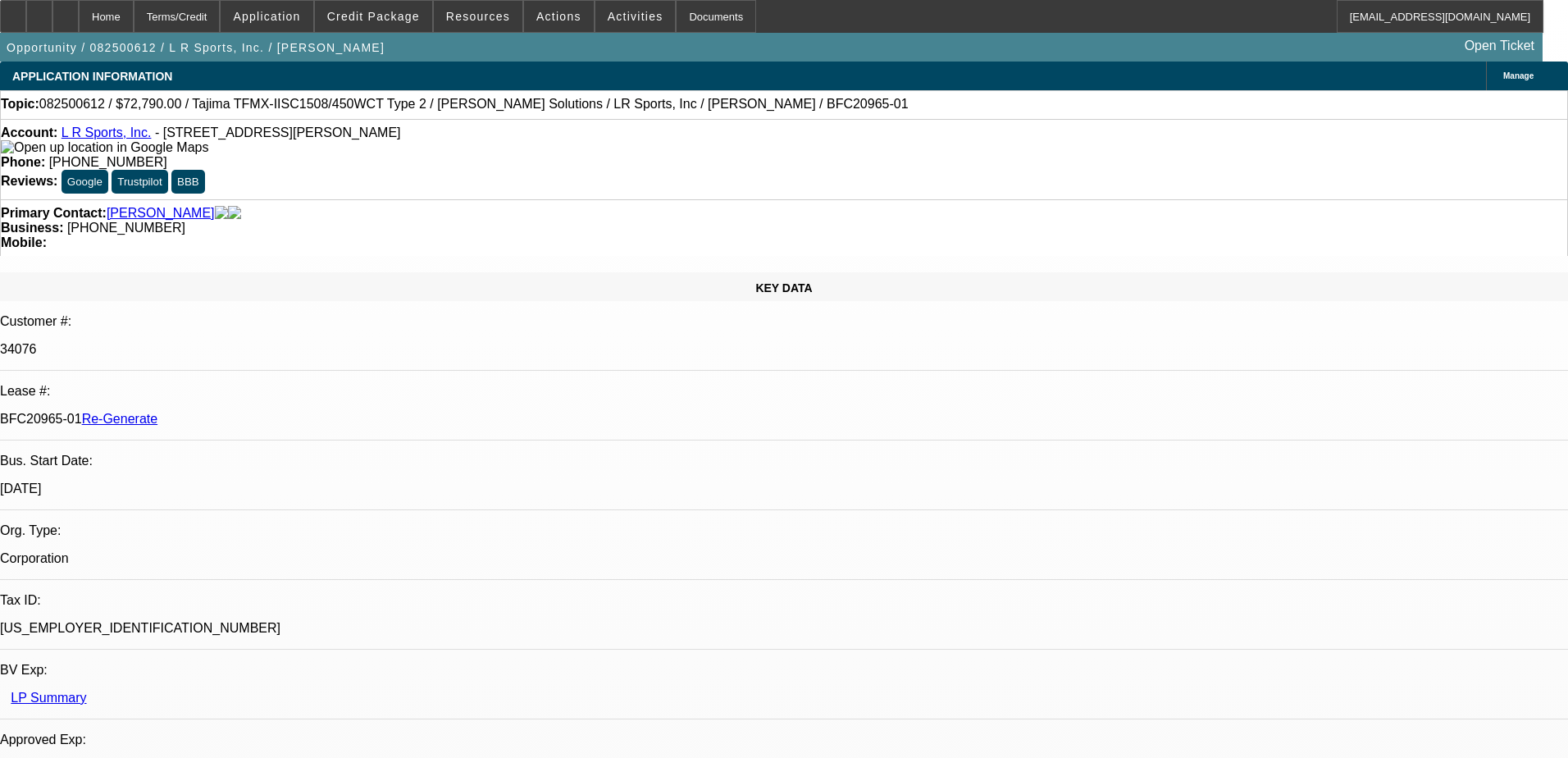
select select "0"
select select "2"
select select "0"
select select "6"
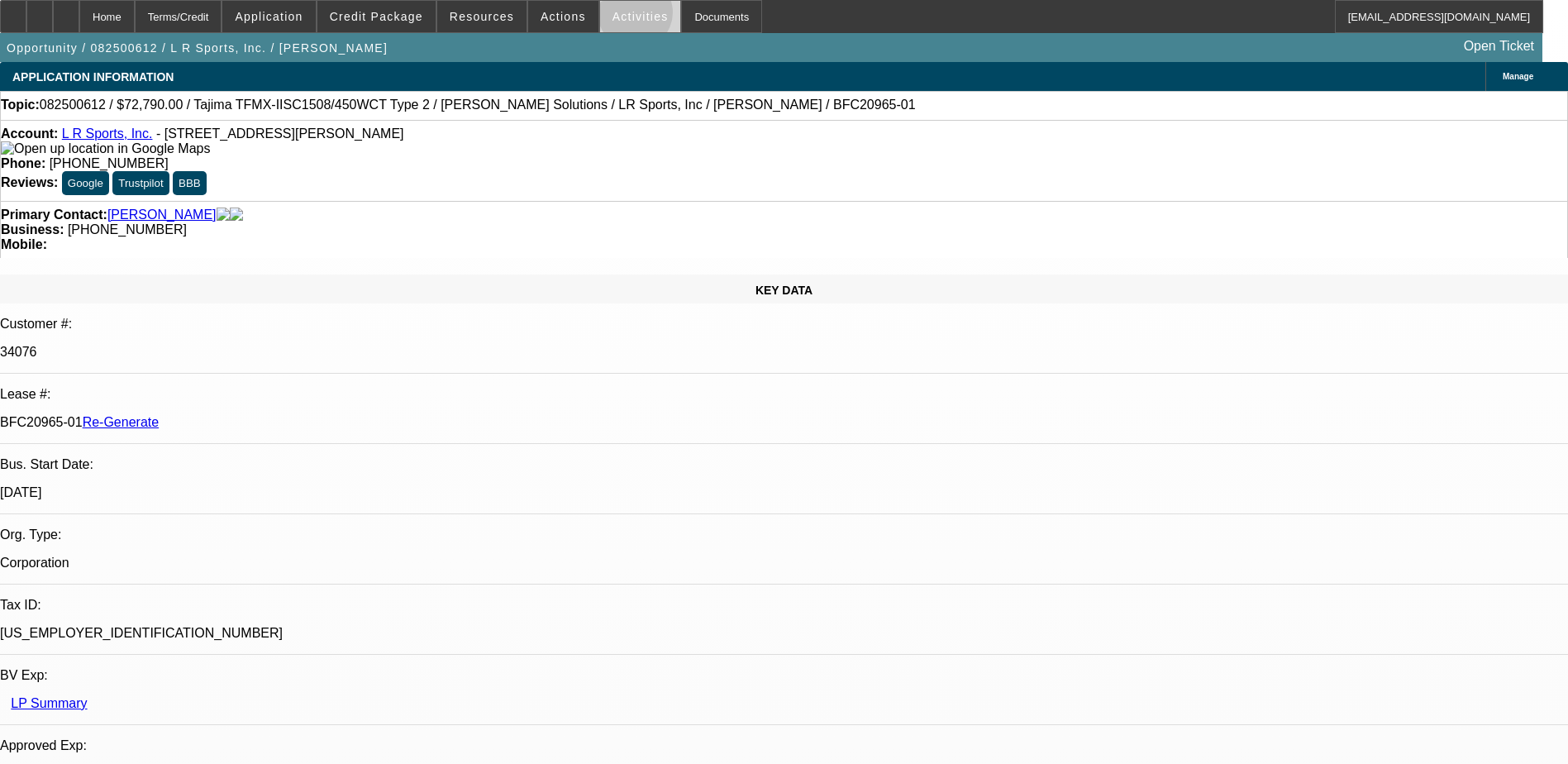
click at [618, 17] on span "Activities" at bounding box center [640, 16] width 56 height 13
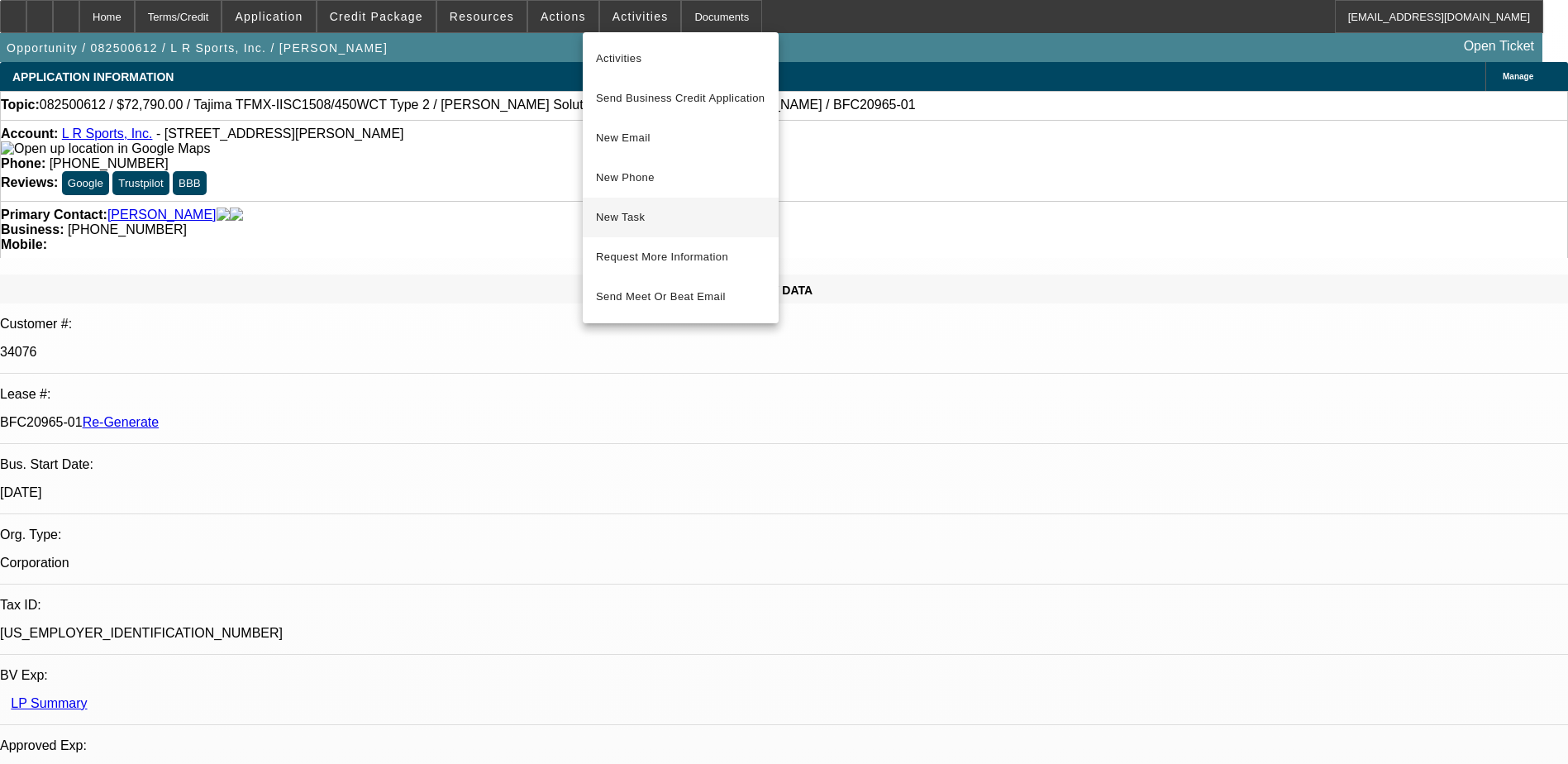
click at [624, 224] on span "New Task" at bounding box center [680, 218] width 169 height 20
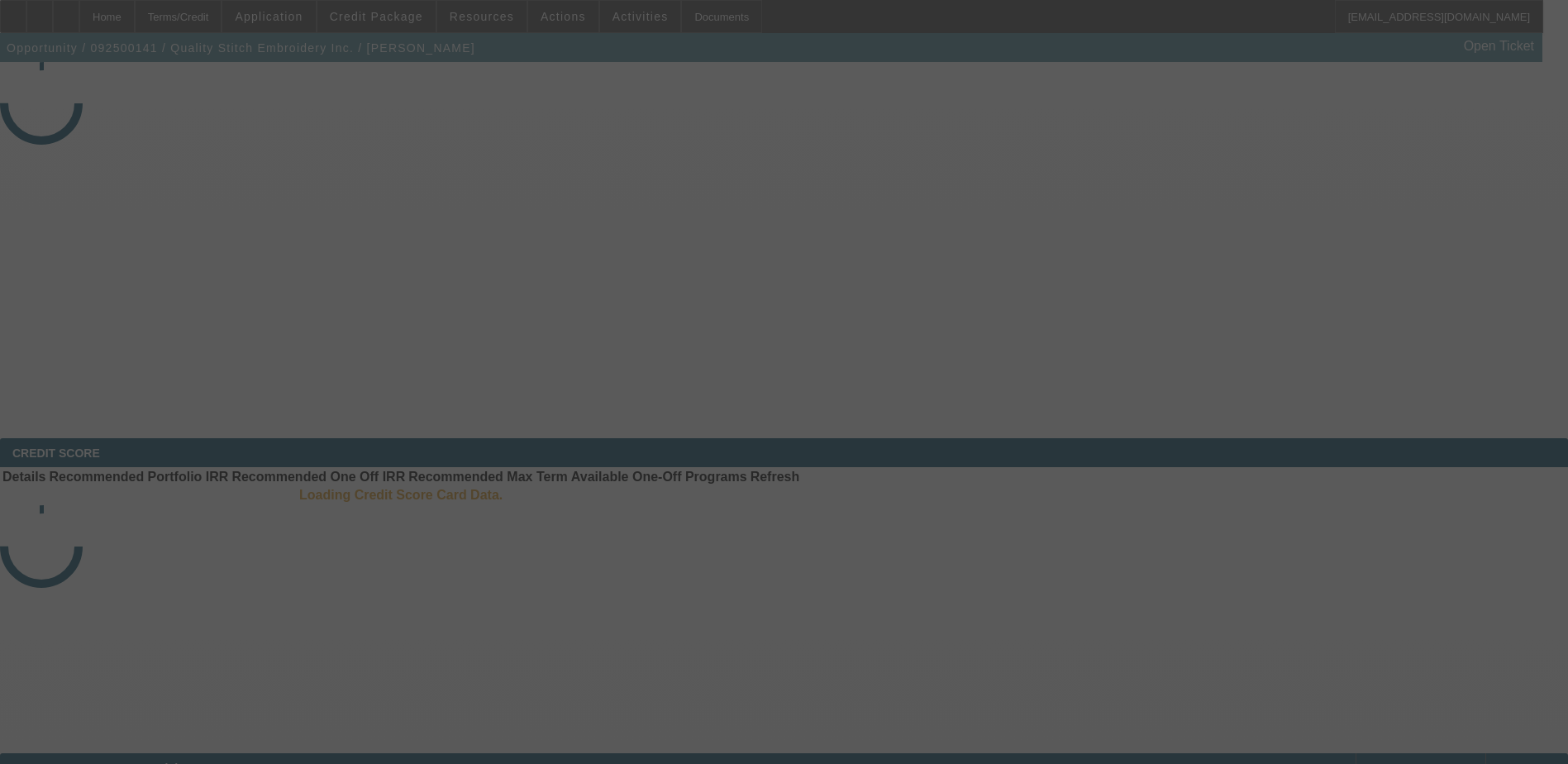
select select "3"
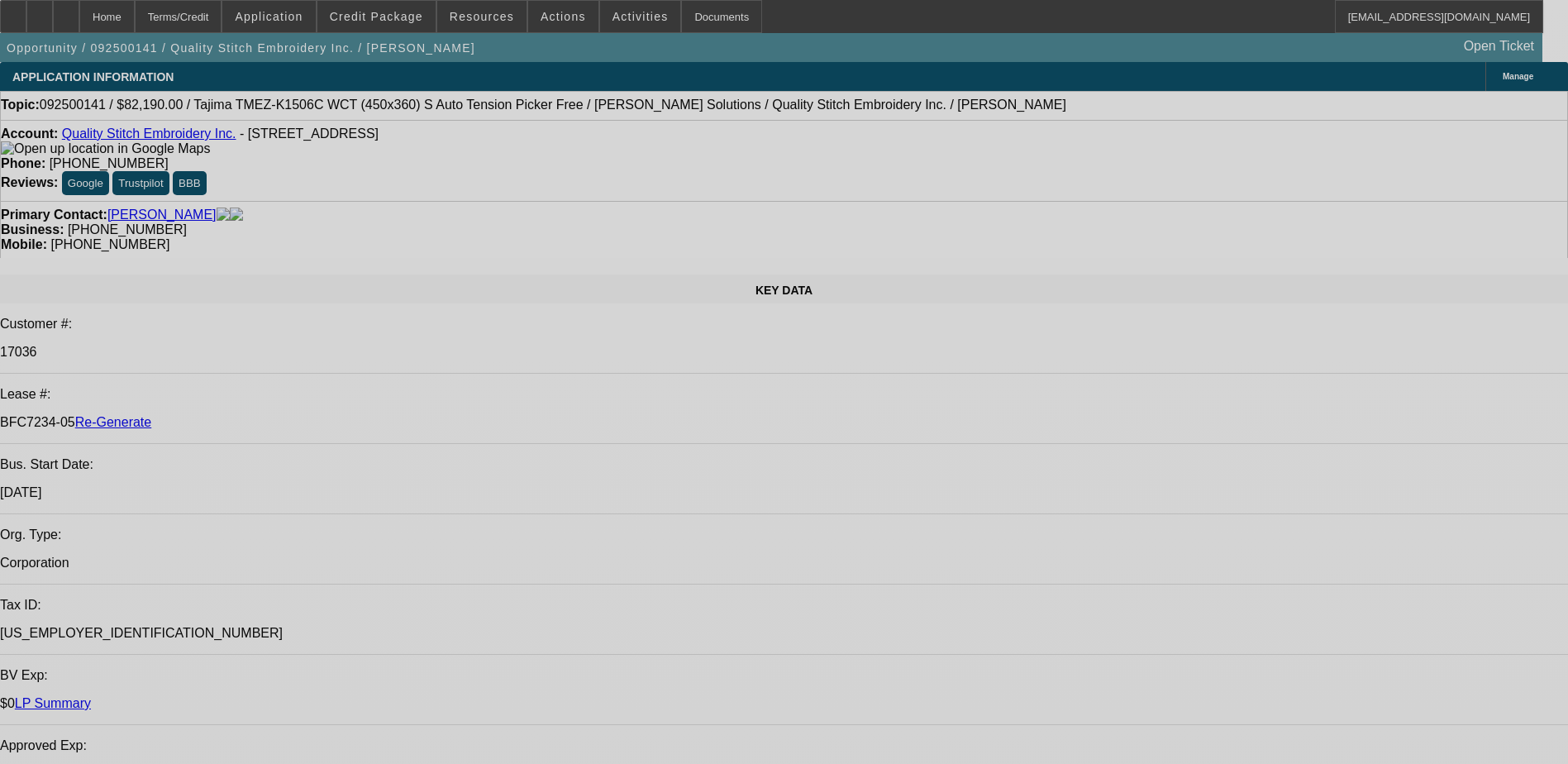
select select "0"
select select "2"
select select "0"
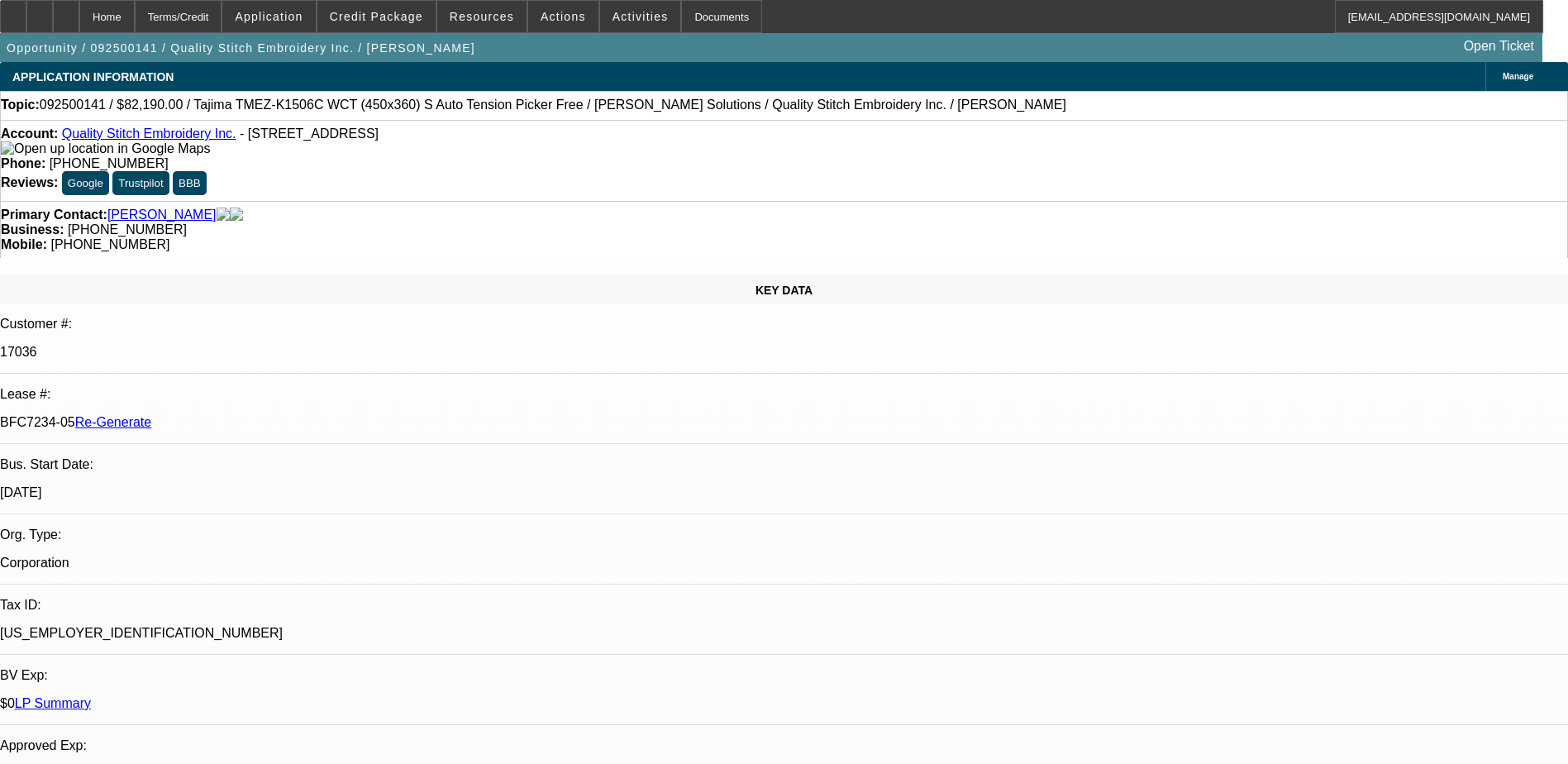
select select "1"
select select "2"
drag, startPoint x: 195, startPoint y: 284, endPoint x: 255, endPoint y: 284, distance: 60.0
click at [255, 415] on p "BFC7234-05 Re-Generate" at bounding box center [784, 422] width 1568 height 15
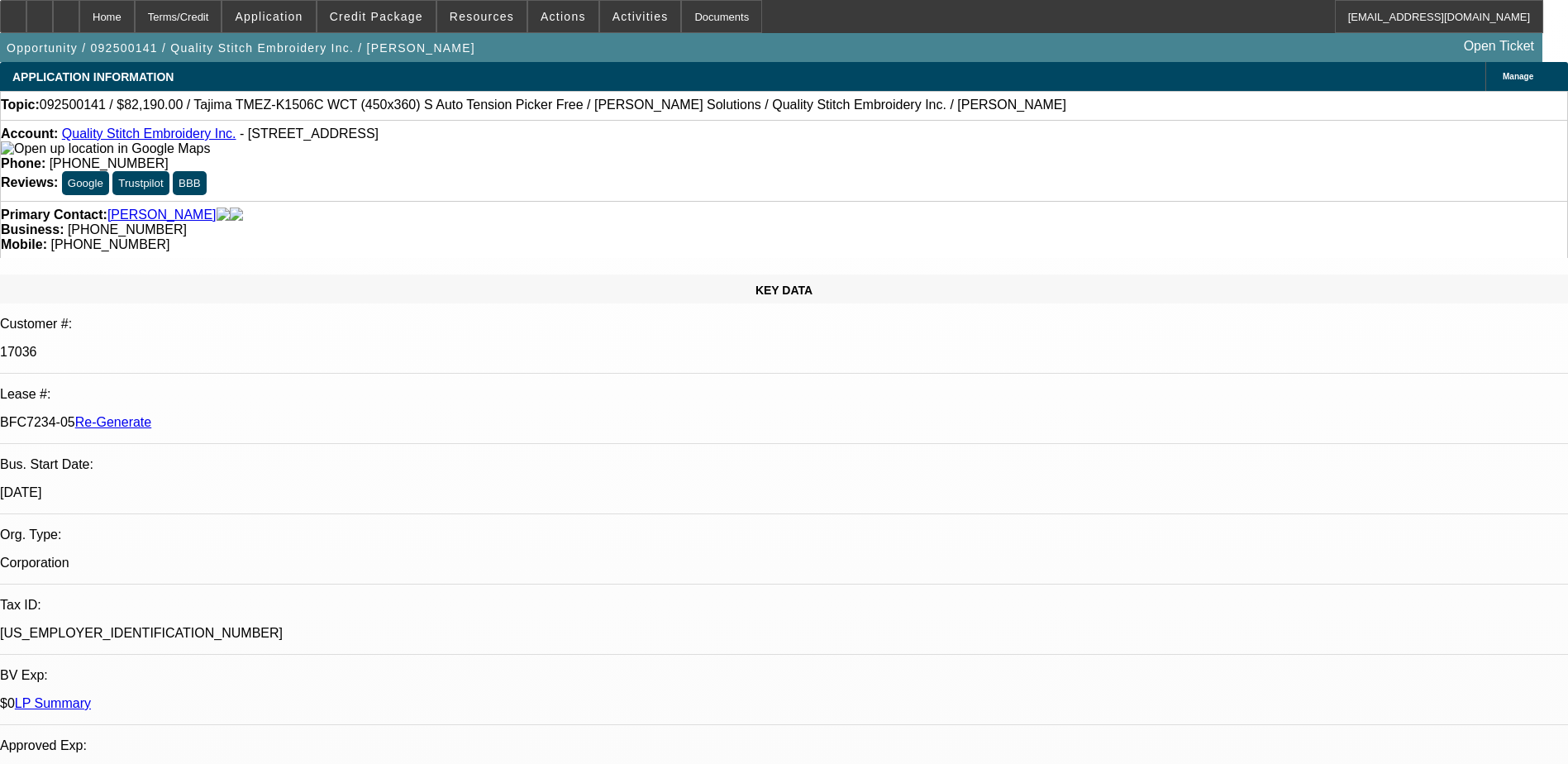
copy p "BFC7234-05"
